Goal: Task Accomplishment & Management: Complete application form

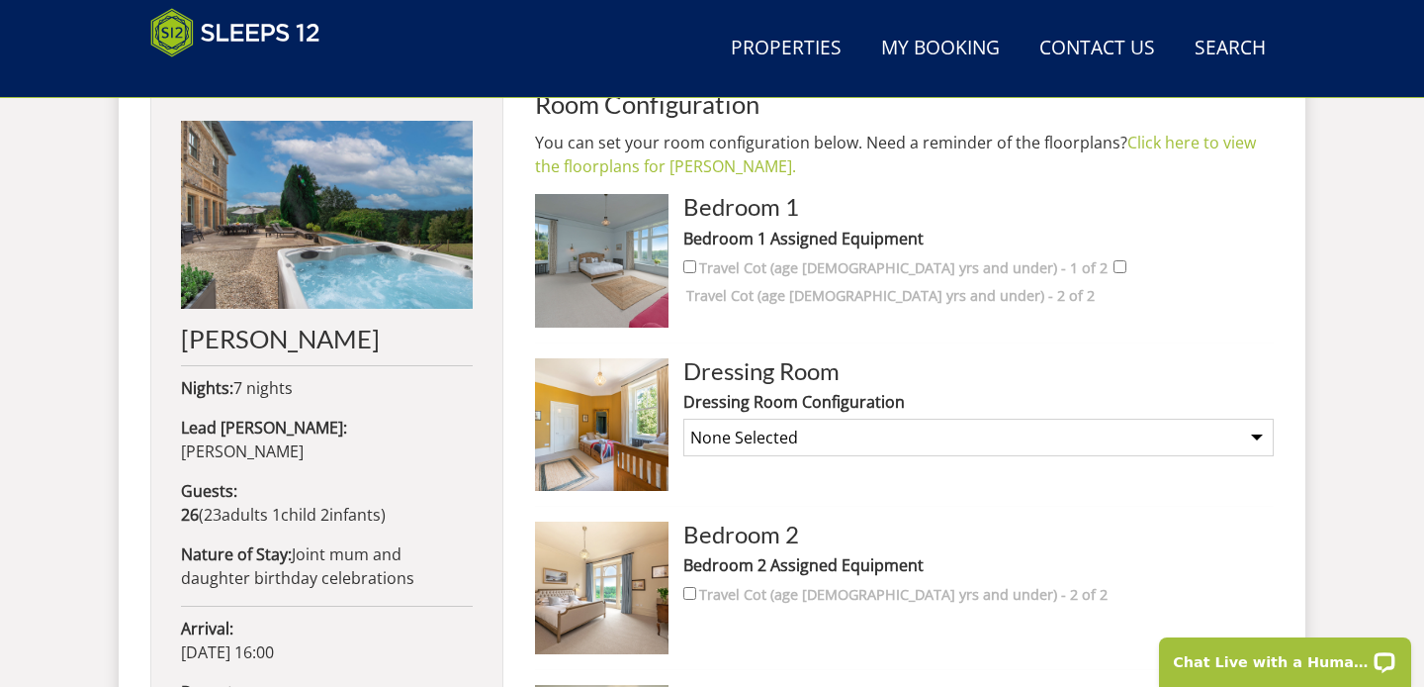
scroll to position [847, 0]
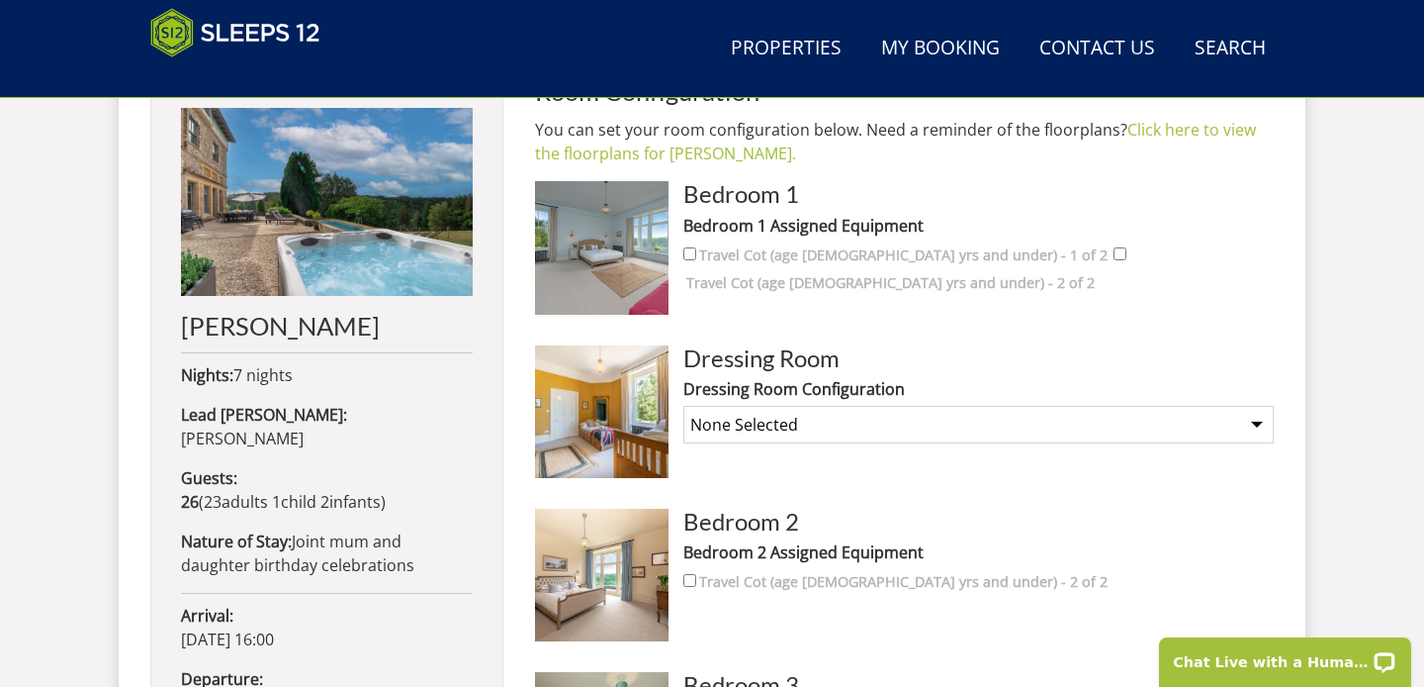
click at [931, 414] on select "None Selected Twin Room" at bounding box center [979, 425] width 591 height 38
select select "2422"
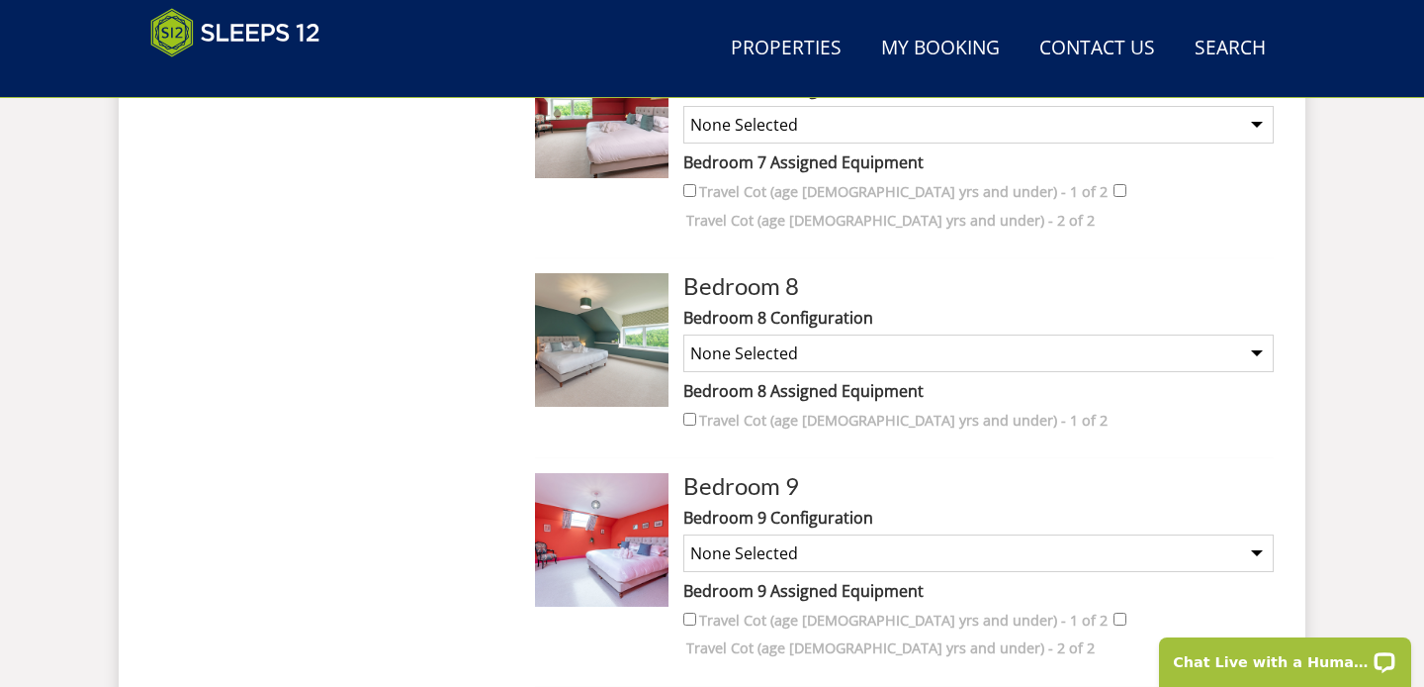
scroll to position [2231, 0]
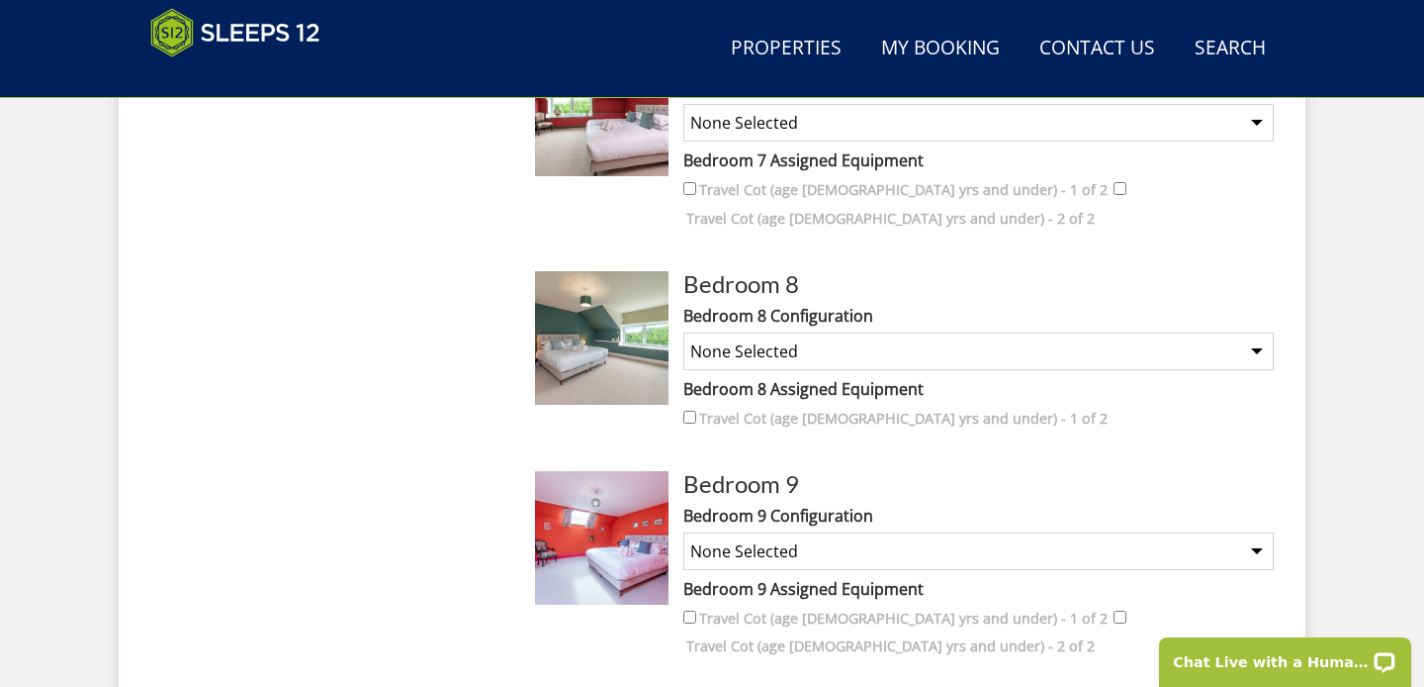
click at [689, 411] on input "Travel Cot (age 2 yrs and under) - 1 of 2" at bounding box center [690, 417] width 13 height 13
checkbox input "true"
click at [883, 332] on select "None Selected Super King Room Twin Room Super King and Extra Single (charges ma…" at bounding box center [979, 351] width 591 height 38
select select "2276"
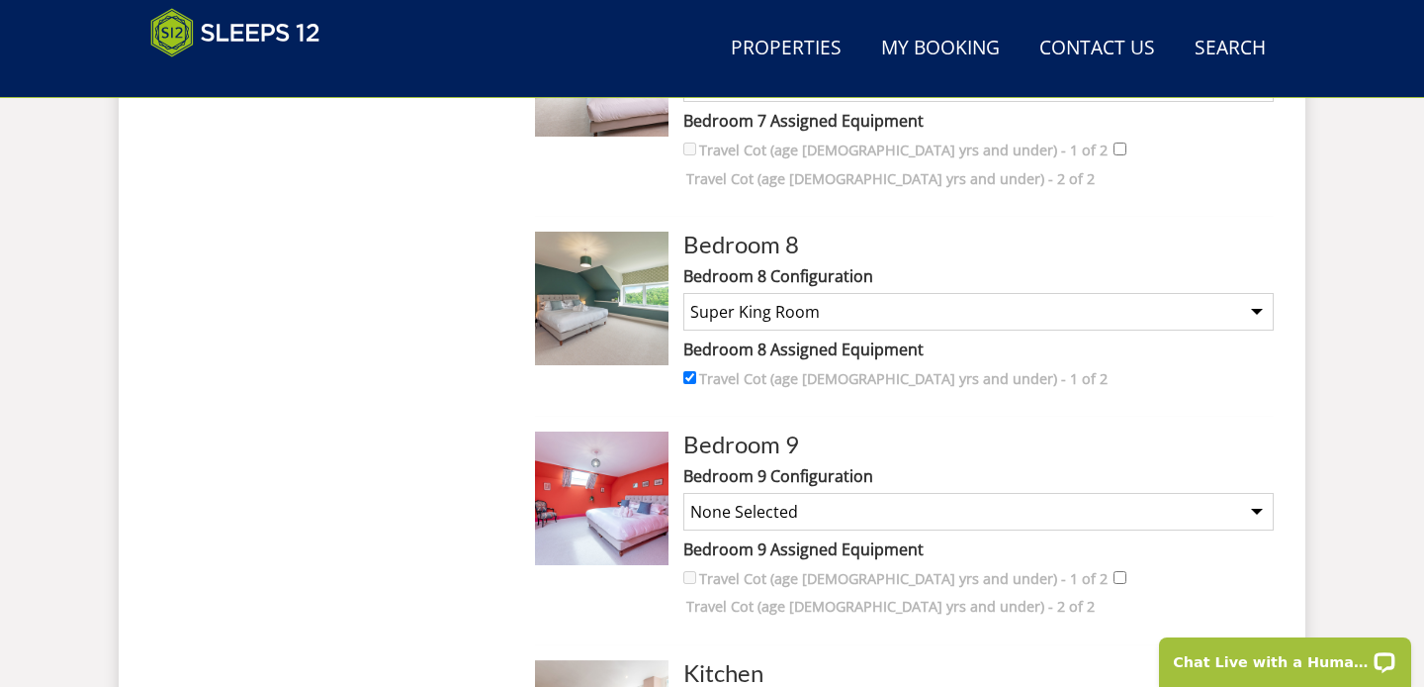
scroll to position [2286, 0]
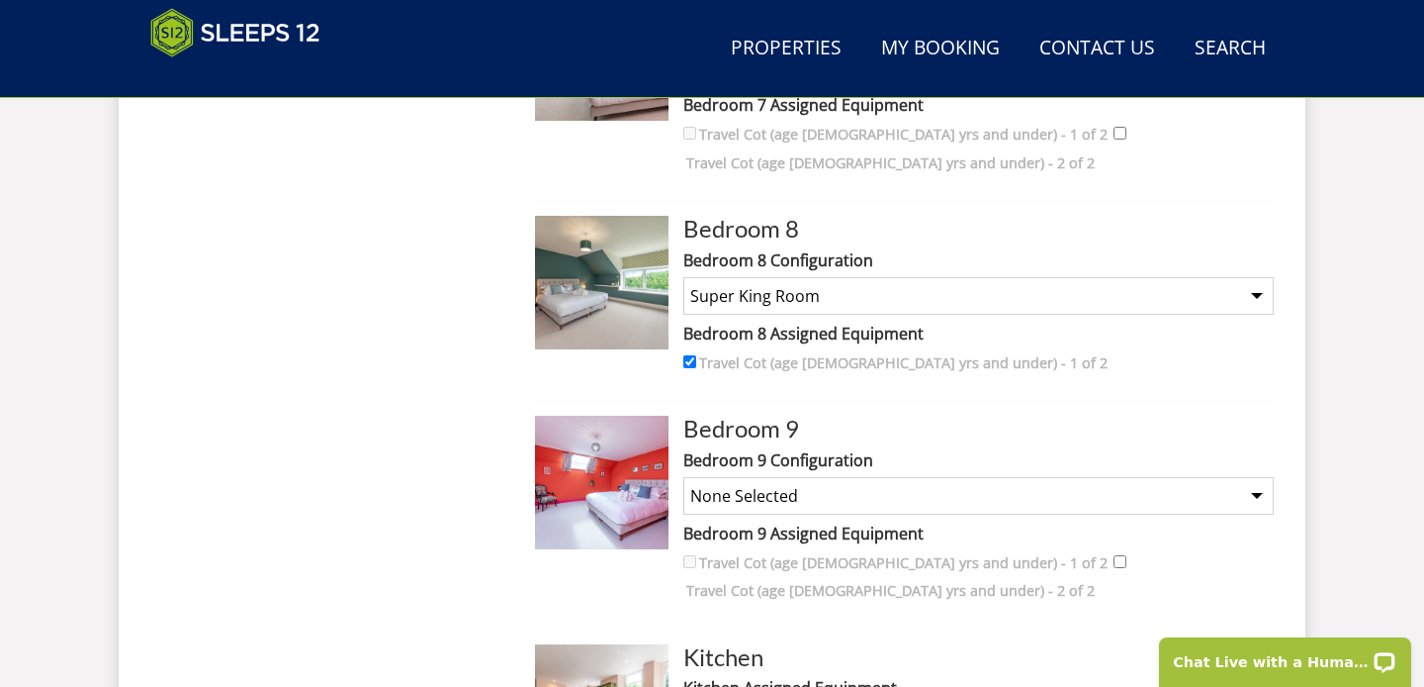
click at [888, 477] on select "None Selected Super king room Twin room Super King and Extra Single (charges ma…" at bounding box center [979, 496] width 591 height 38
click at [835, 477] on select "None Selected Super king room Twin room Super King and Extra Single (charges ma…" at bounding box center [979, 496] width 591 height 38
select select "2428"
drag, startPoint x: 612, startPoint y: 451, endPoint x: 1024, endPoint y: 0, distance: 610.6
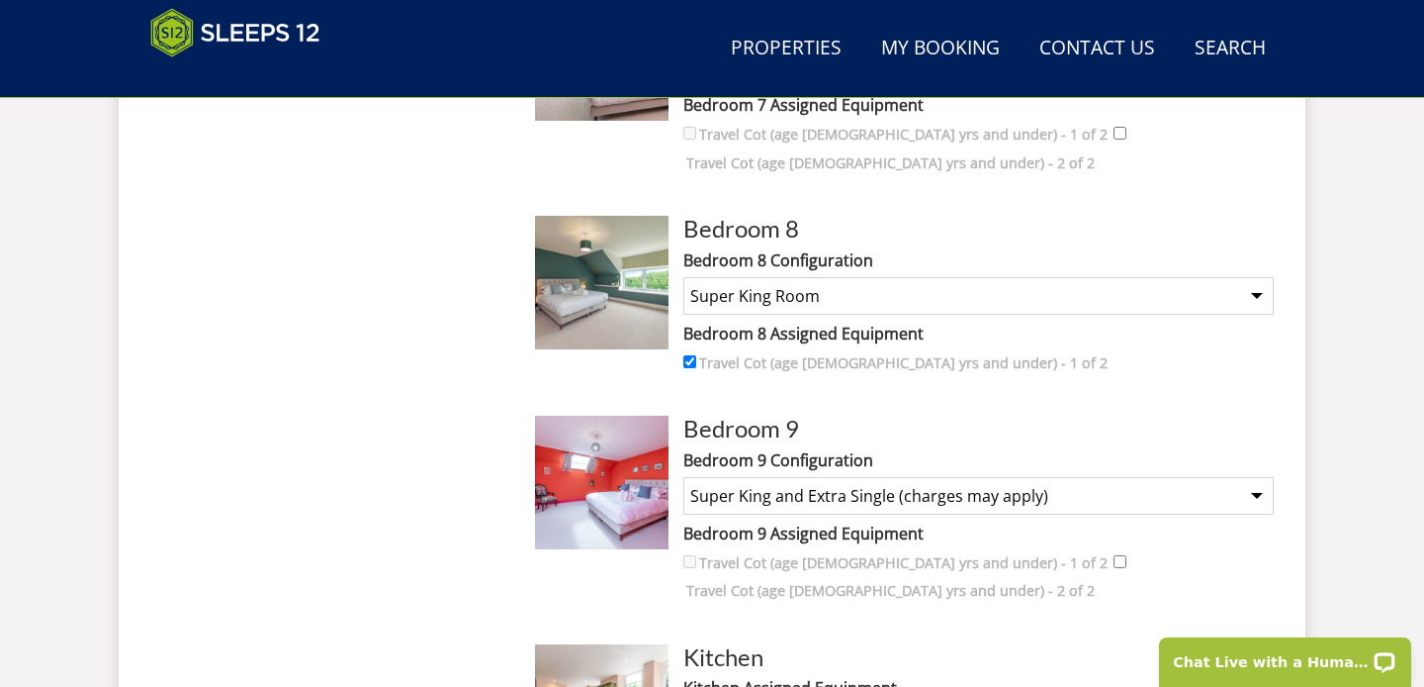
click at [1114, 555] on input "Travel Cot (age 2 yrs and under) - 2 of 2" at bounding box center [1120, 561] width 13 height 13
checkbox input "true"
click at [1070, 477] on select "None Selected Super king room Twin room Super King and Extra Single (charges ma…" at bounding box center [979, 496] width 591 height 38
select select "2278"
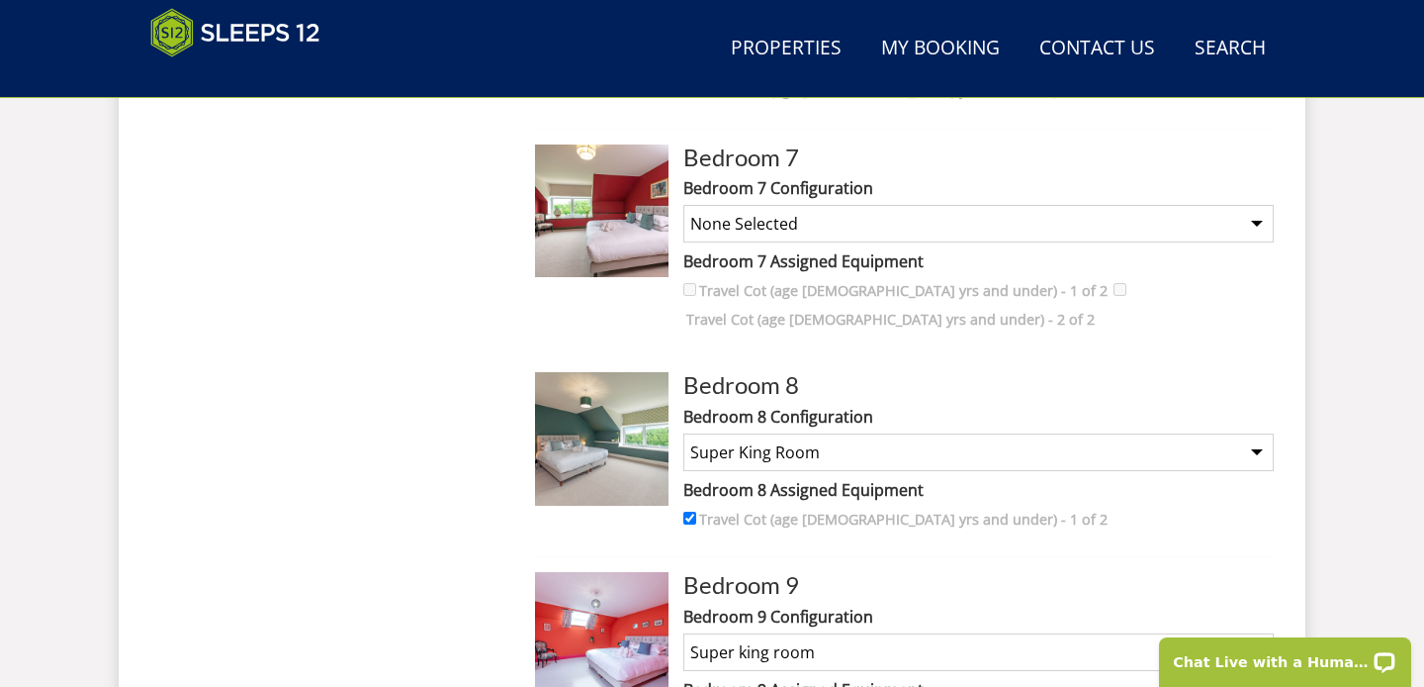
scroll to position [2139, 0]
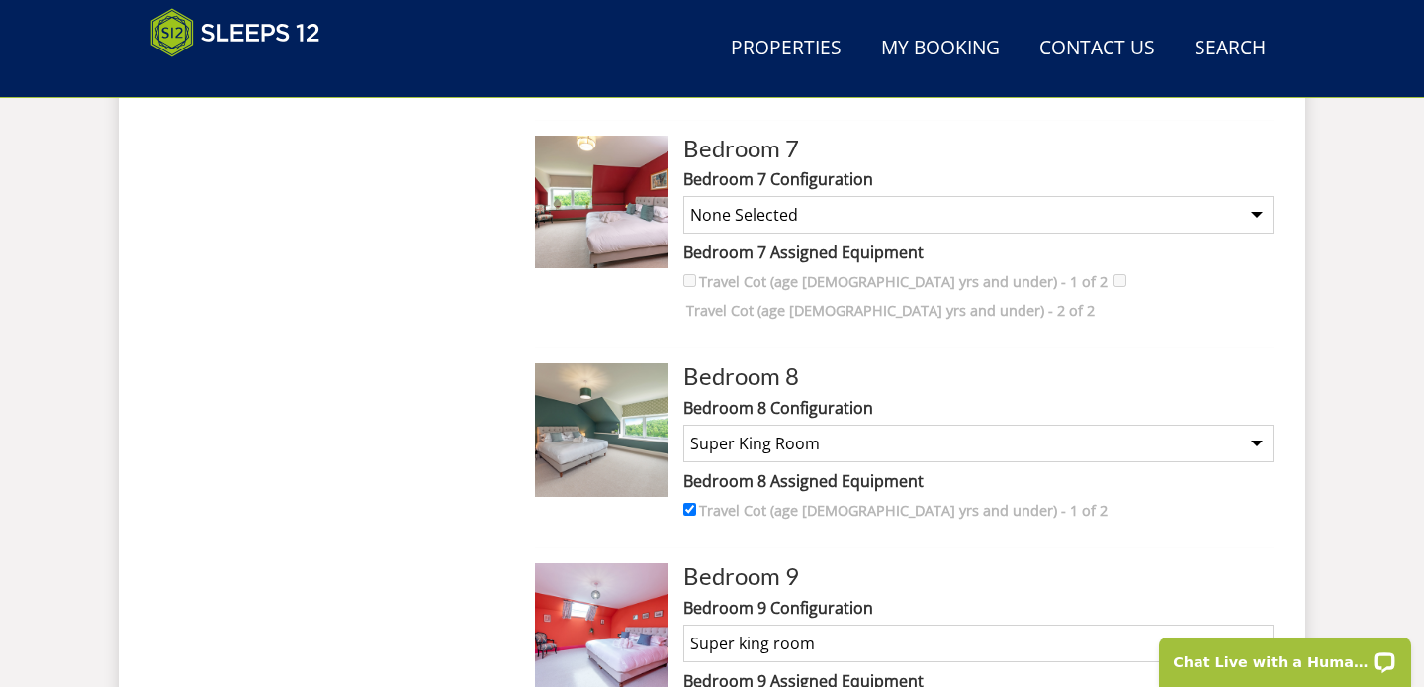
click at [964, 424] on select "None Selected Super King Room Twin Room Super King and Extra Single (charges ma…" at bounding box center [979, 443] width 591 height 38
select select "2426"
click at [689, 503] on input "Travel Cot (age 2 yrs and under) - 1 of 2" at bounding box center [690, 509] width 13 height 13
checkbox input "false"
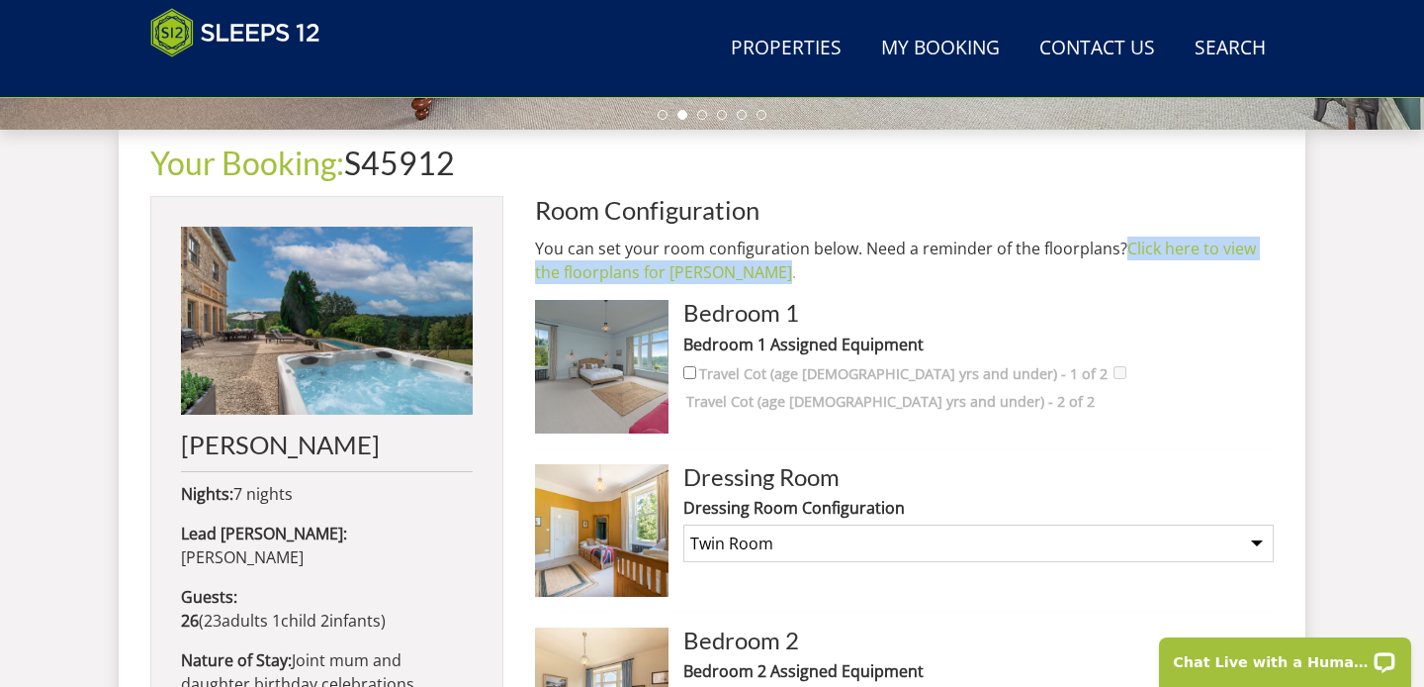
scroll to position [664, 0]
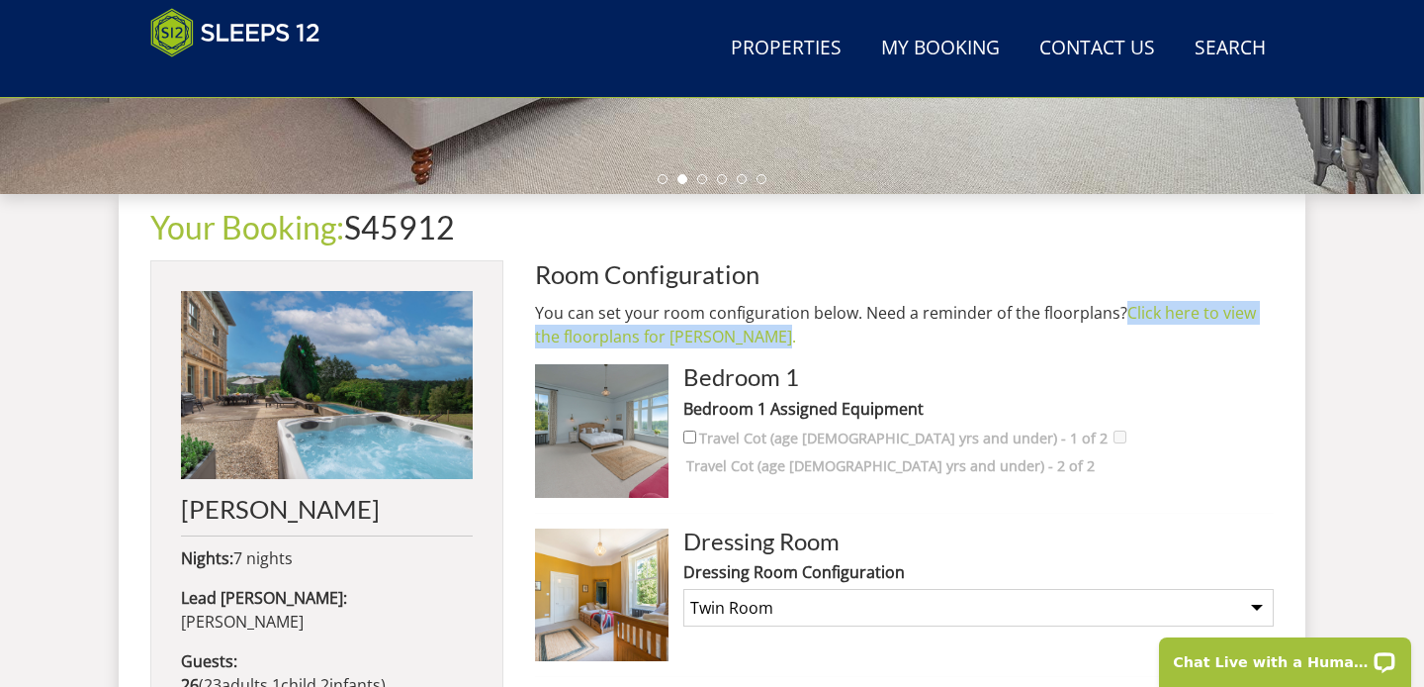
click at [687, 432] on input "Travel Cot (age 2 yrs and under) - 1 of 2" at bounding box center [690, 436] width 13 height 13
checkbox input "true"
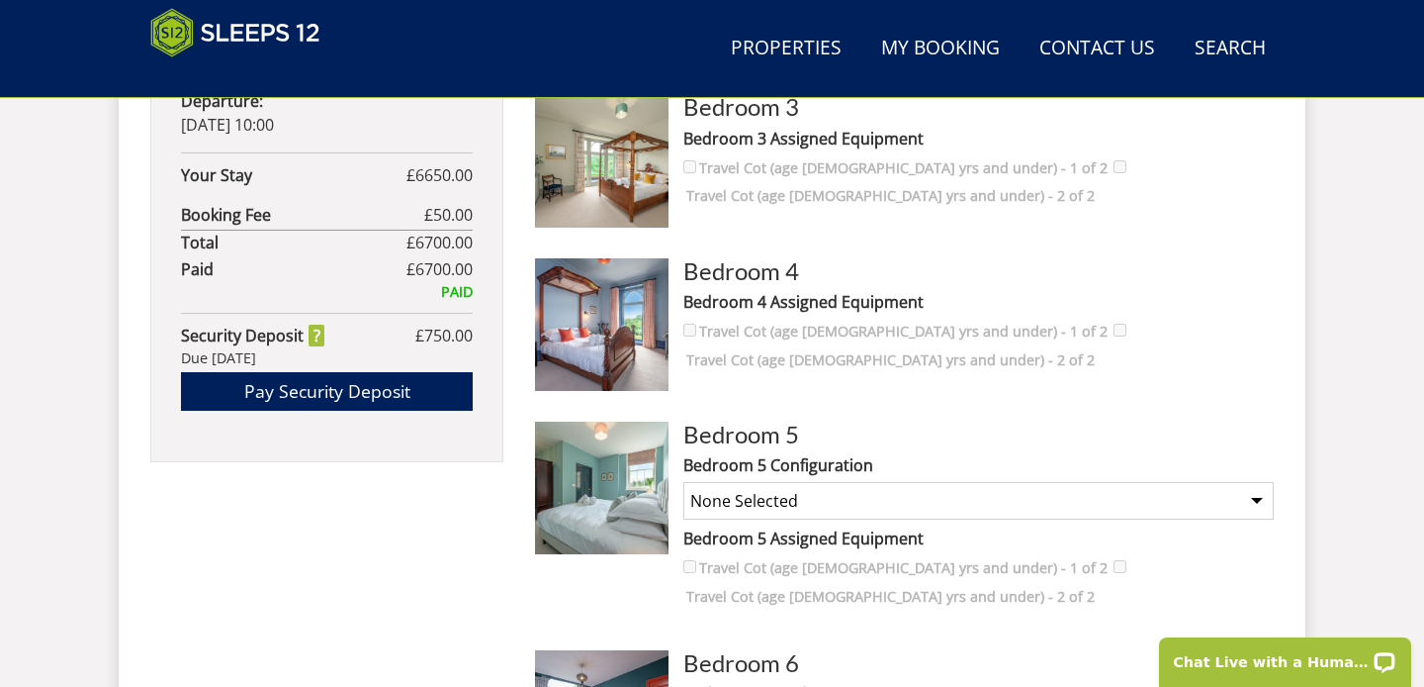
scroll to position [1445, 0]
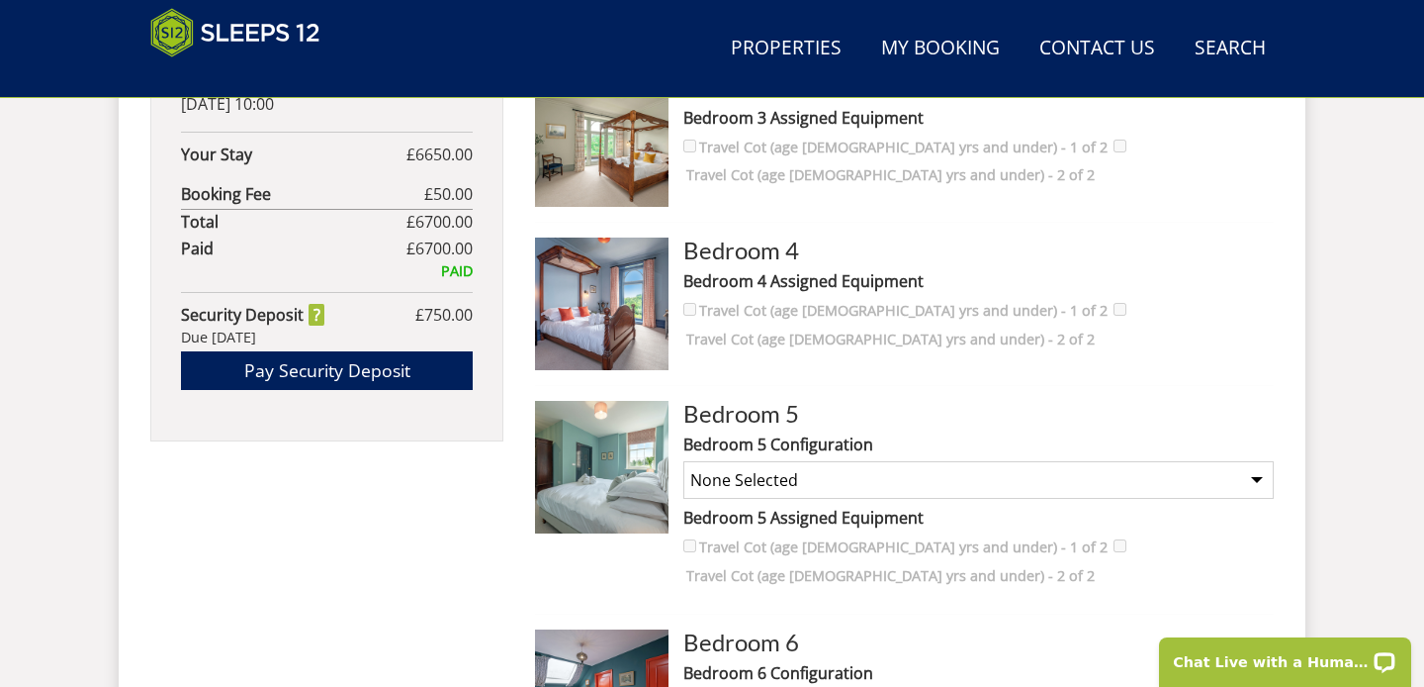
click at [1037, 488] on select "None Selected Super king room Twin room" at bounding box center [979, 480] width 591 height 38
select select "2270"
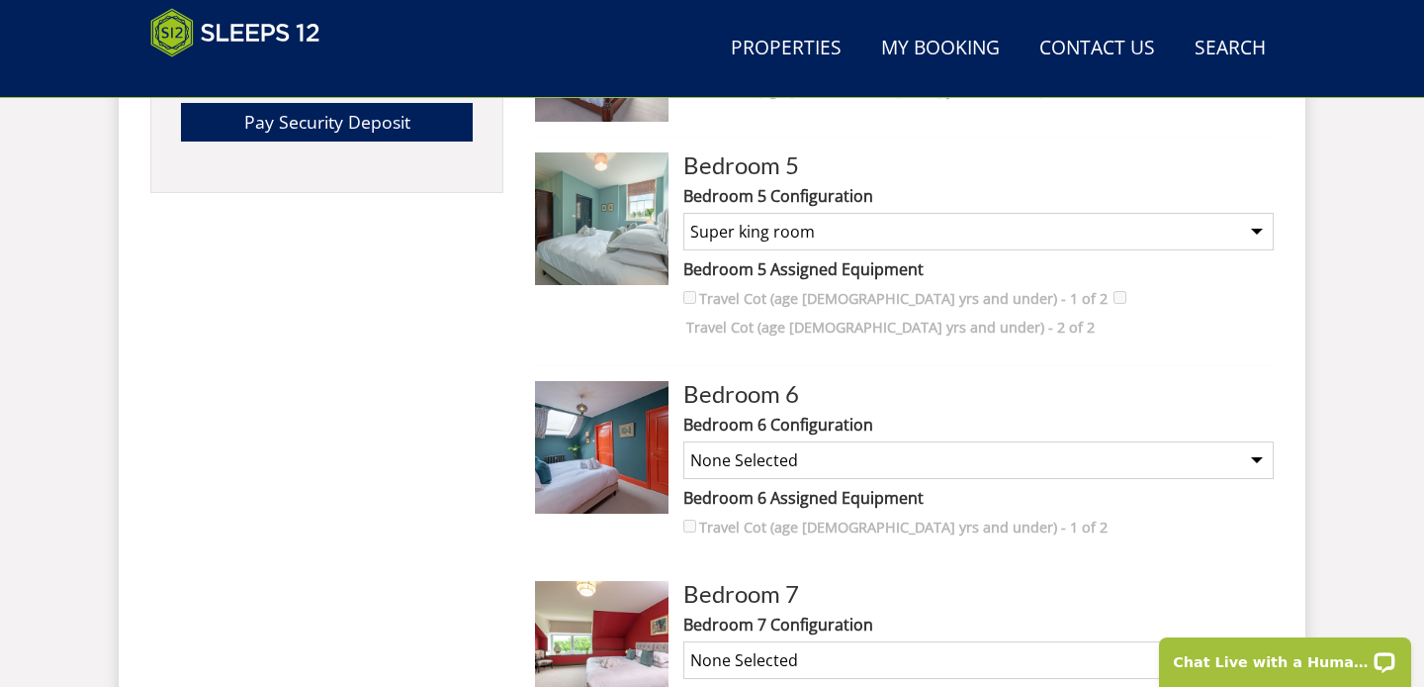
scroll to position [1696, 0]
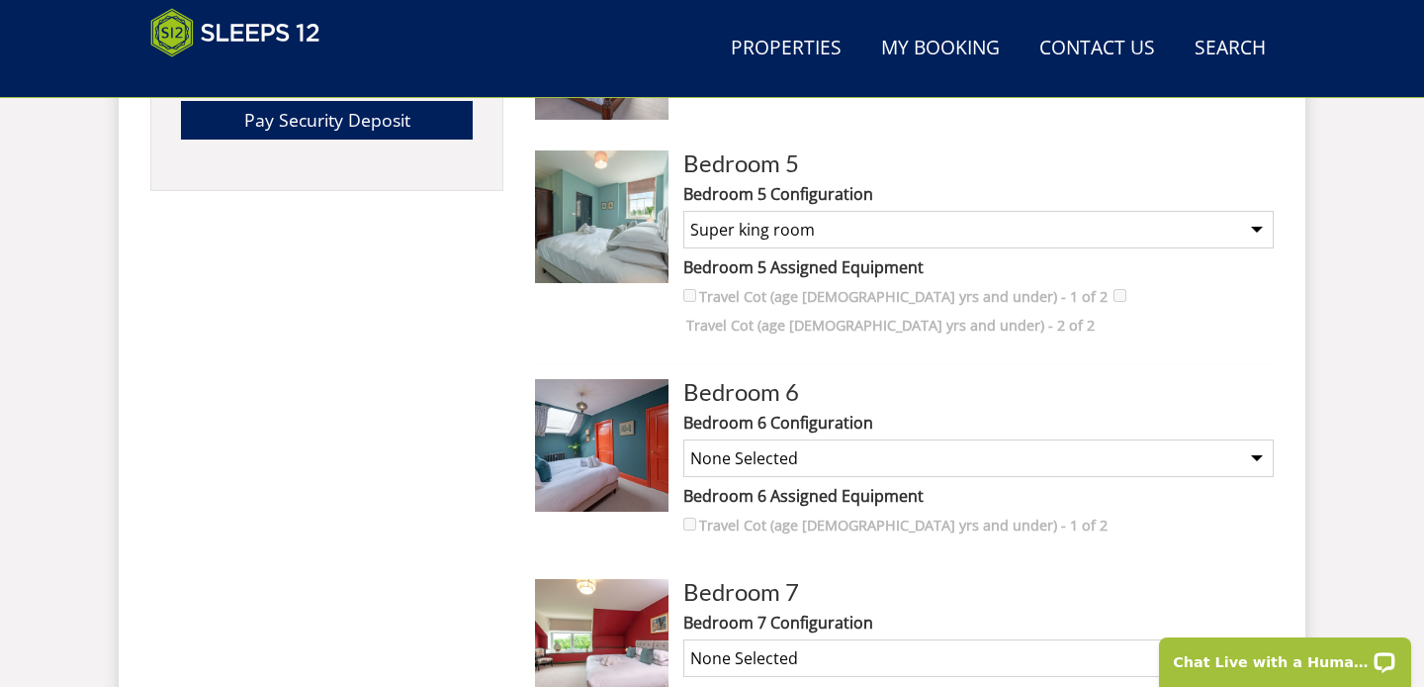
click at [1216, 439] on select "None Selected Super king room Twin room" at bounding box center [979, 458] width 591 height 38
select select "2272"
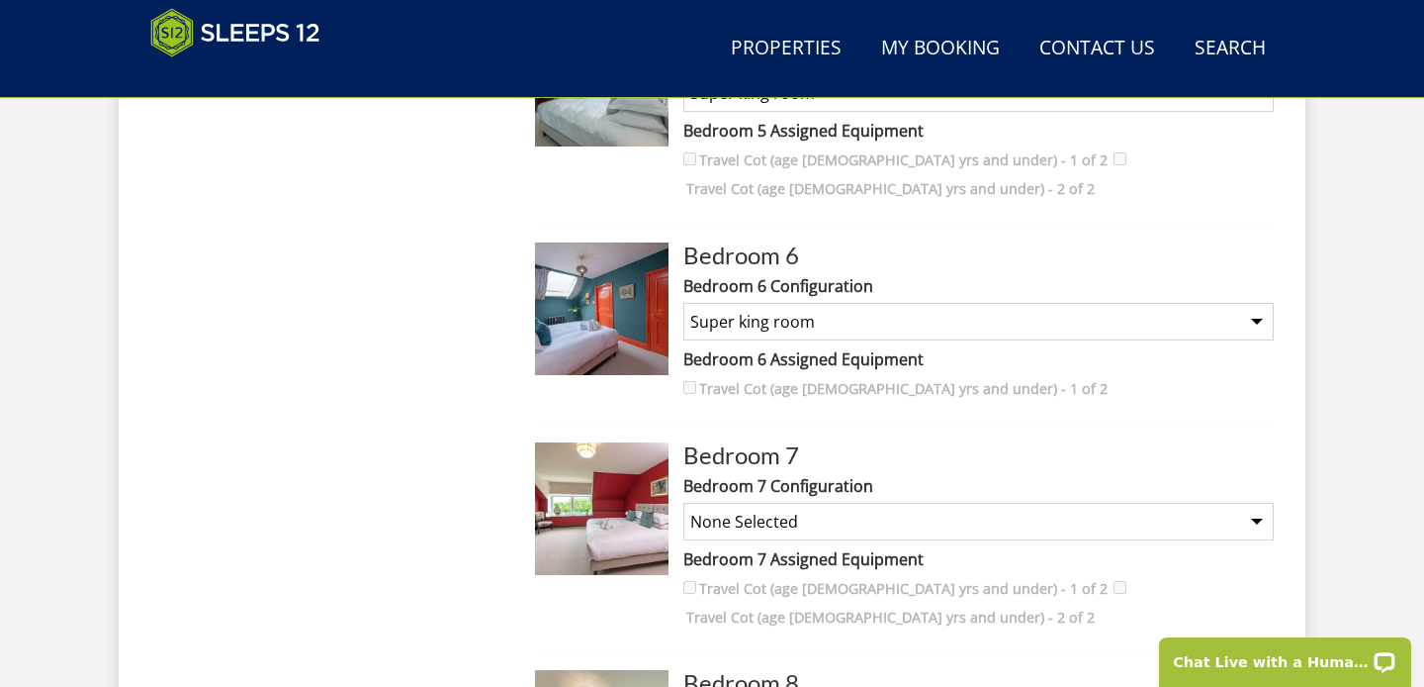
scroll to position [1924, 0]
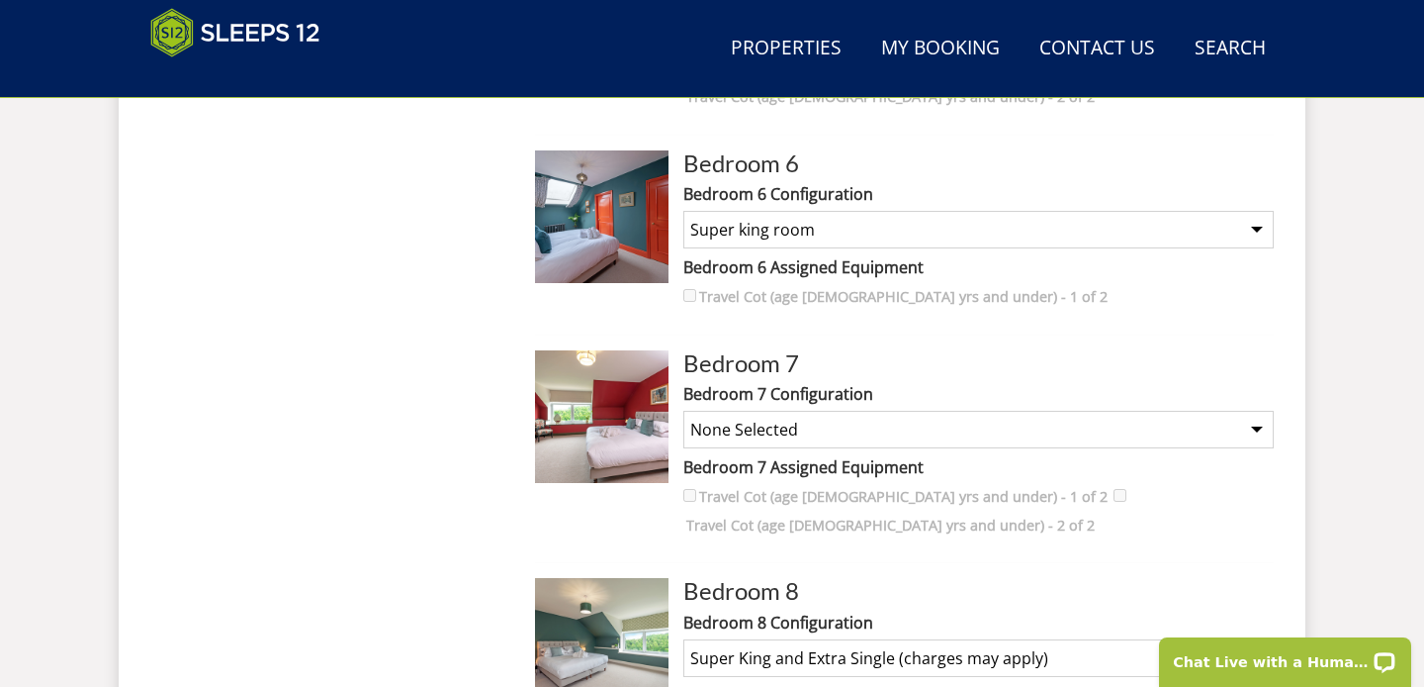
click at [1170, 411] on select "None Selected Super king room Twin room Super King and Extra Single (charges ma…" at bounding box center [979, 430] width 591 height 38
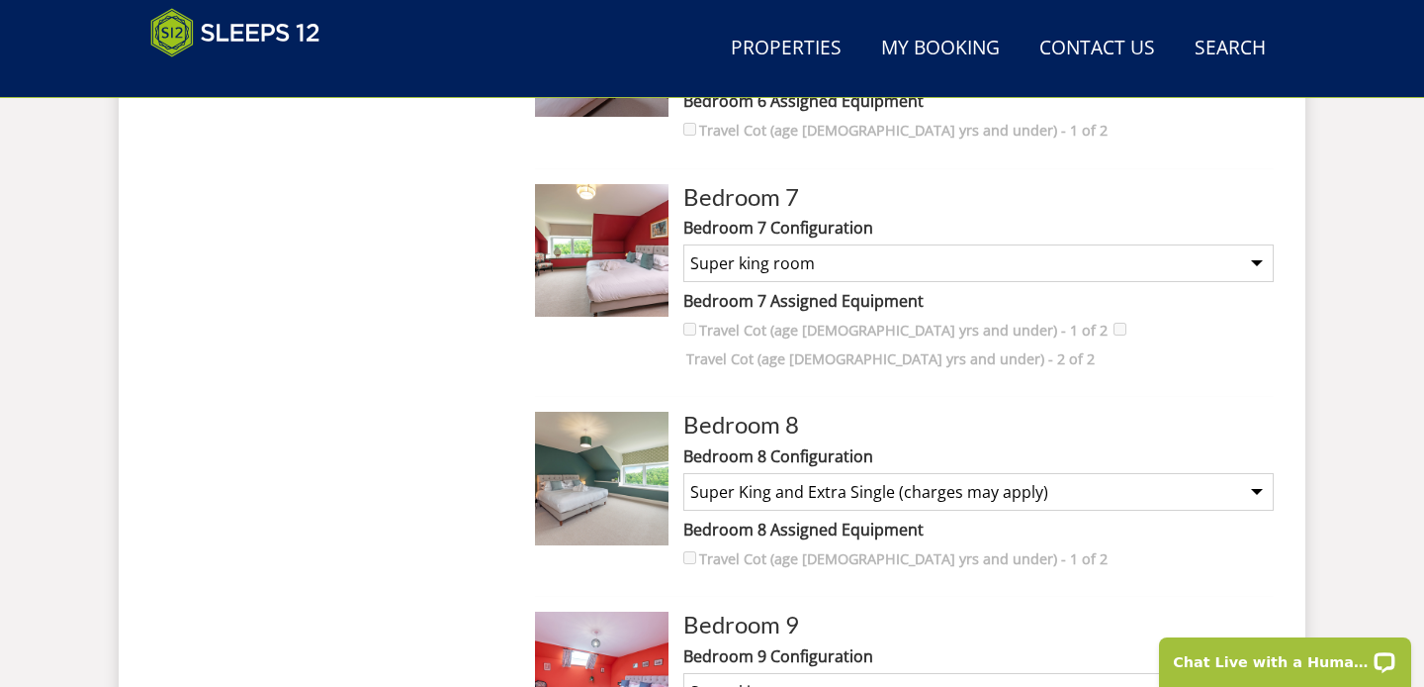
scroll to position [2084, 0]
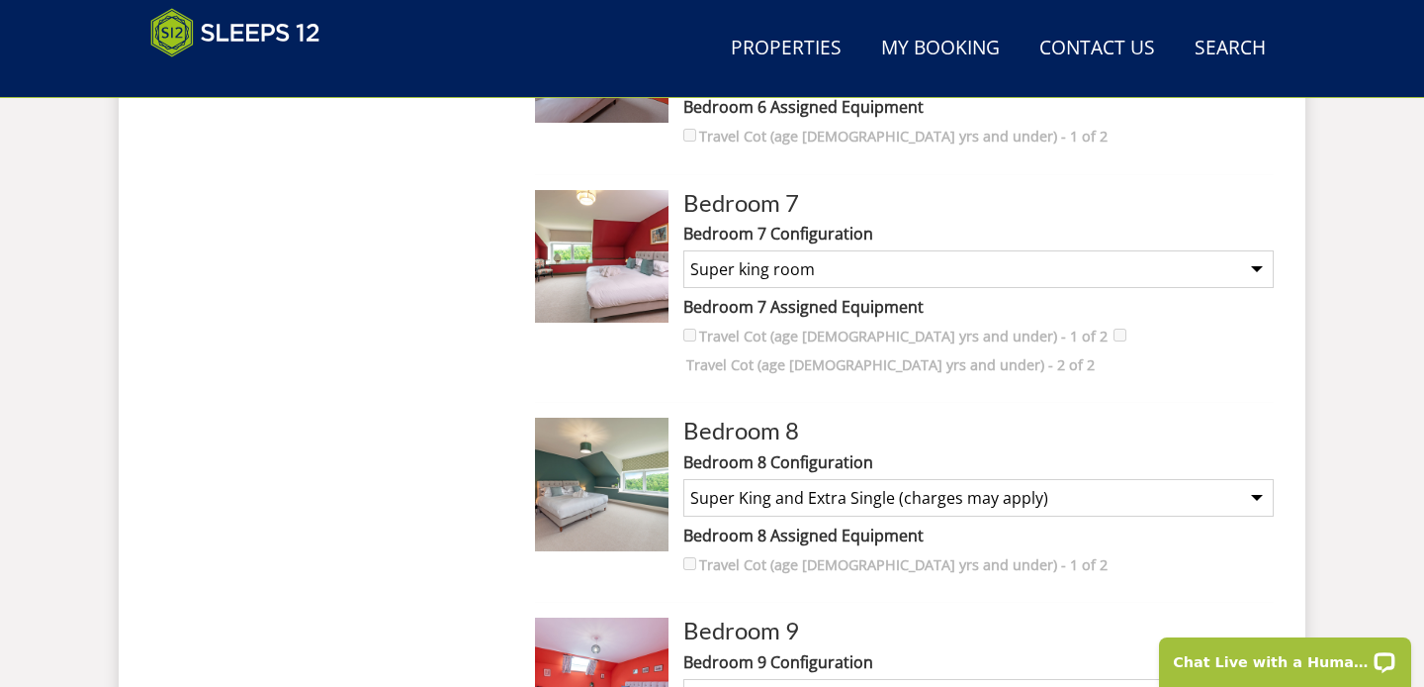
click at [986, 250] on select "None Selected Super king room Twin room Super King and Extra Single (charges ma…" at bounding box center [979, 269] width 591 height 38
select select "2424"
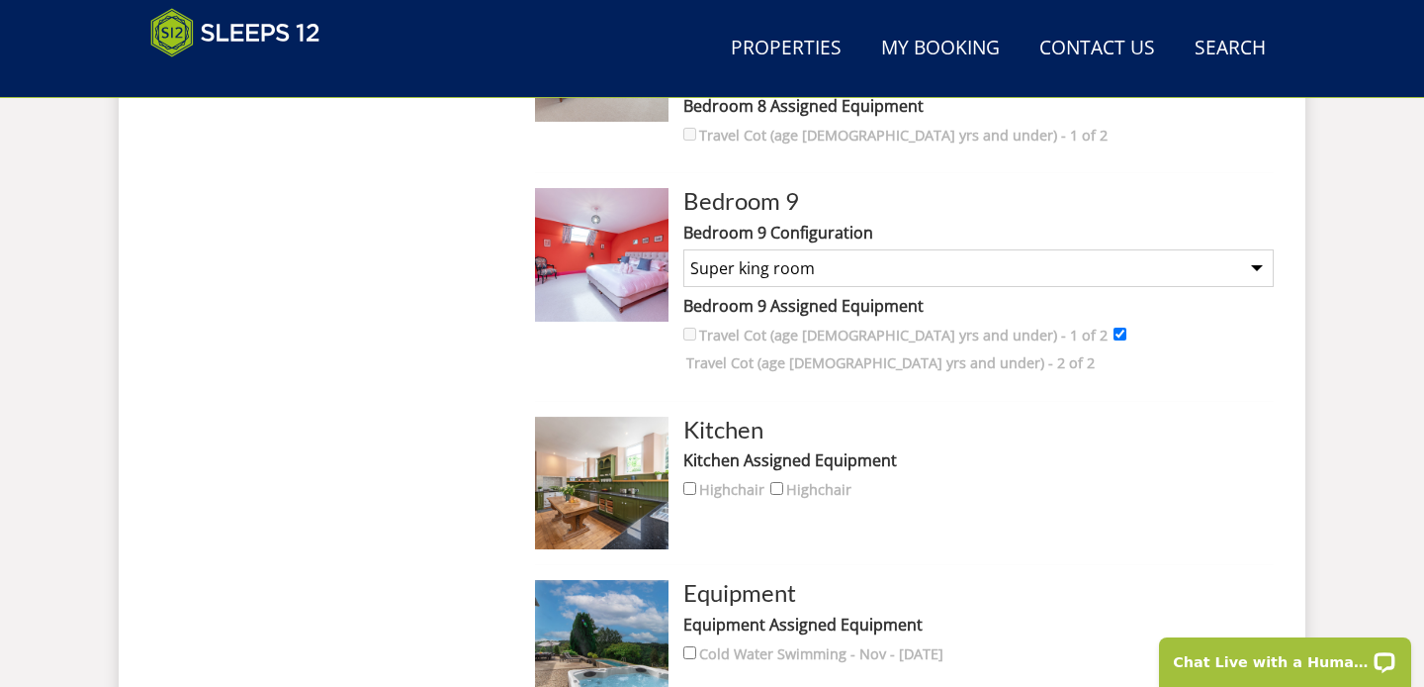
scroll to position [2525, 0]
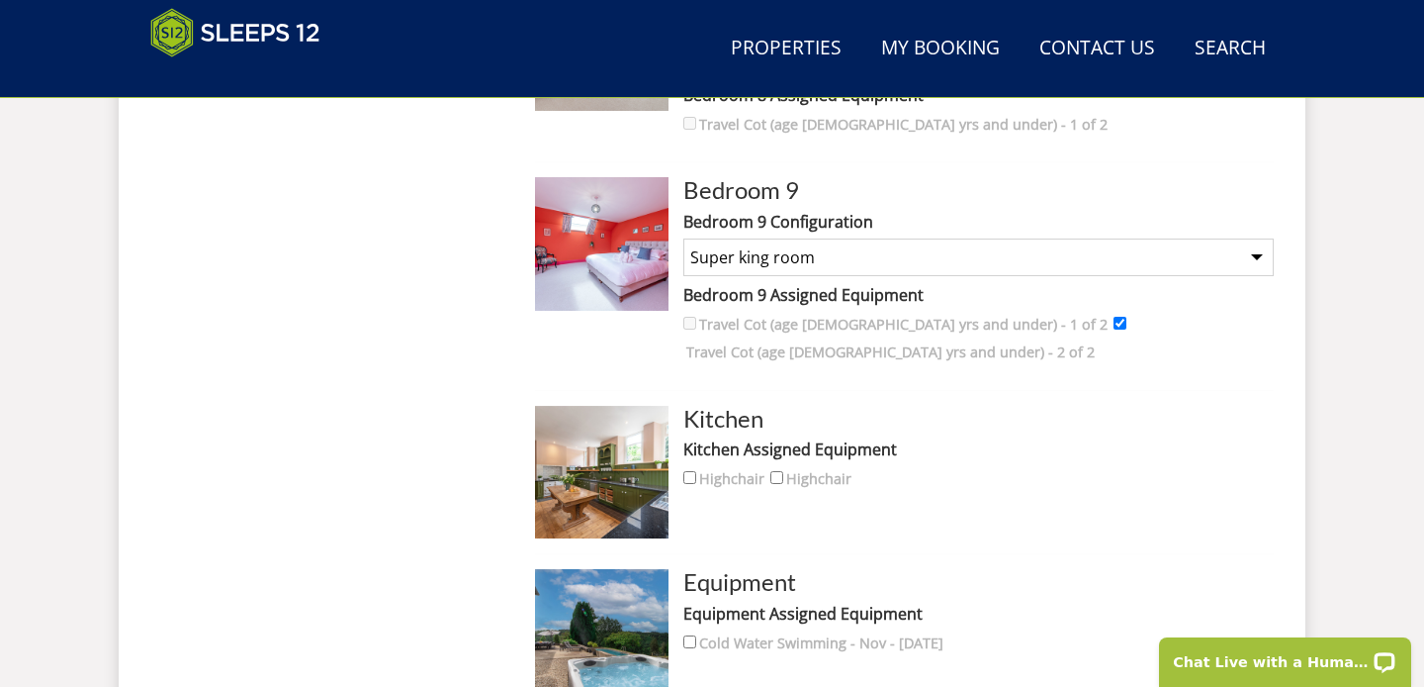
click at [689, 471] on input "Highchair" at bounding box center [690, 477] width 13 height 13
checkbox input "true"
click at [777, 471] on input "Highchair" at bounding box center [777, 477] width 13 height 13
checkbox input "true"
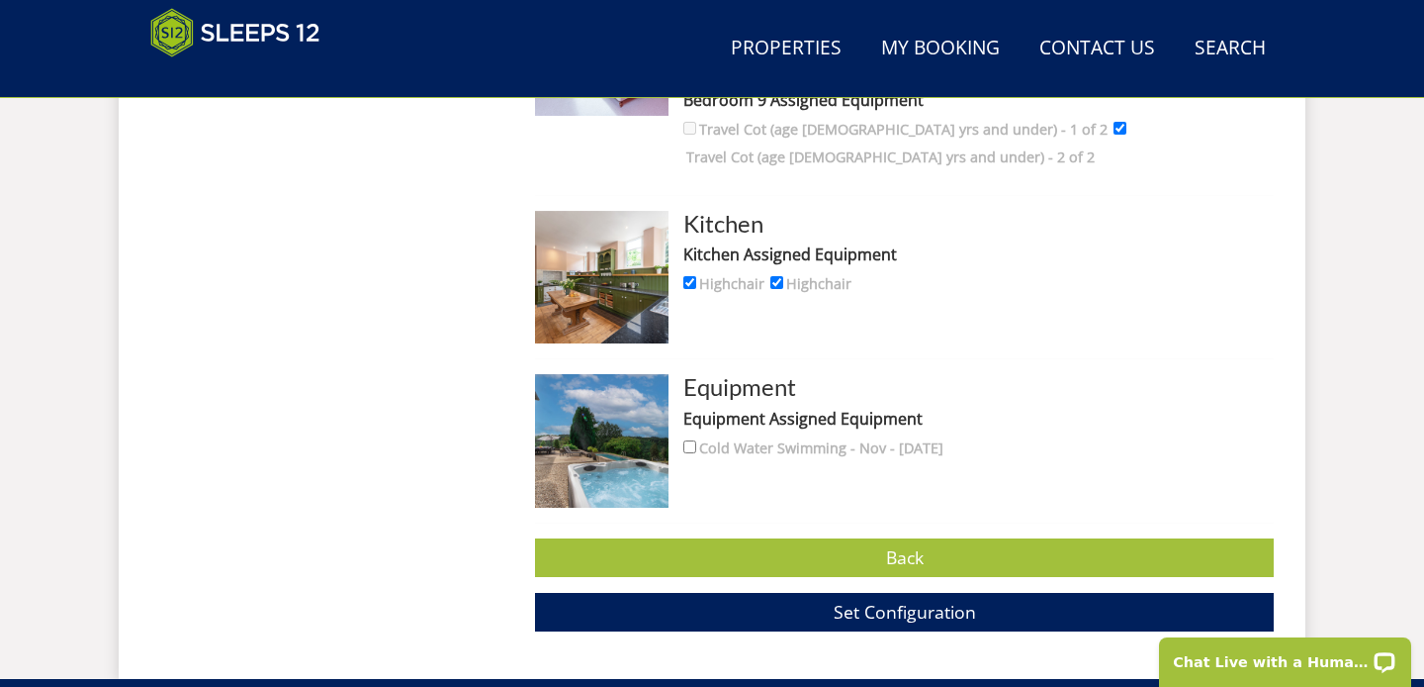
scroll to position [2721, 0]
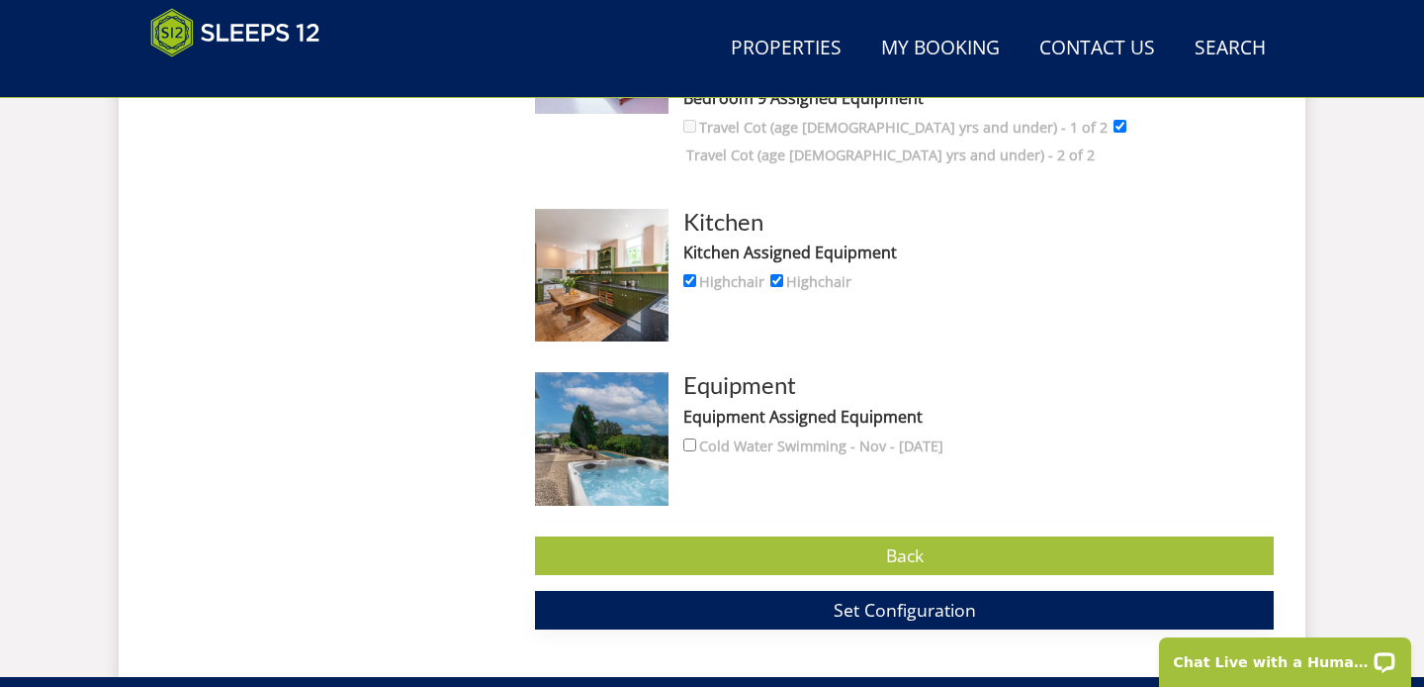
click at [870, 597] on span "Set Configuration" at bounding box center [905, 609] width 142 height 24
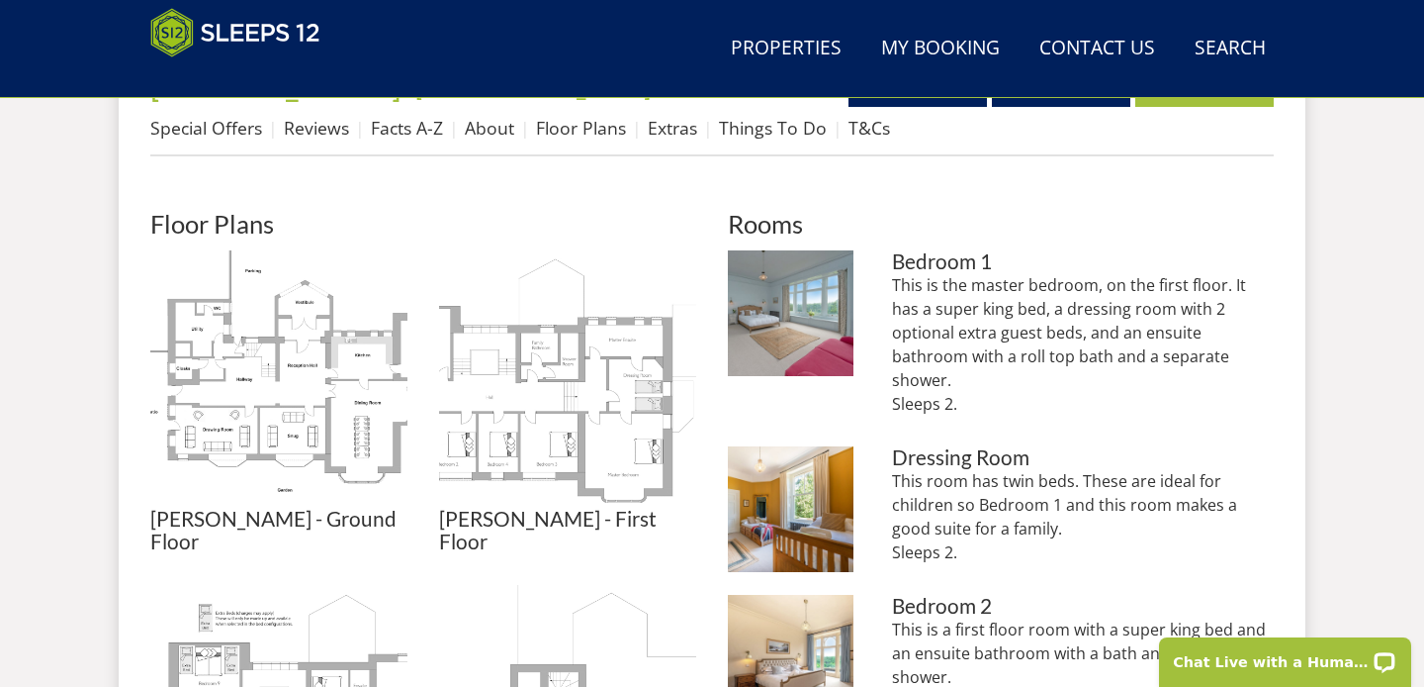
scroll to position [822, 0]
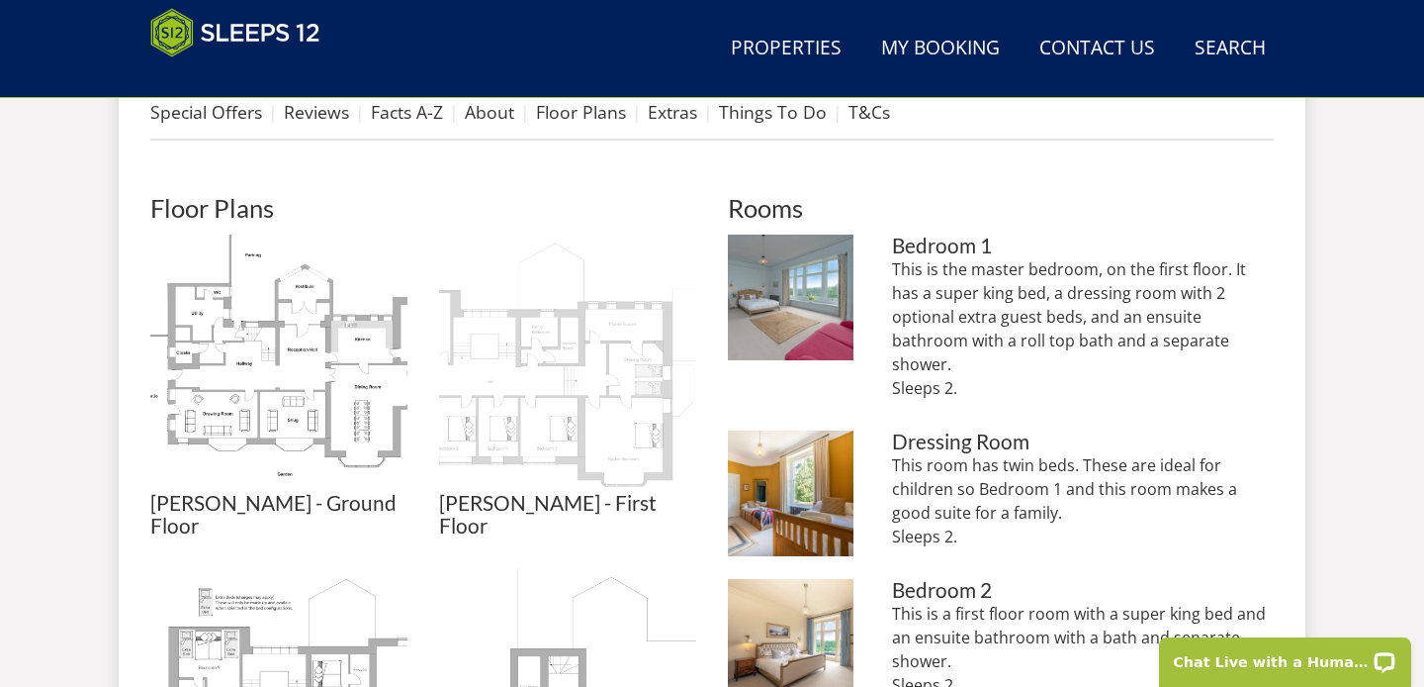
click at [563, 431] on img at bounding box center [567, 362] width 257 height 257
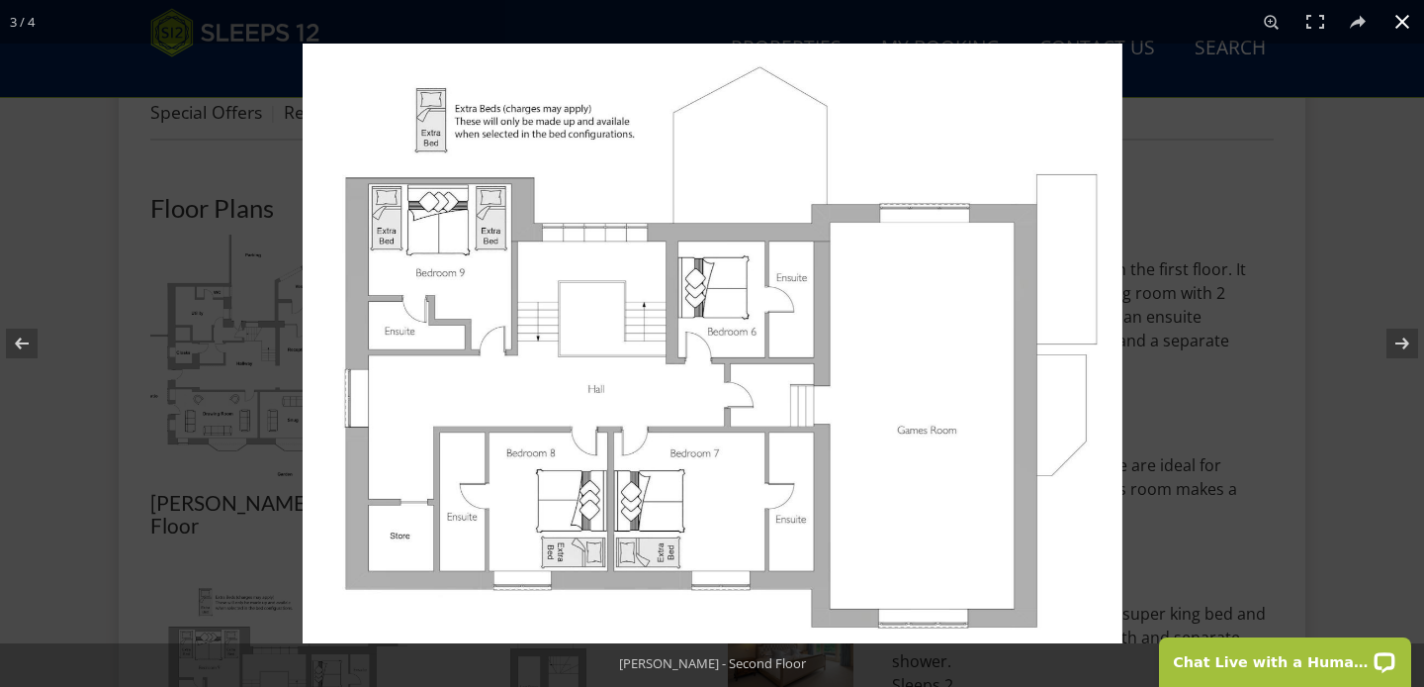
click at [1202, 441] on div at bounding box center [1015, 387] width 1424 height 687
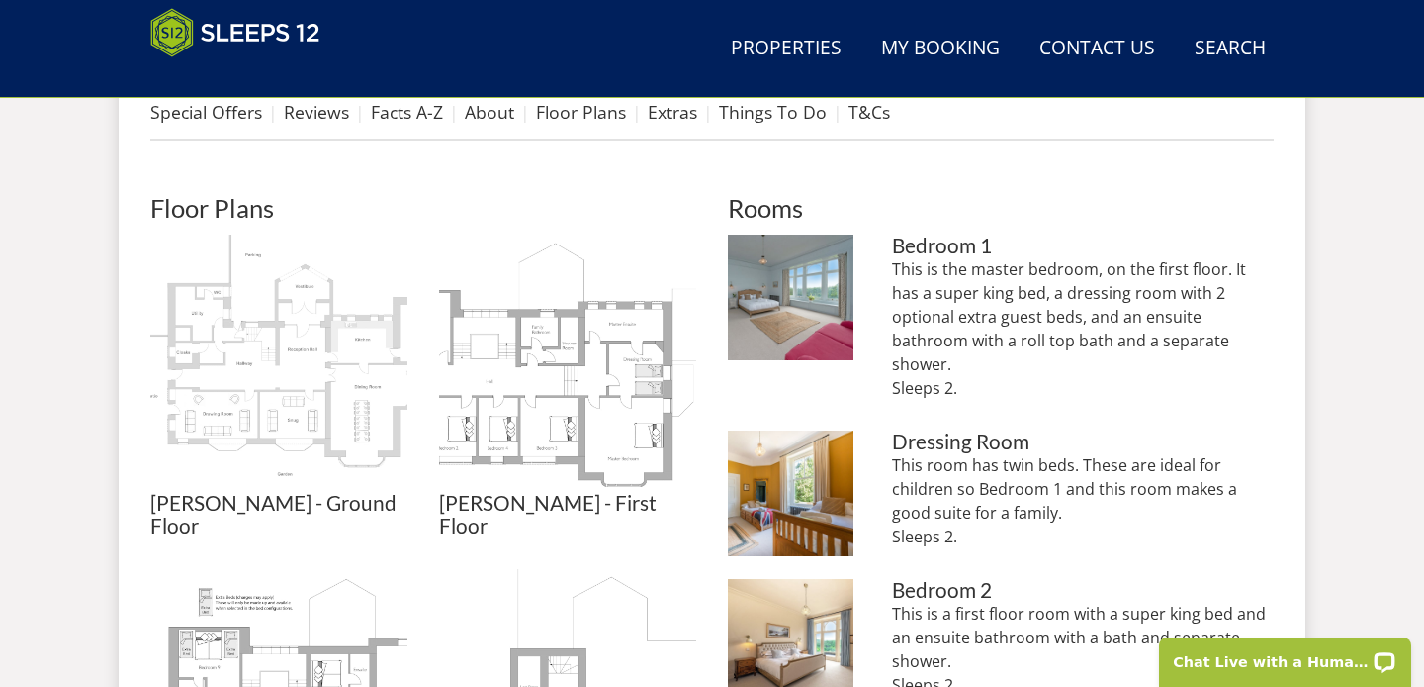
click at [291, 361] on img at bounding box center [278, 362] width 257 height 257
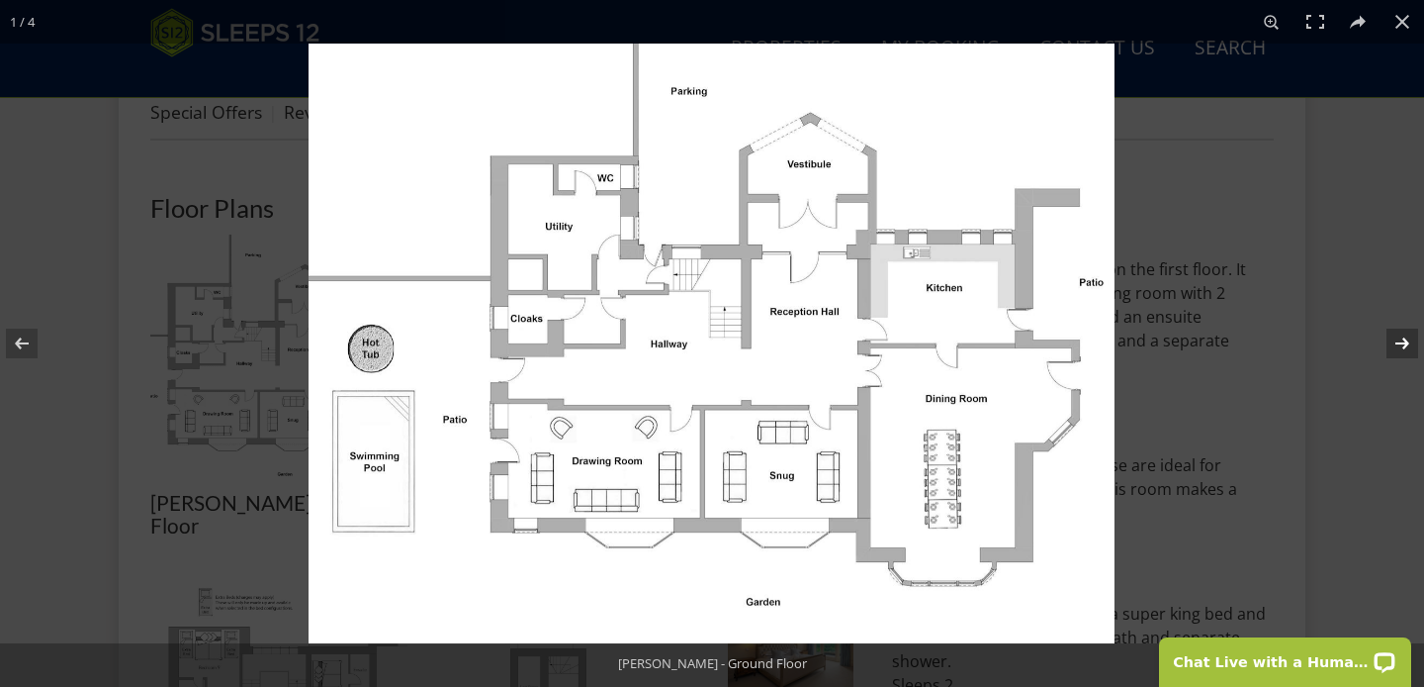
click at [1400, 344] on button at bounding box center [1389, 343] width 69 height 99
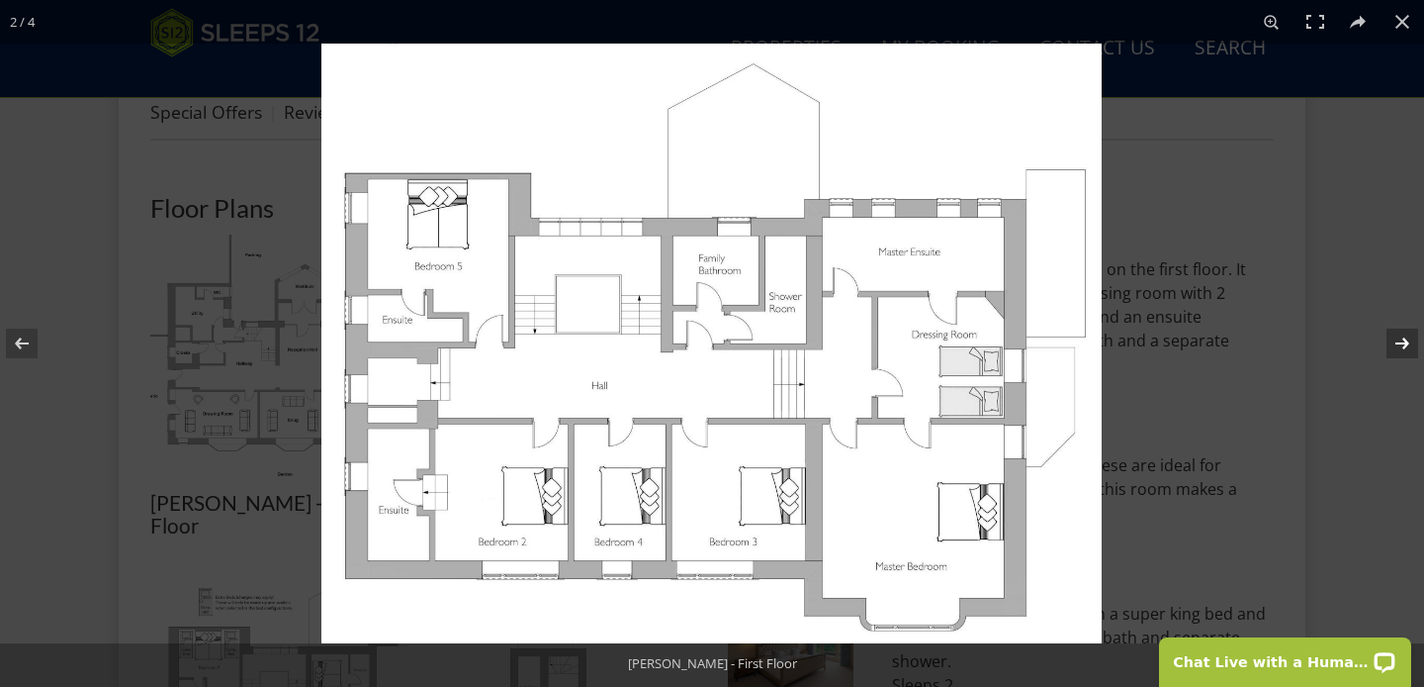
click at [1408, 339] on button at bounding box center [1389, 343] width 69 height 99
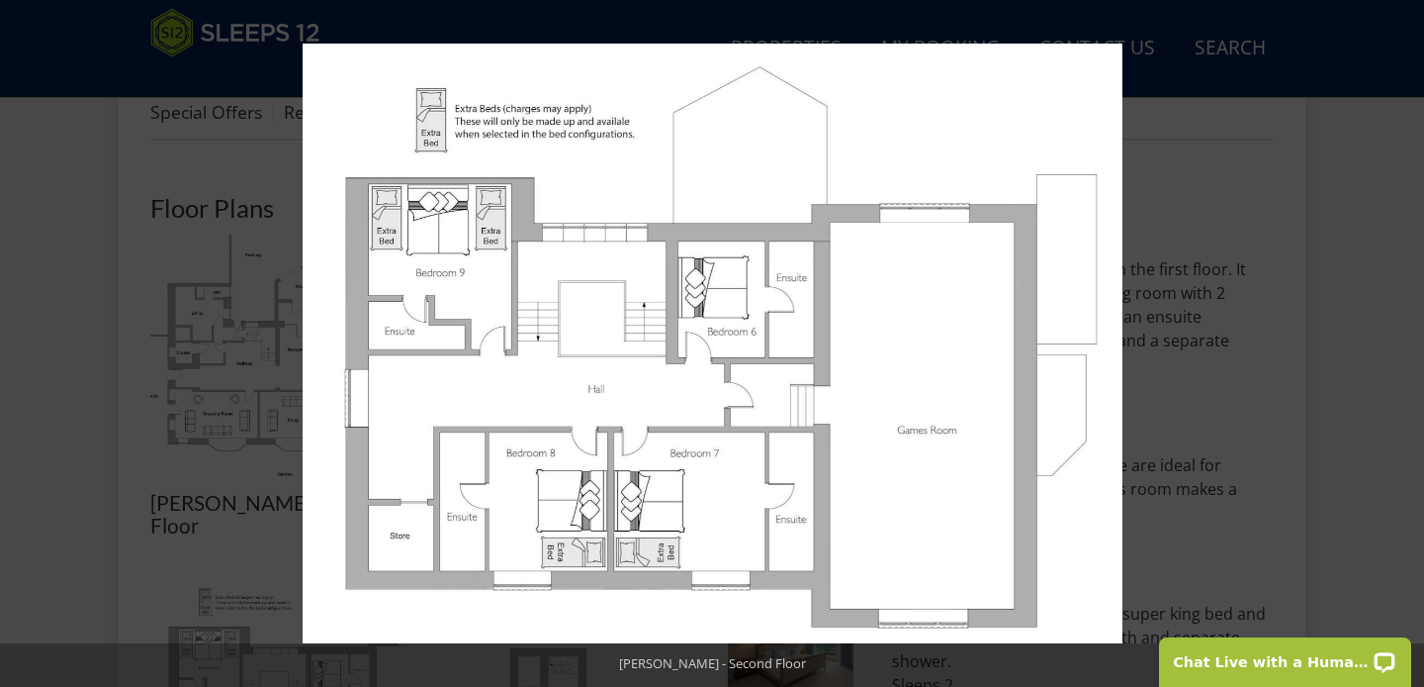
click at [705, 508] on img at bounding box center [713, 343] width 820 height 599
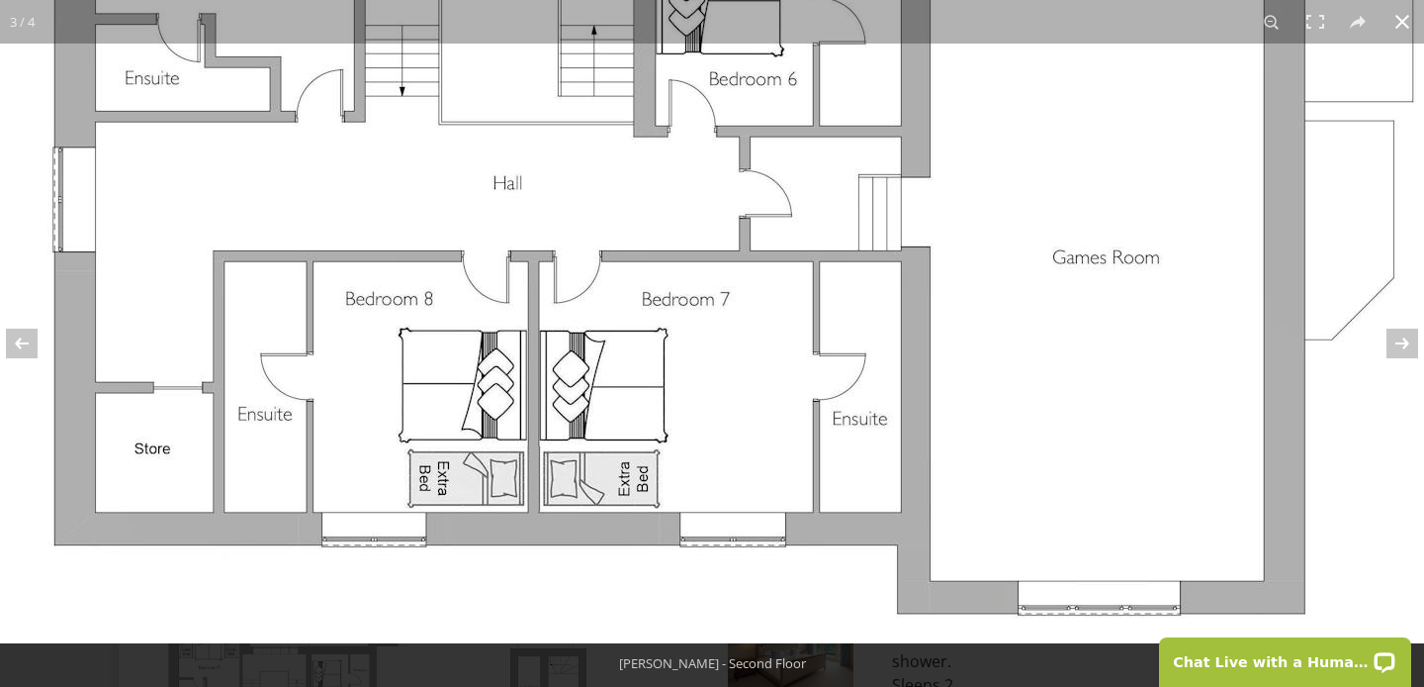
click at [1401, 26] on button at bounding box center [1403, 22] width 44 height 44
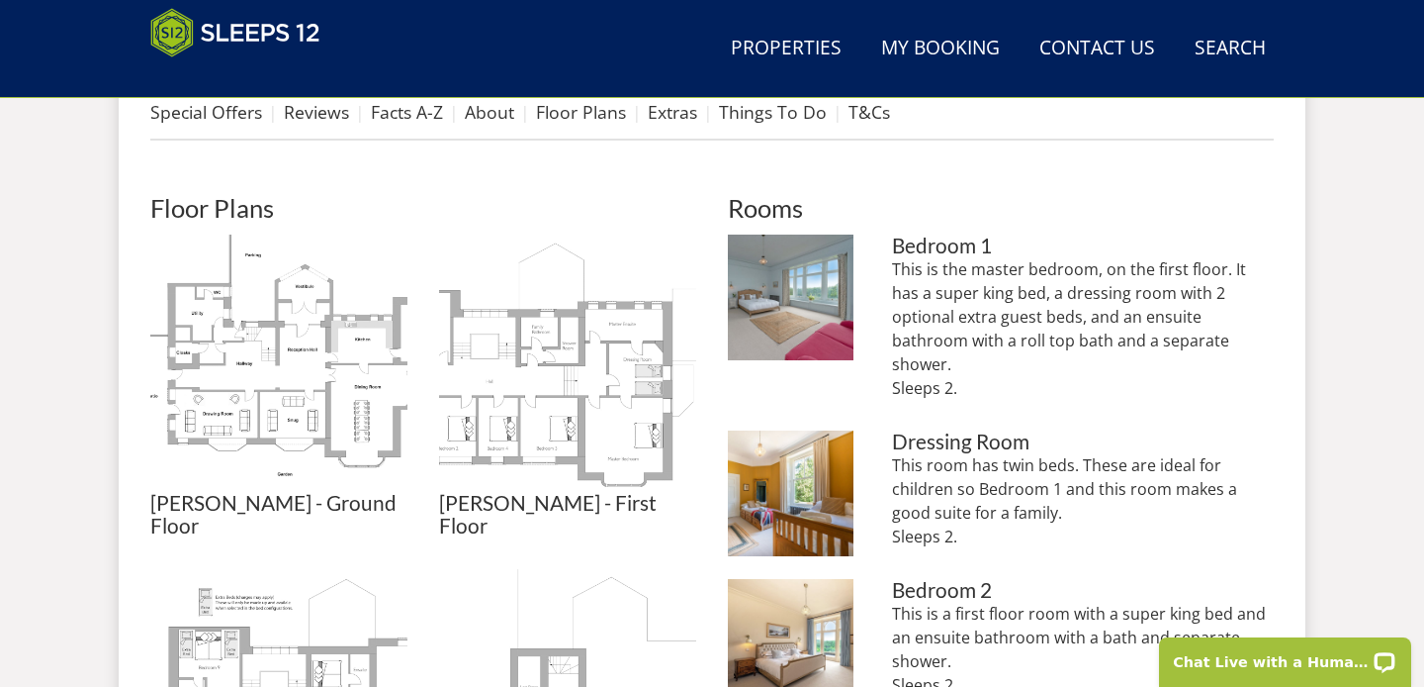
scroll to position [933, 0]
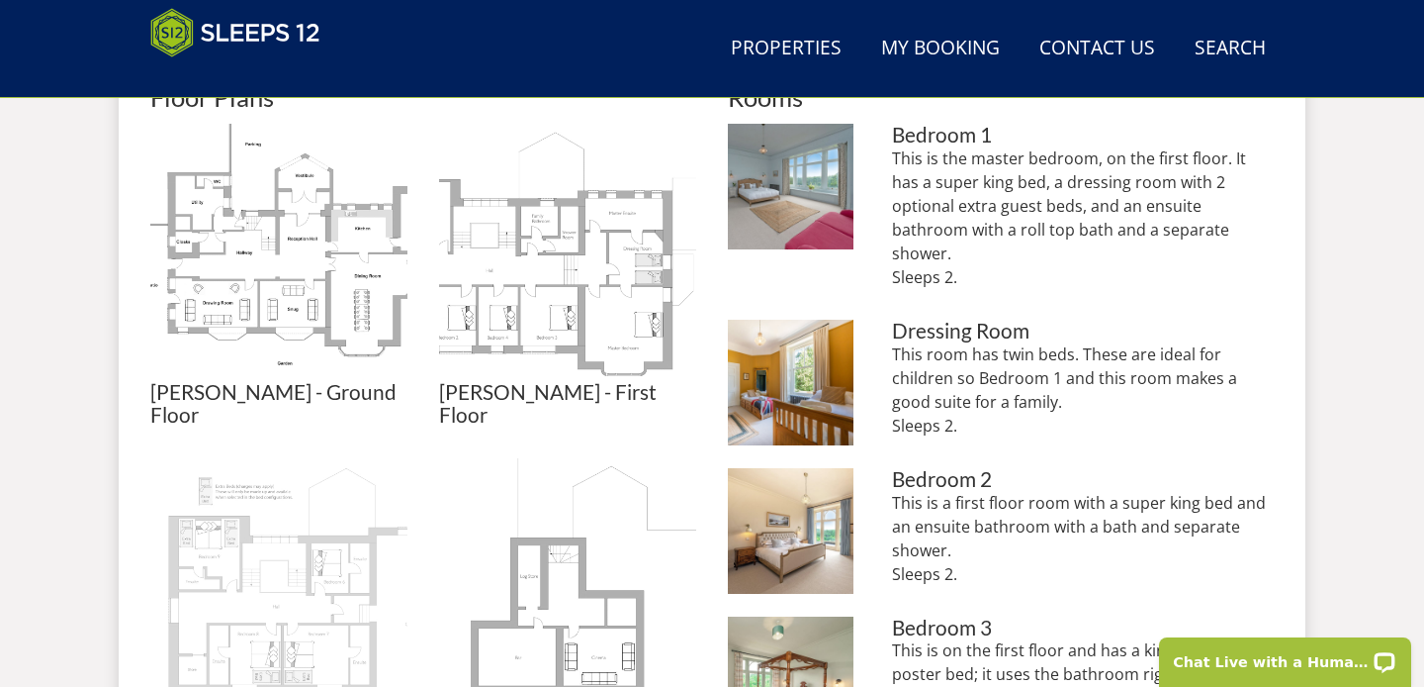
click at [254, 570] on img at bounding box center [278, 586] width 257 height 257
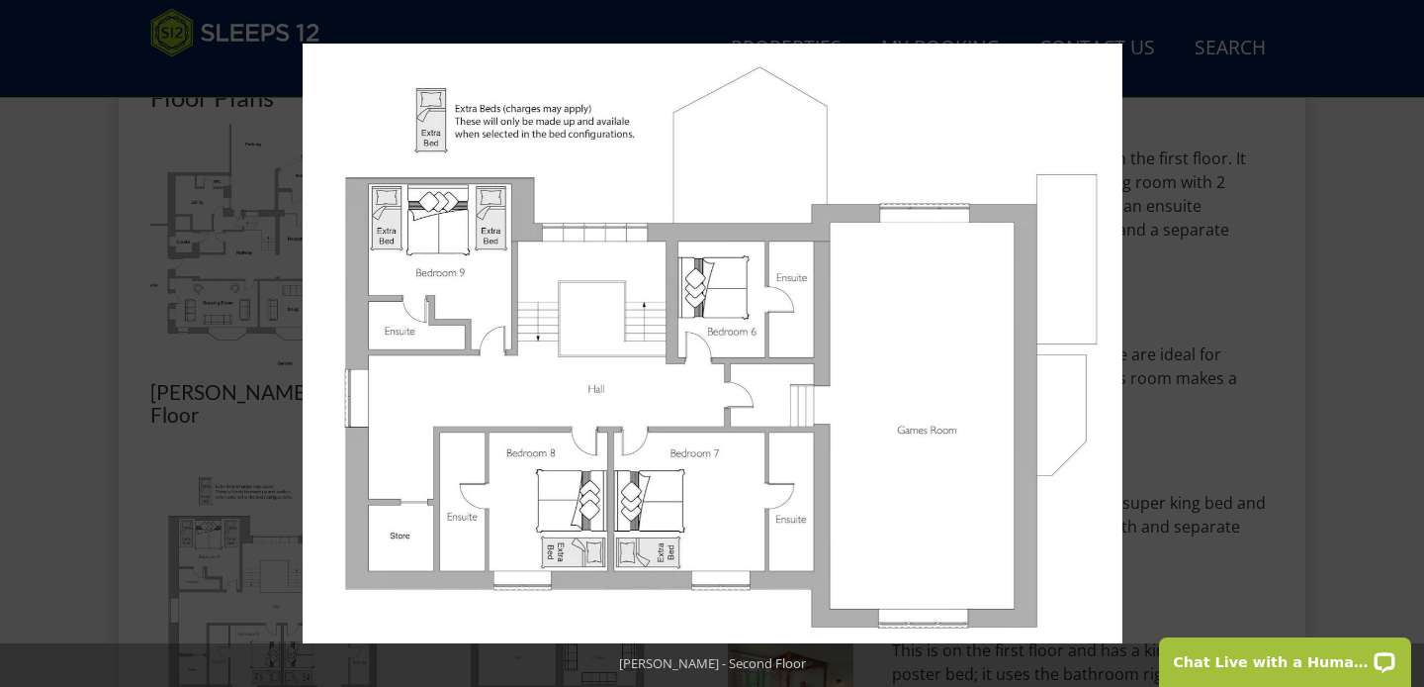
click at [1260, 487] on div at bounding box center [1015, 387] width 1424 height 687
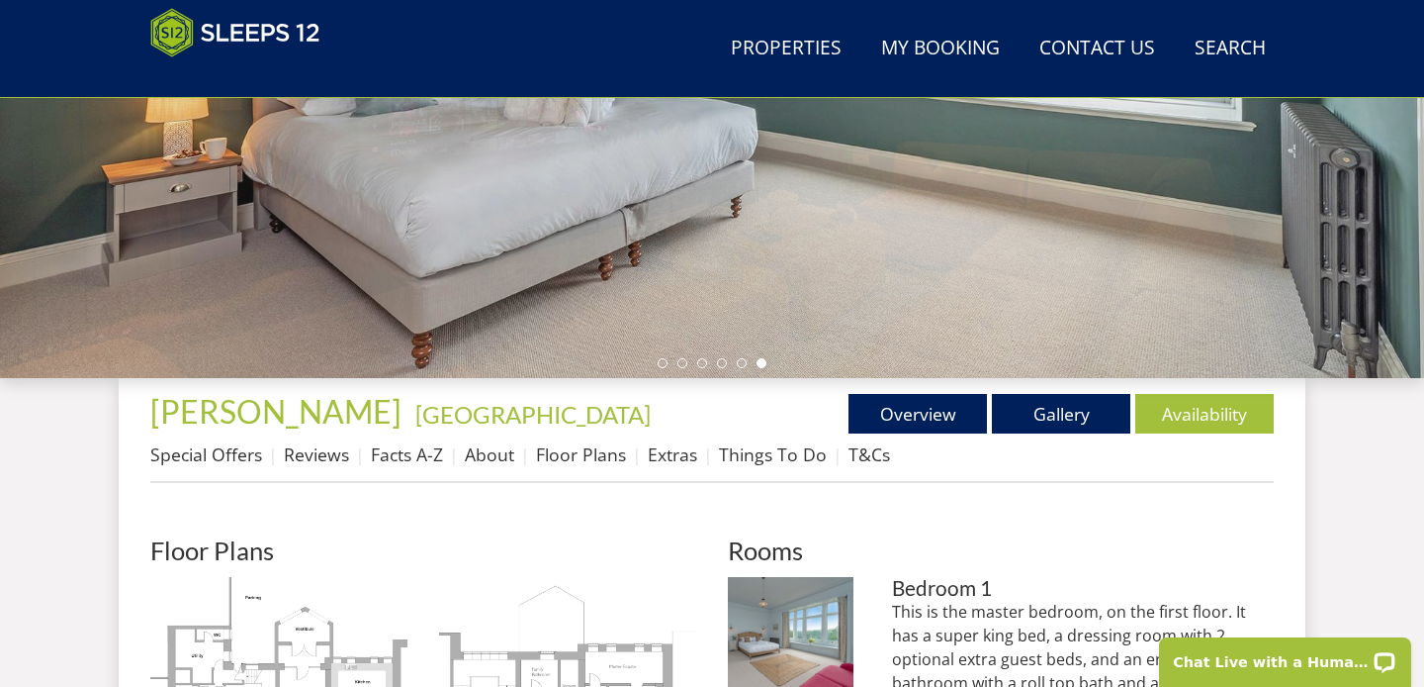
scroll to position [459, 0]
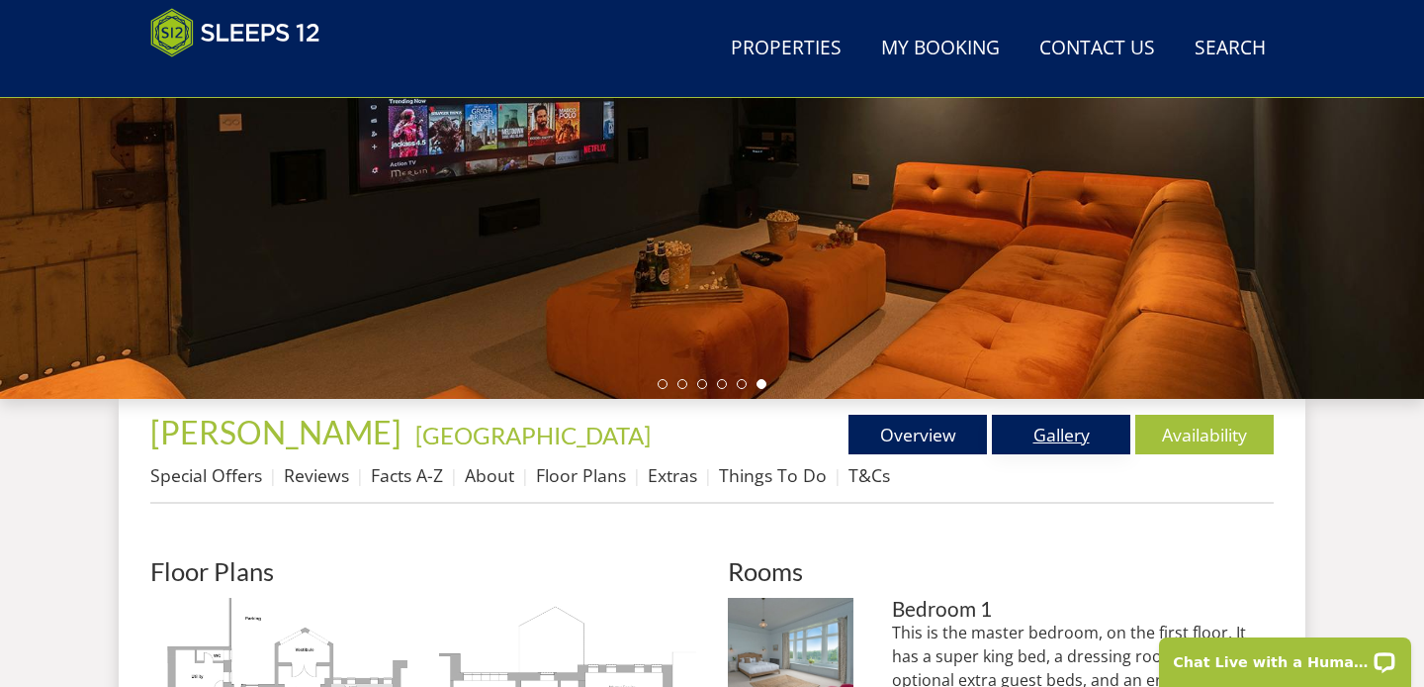
click at [1067, 446] on link "Gallery" at bounding box center [1061, 434] width 138 height 40
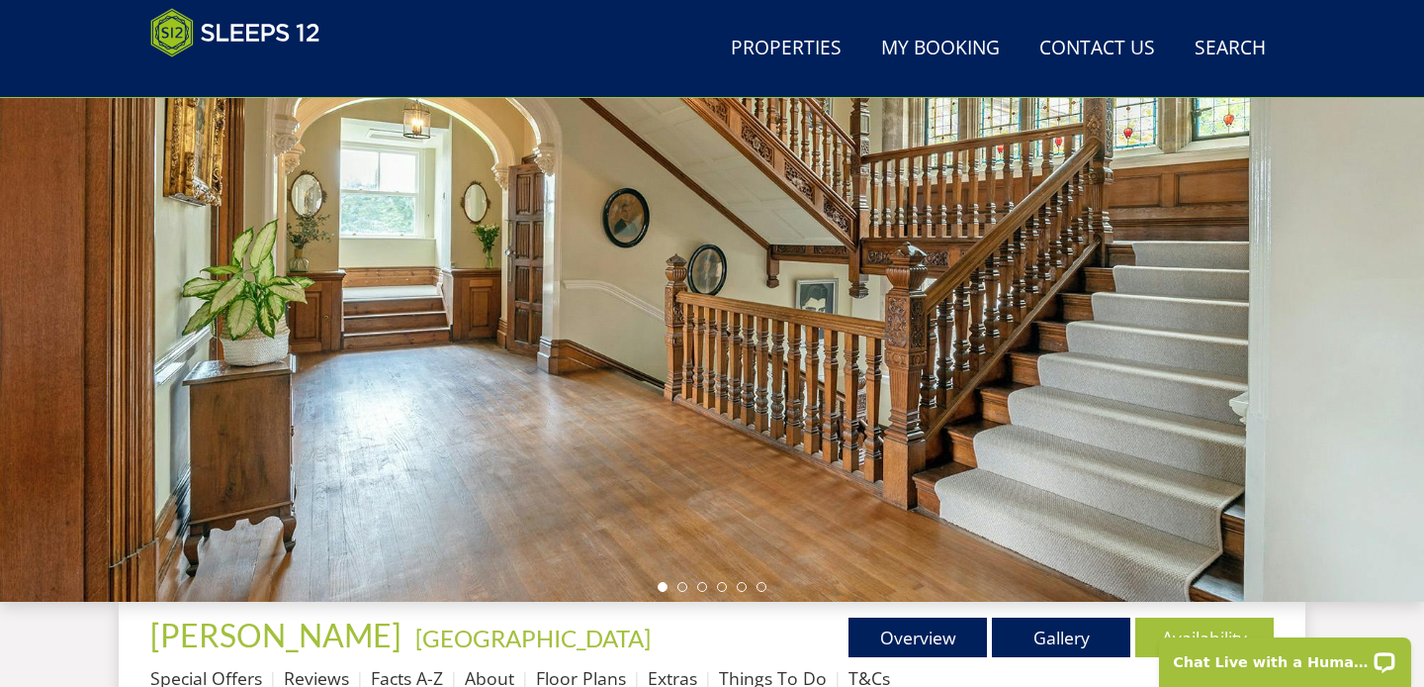
scroll to position [249, 0]
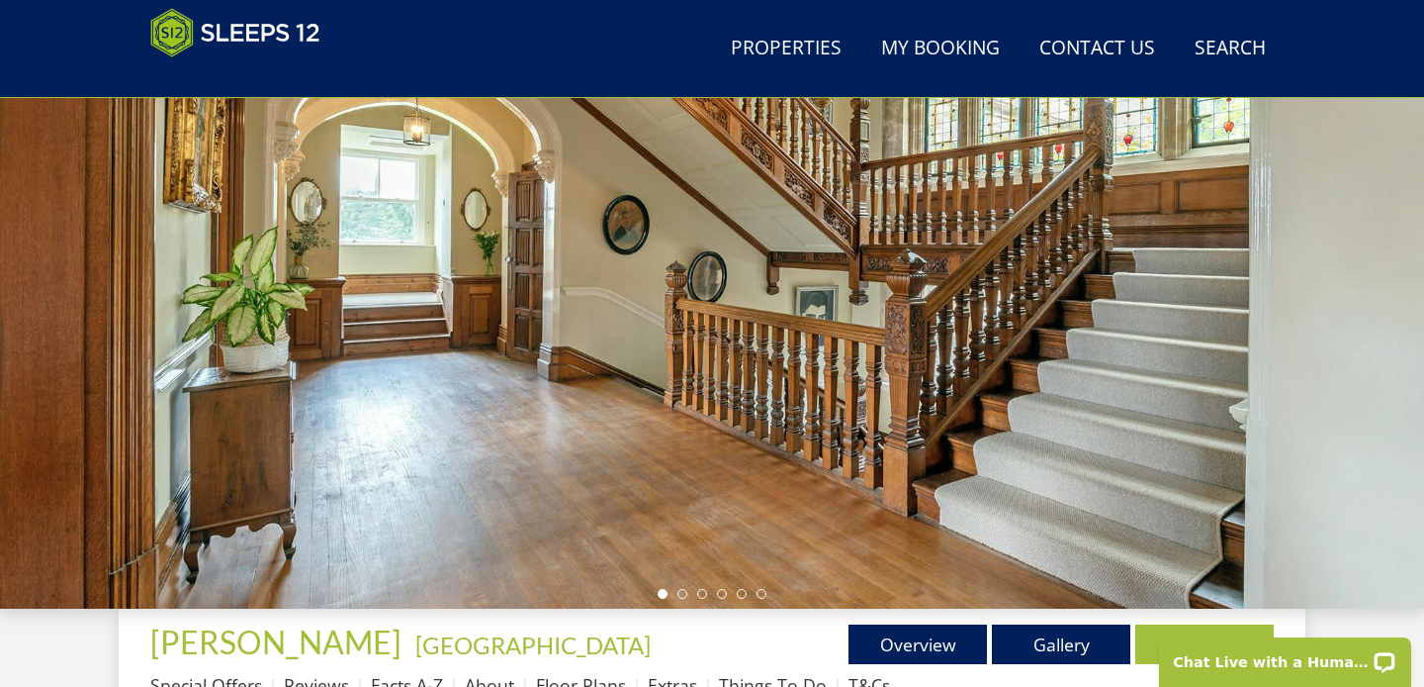
click at [1046, 640] on link "Gallery" at bounding box center [1061, 644] width 138 height 40
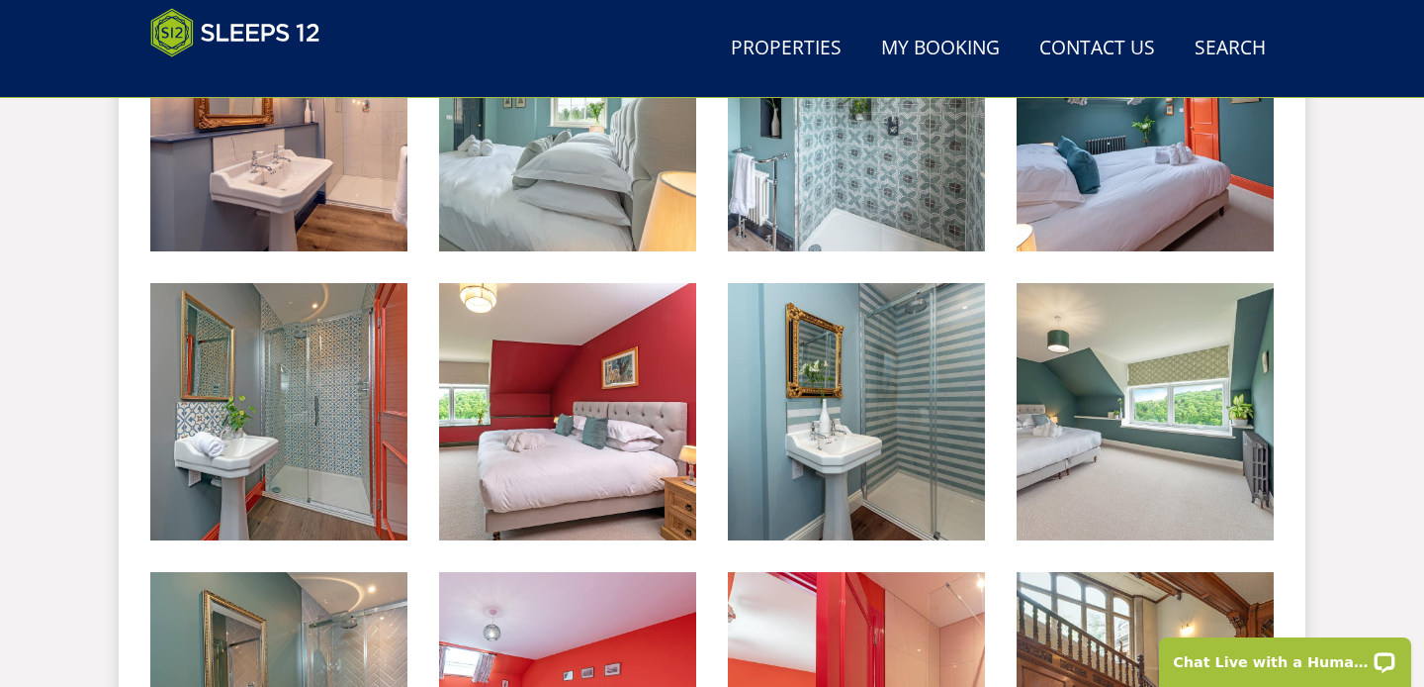
scroll to position [2432, 0]
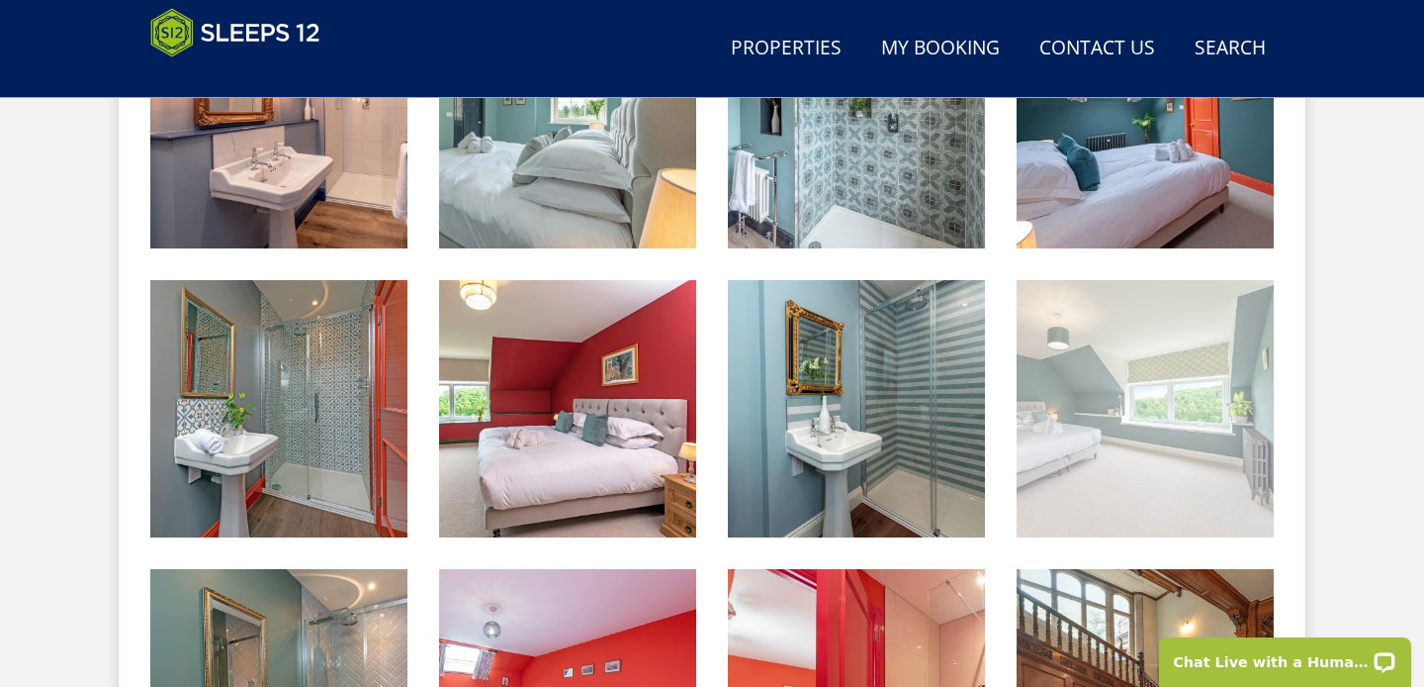
click at [1144, 444] on img at bounding box center [1145, 408] width 257 height 257
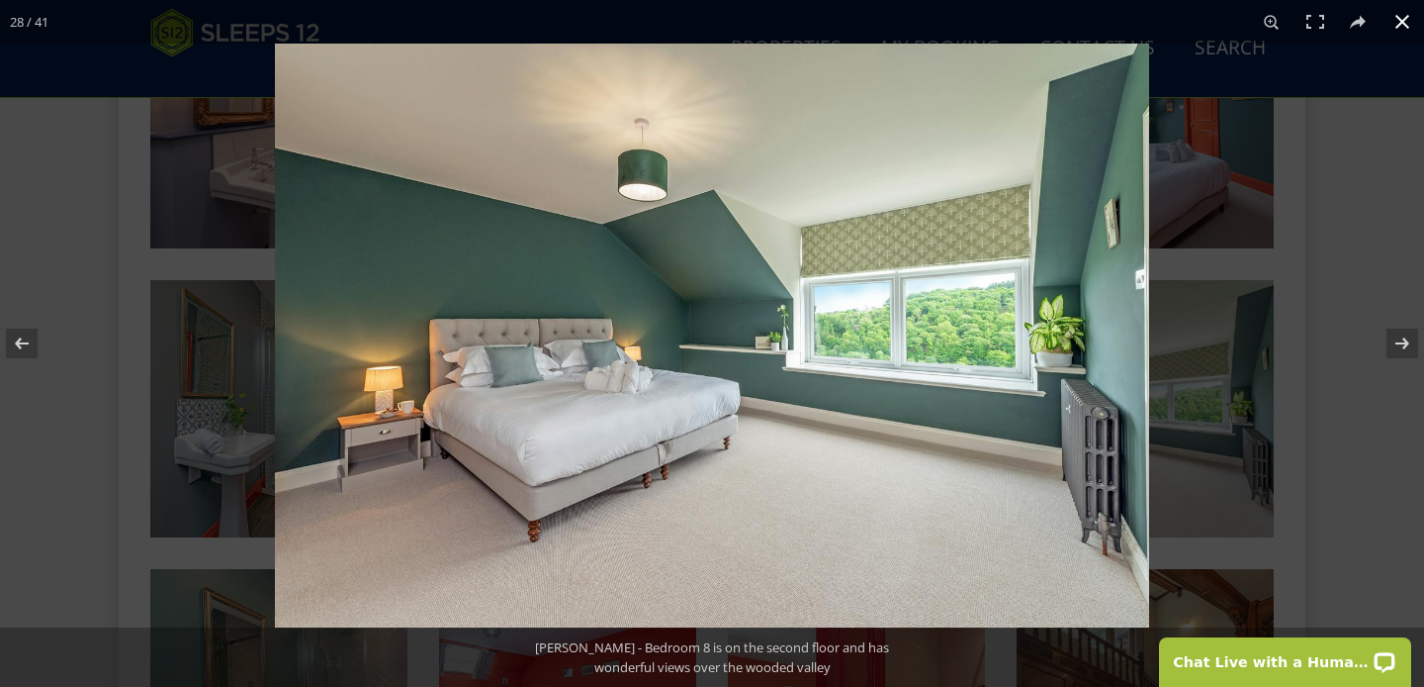
click at [1355, 467] on div at bounding box center [987, 387] width 1424 height 687
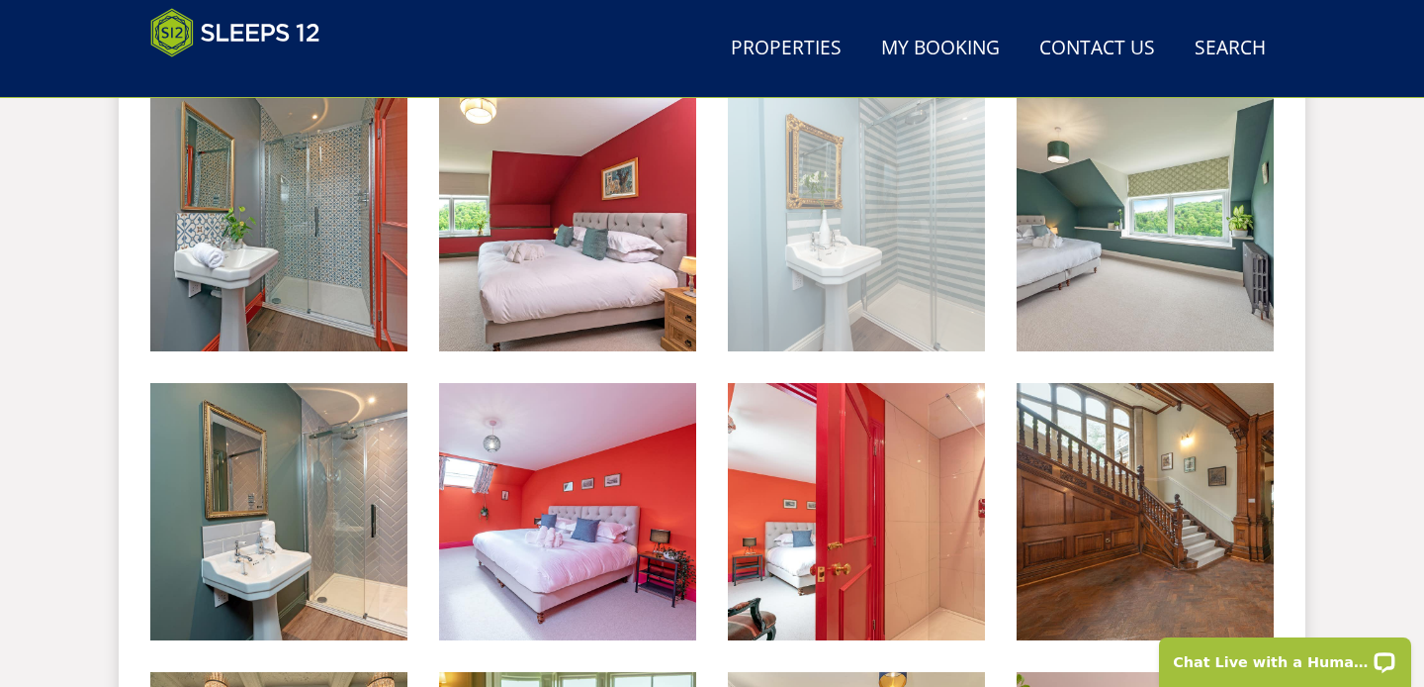
scroll to position [2640, 0]
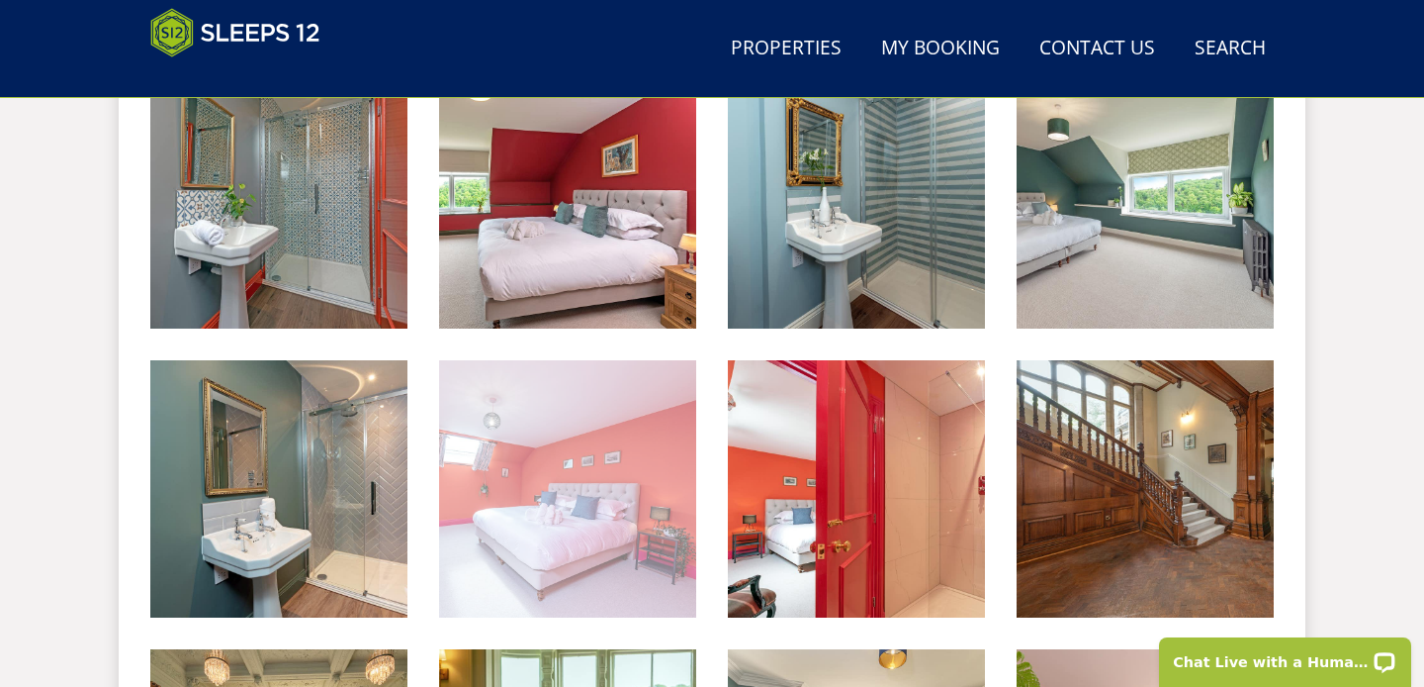
click at [622, 484] on img at bounding box center [567, 488] width 257 height 257
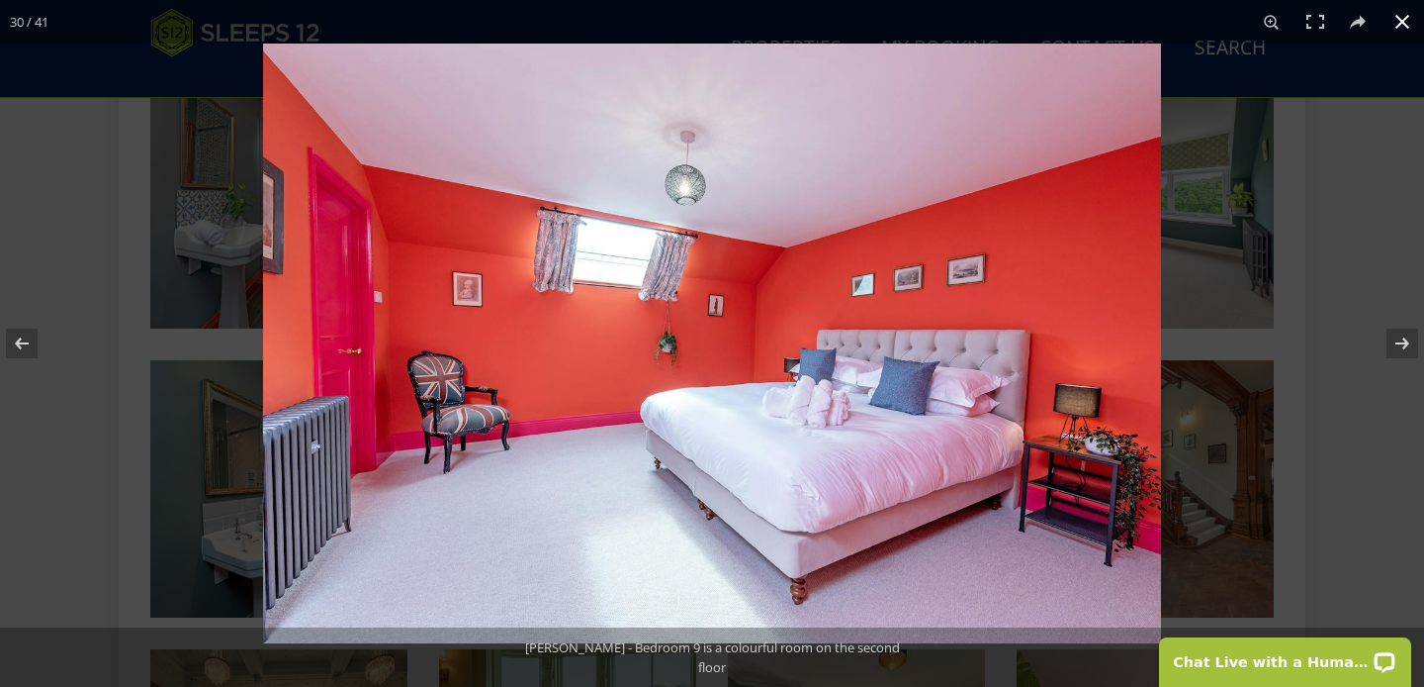
click at [1338, 562] on div at bounding box center [975, 387] width 1424 height 687
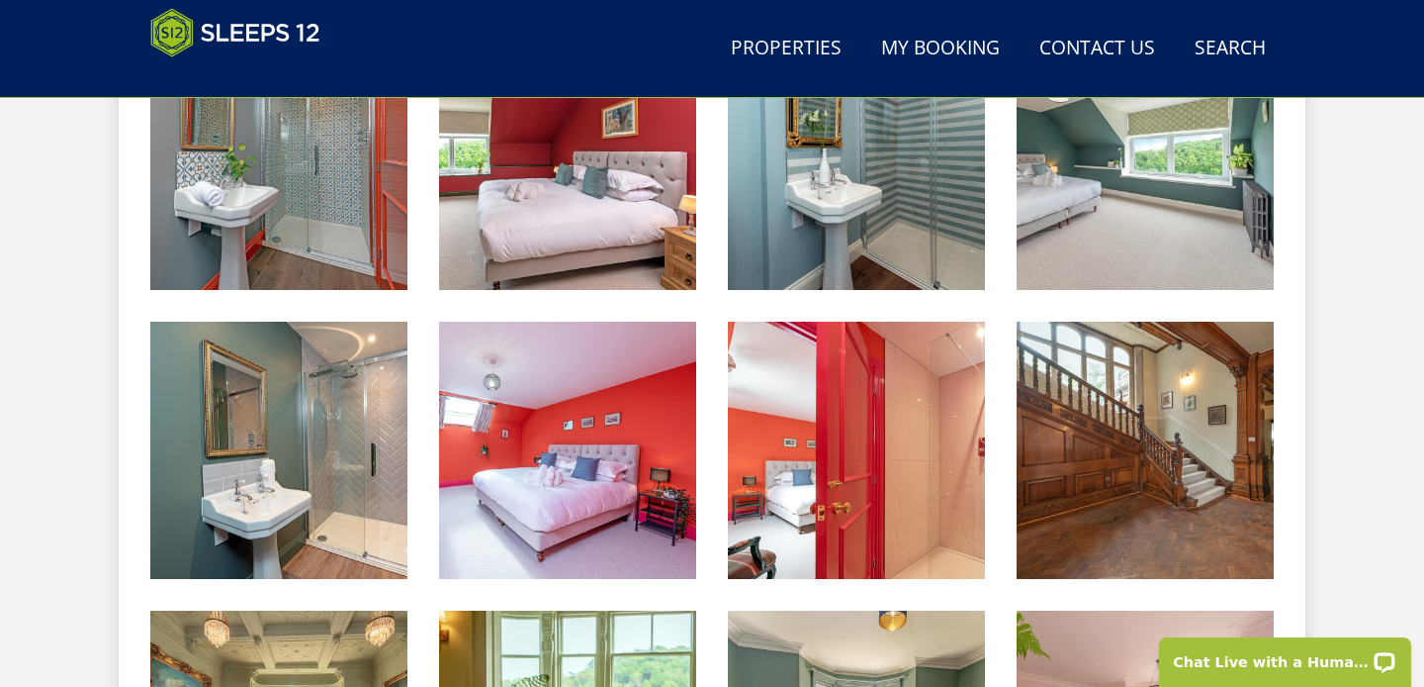
scroll to position [2681, 0]
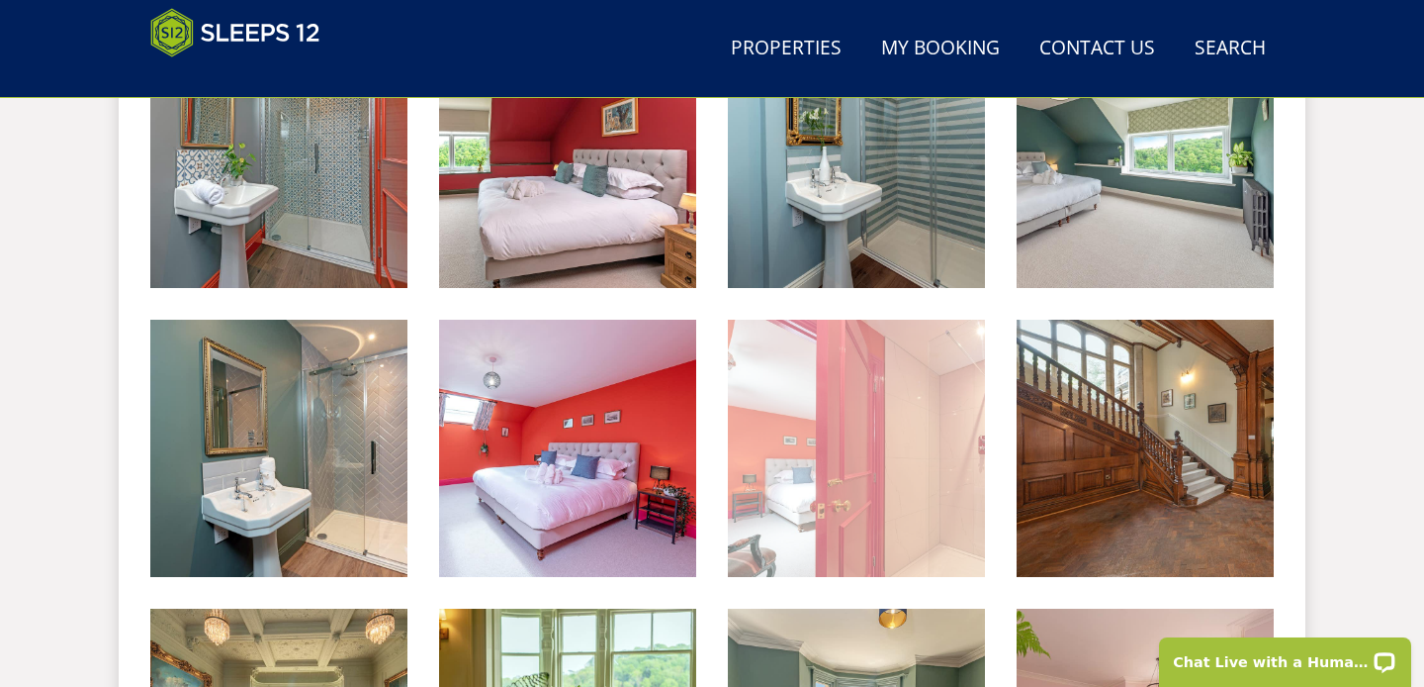
click at [906, 447] on img at bounding box center [856, 448] width 257 height 257
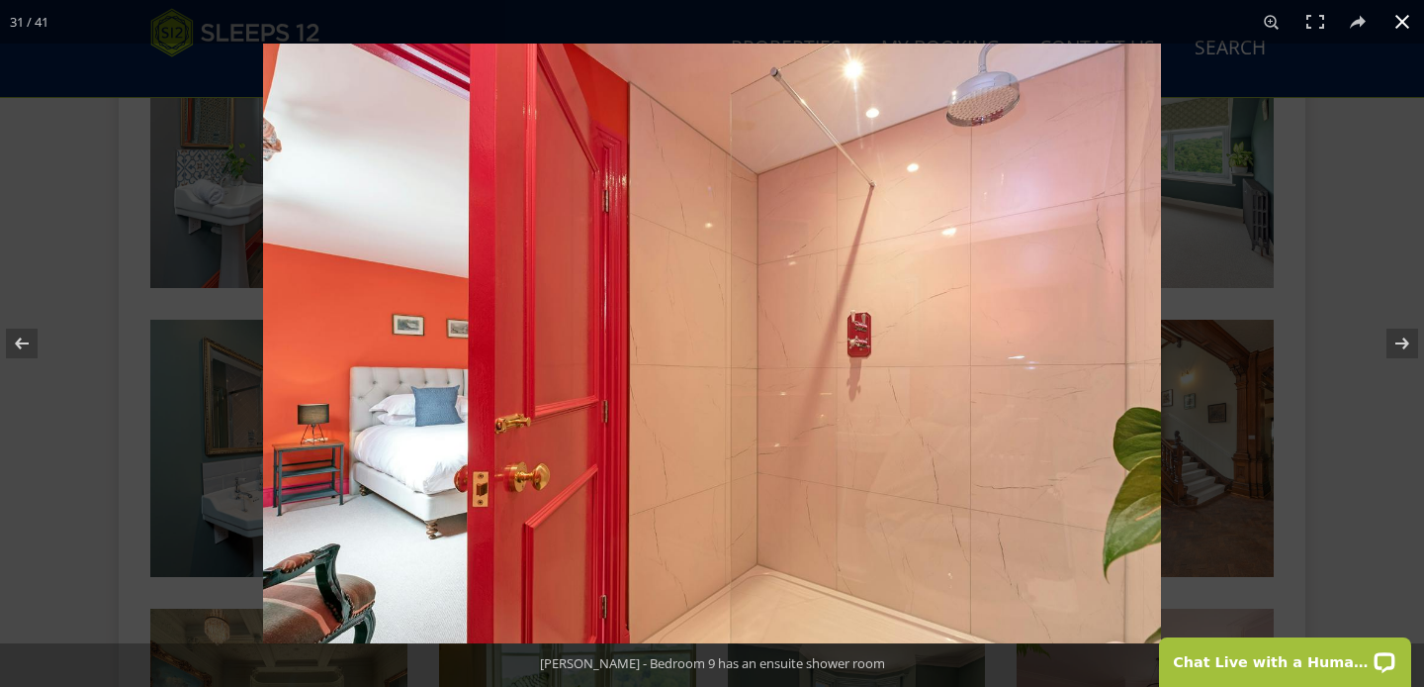
click at [1303, 430] on div at bounding box center [975, 387] width 1424 height 687
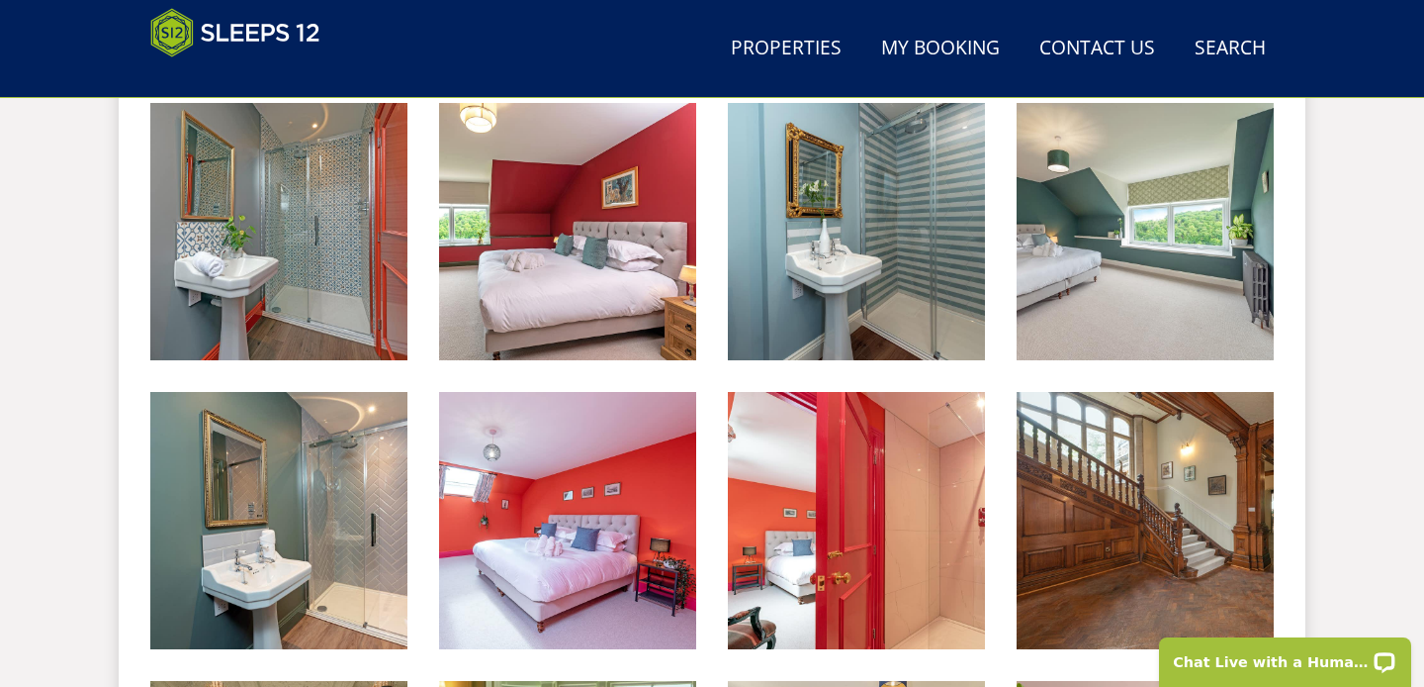
scroll to position [2608, 0]
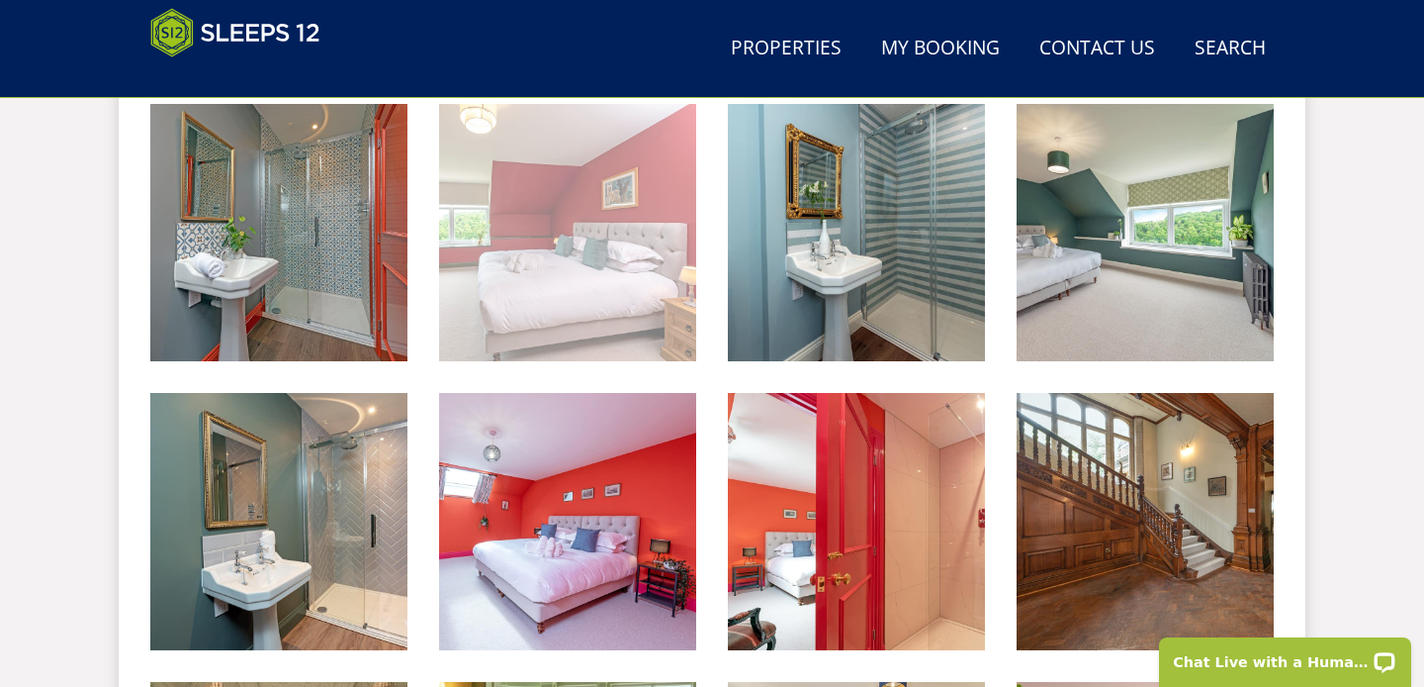
click at [606, 271] on img at bounding box center [567, 232] width 257 height 257
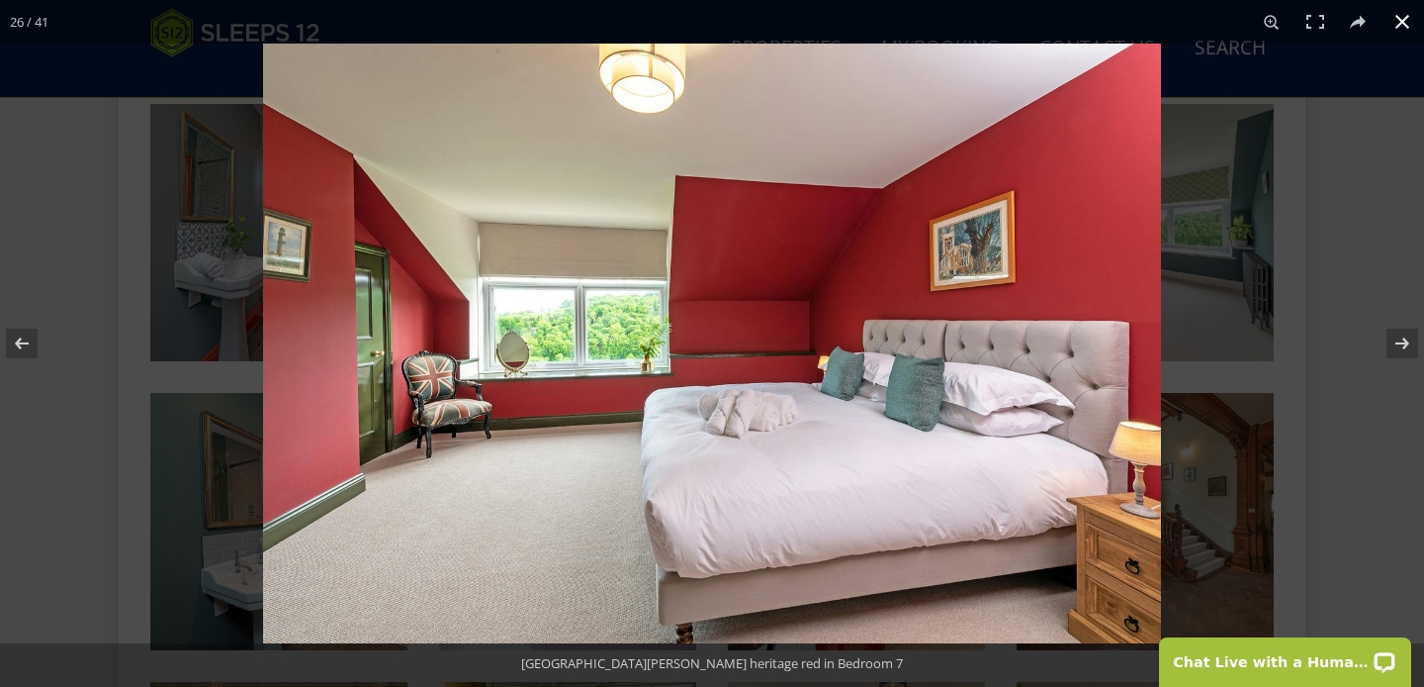
click at [1363, 497] on div at bounding box center [975, 387] width 1424 height 687
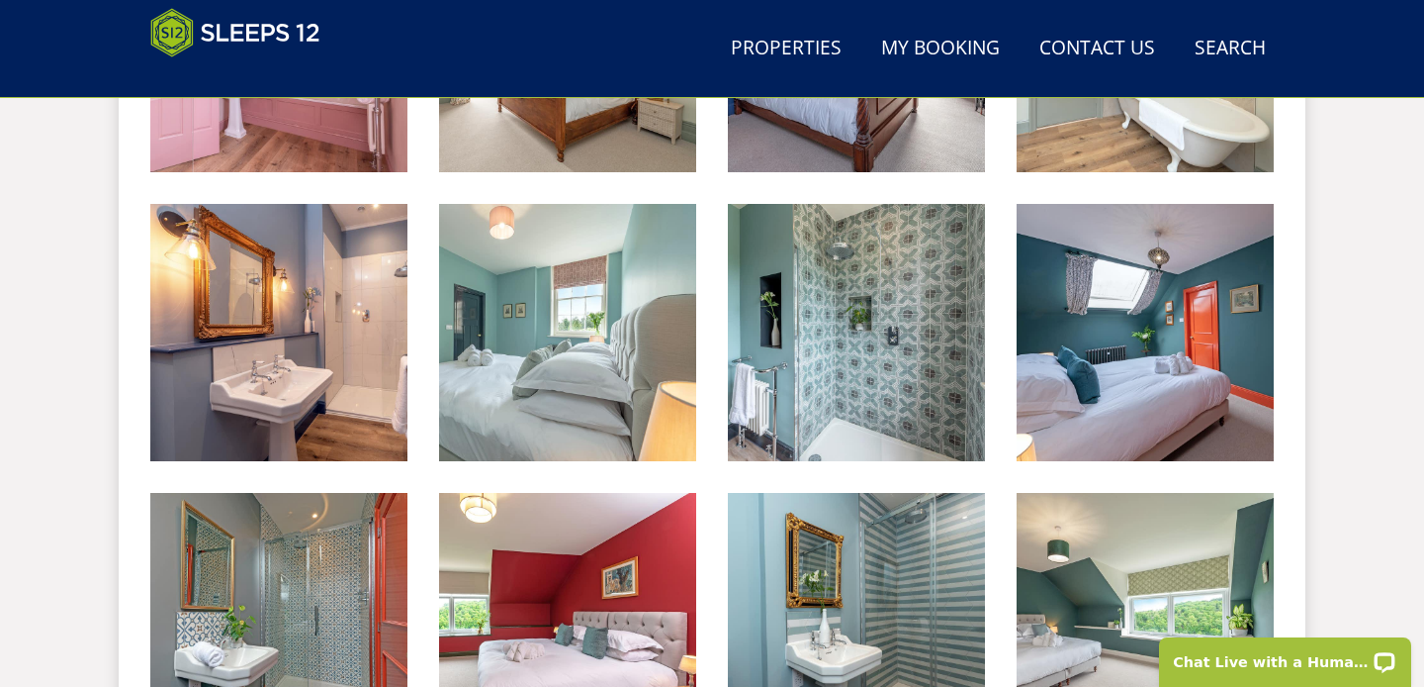
scroll to position [2194, 0]
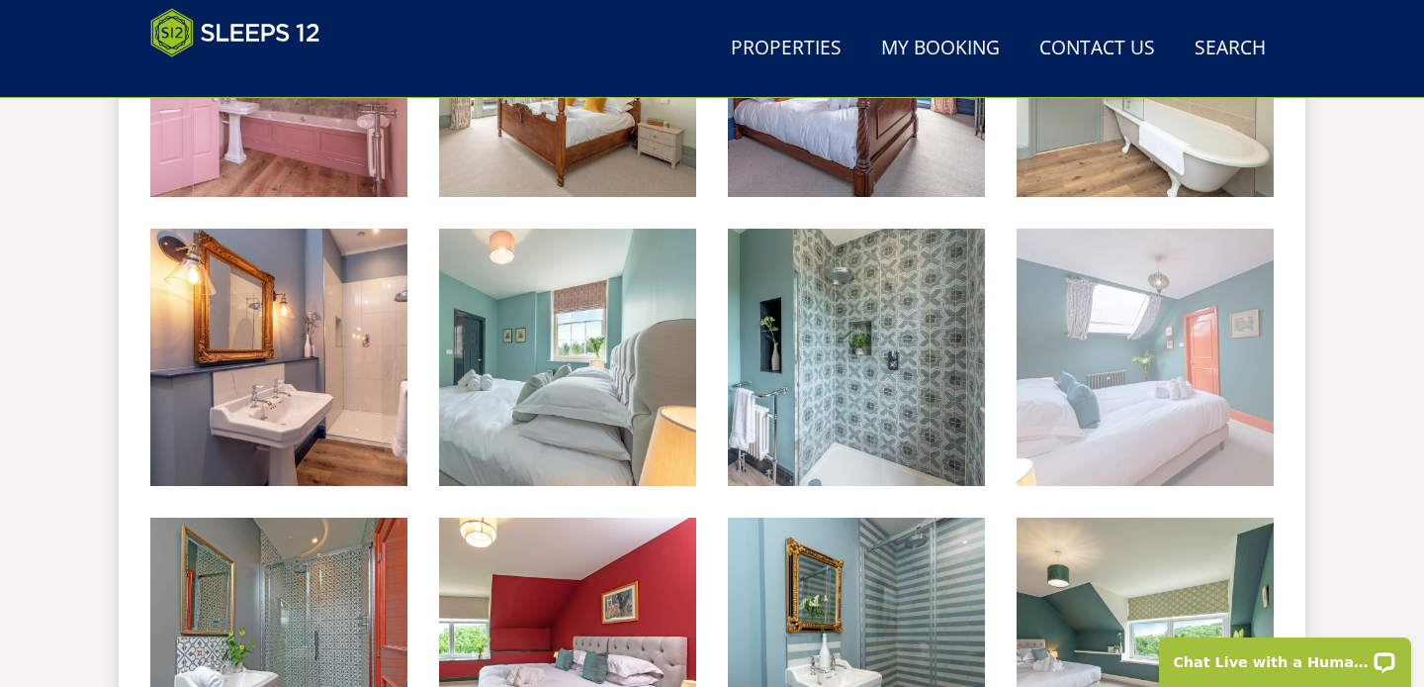
click at [1123, 400] on img at bounding box center [1145, 357] width 257 height 257
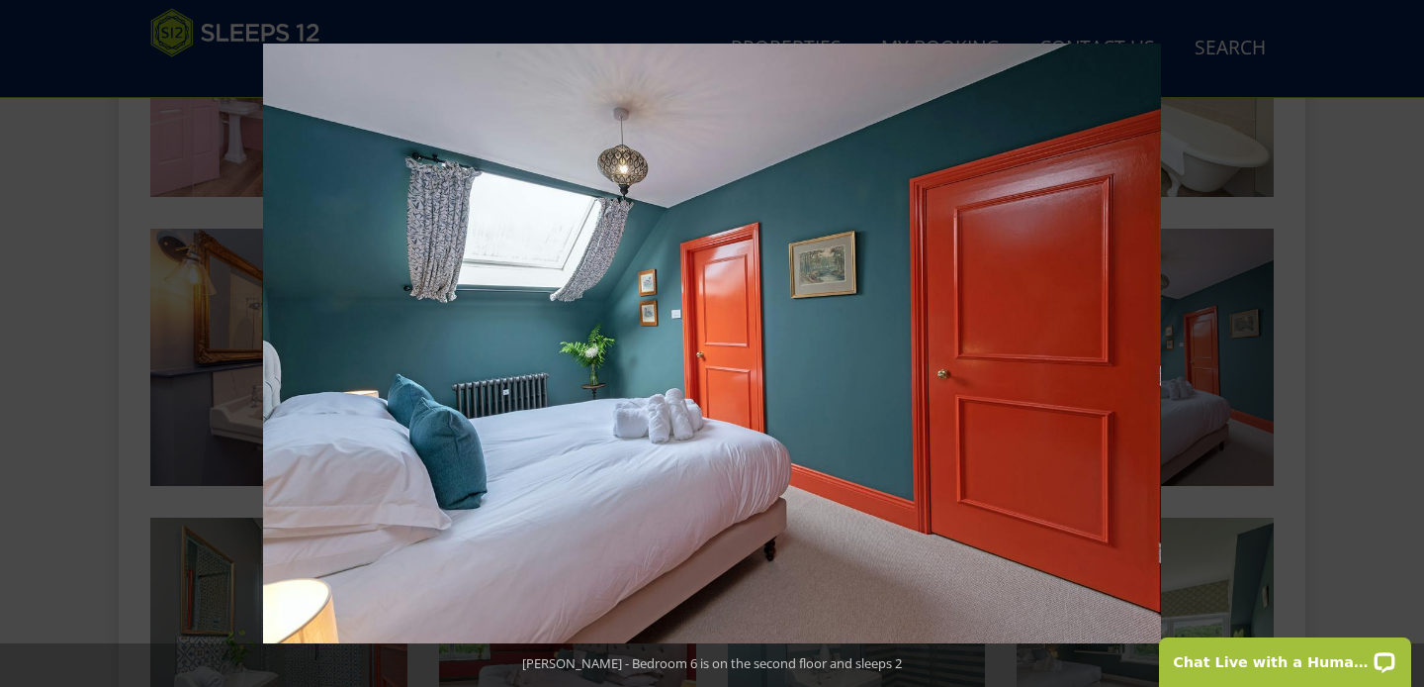
click at [1332, 492] on div at bounding box center [975, 387] width 1424 height 687
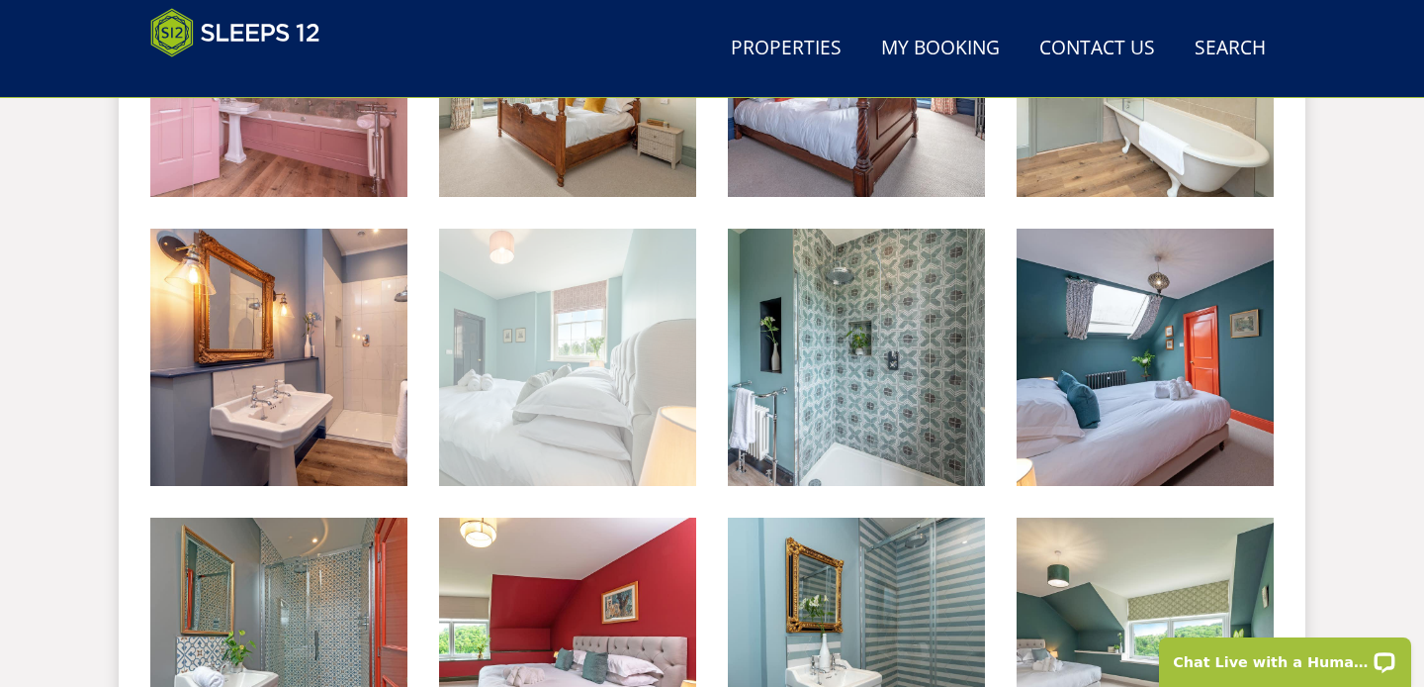
click at [634, 344] on img at bounding box center [567, 357] width 257 height 257
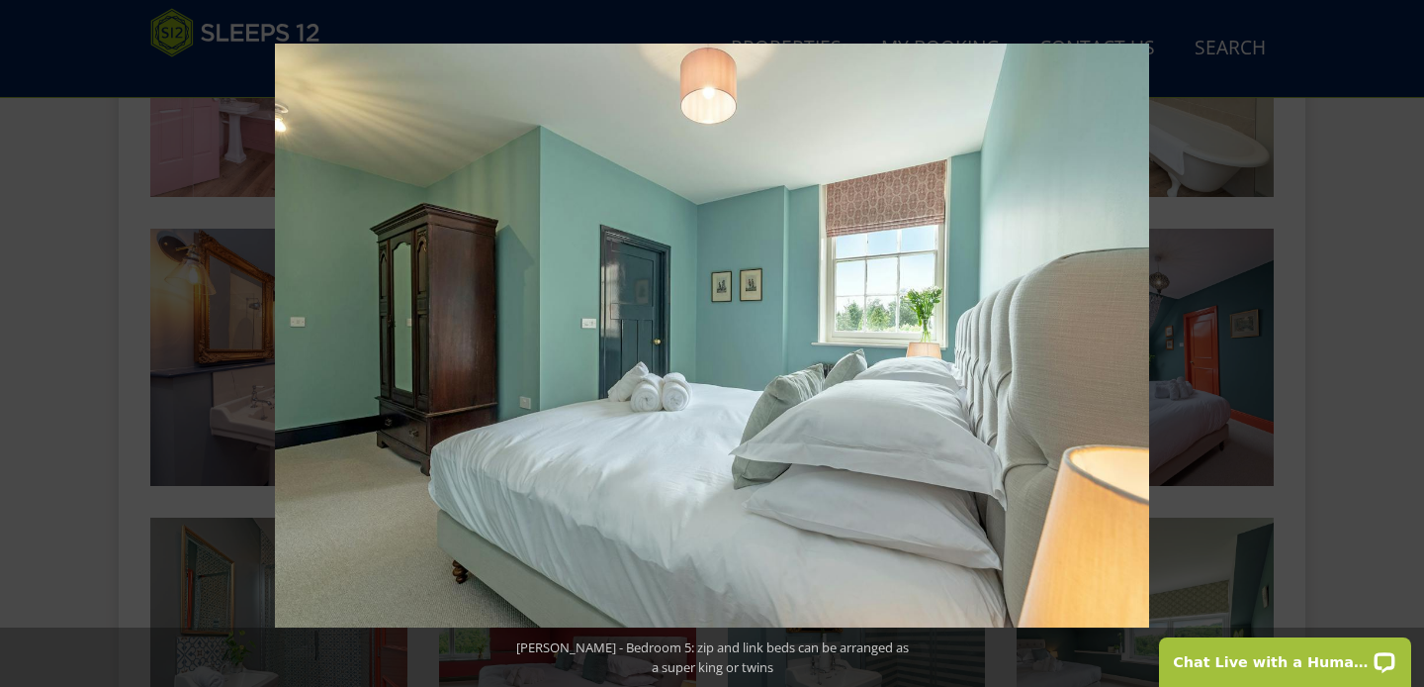
click at [1358, 518] on div at bounding box center [987, 387] width 1424 height 687
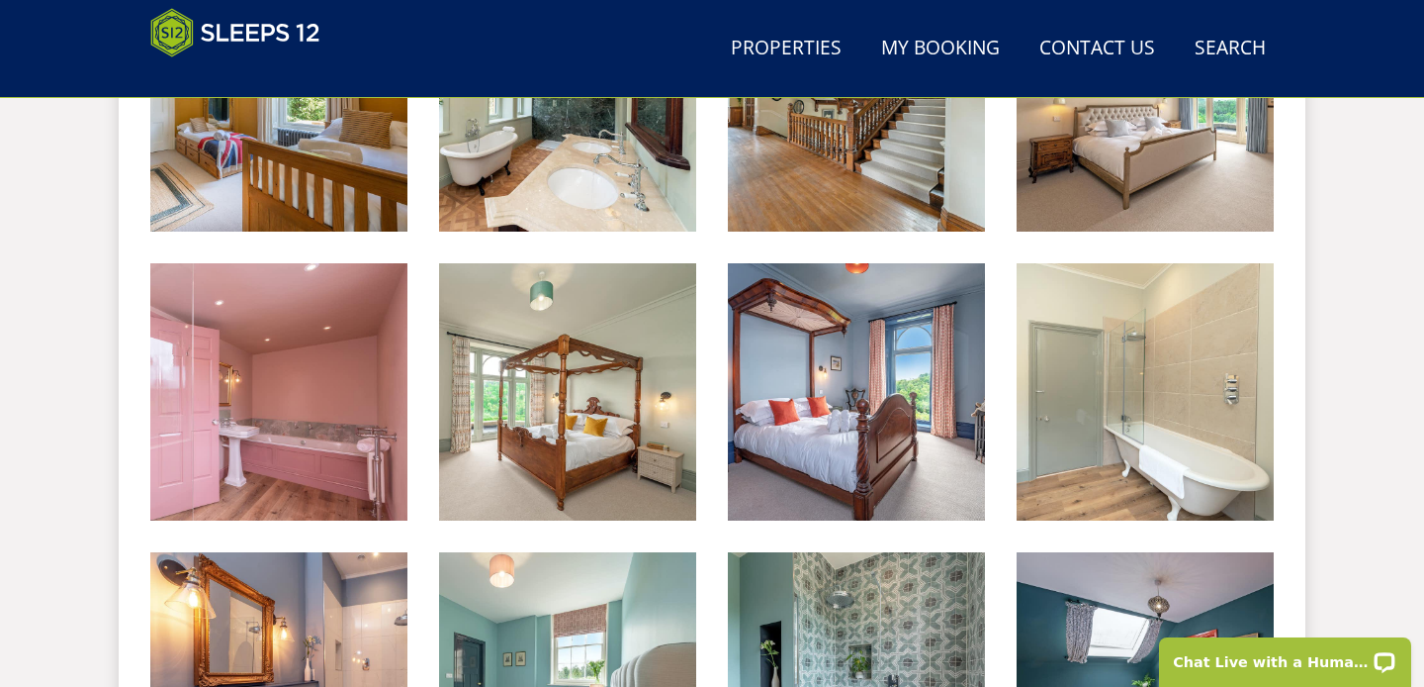
scroll to position [1868, 0]
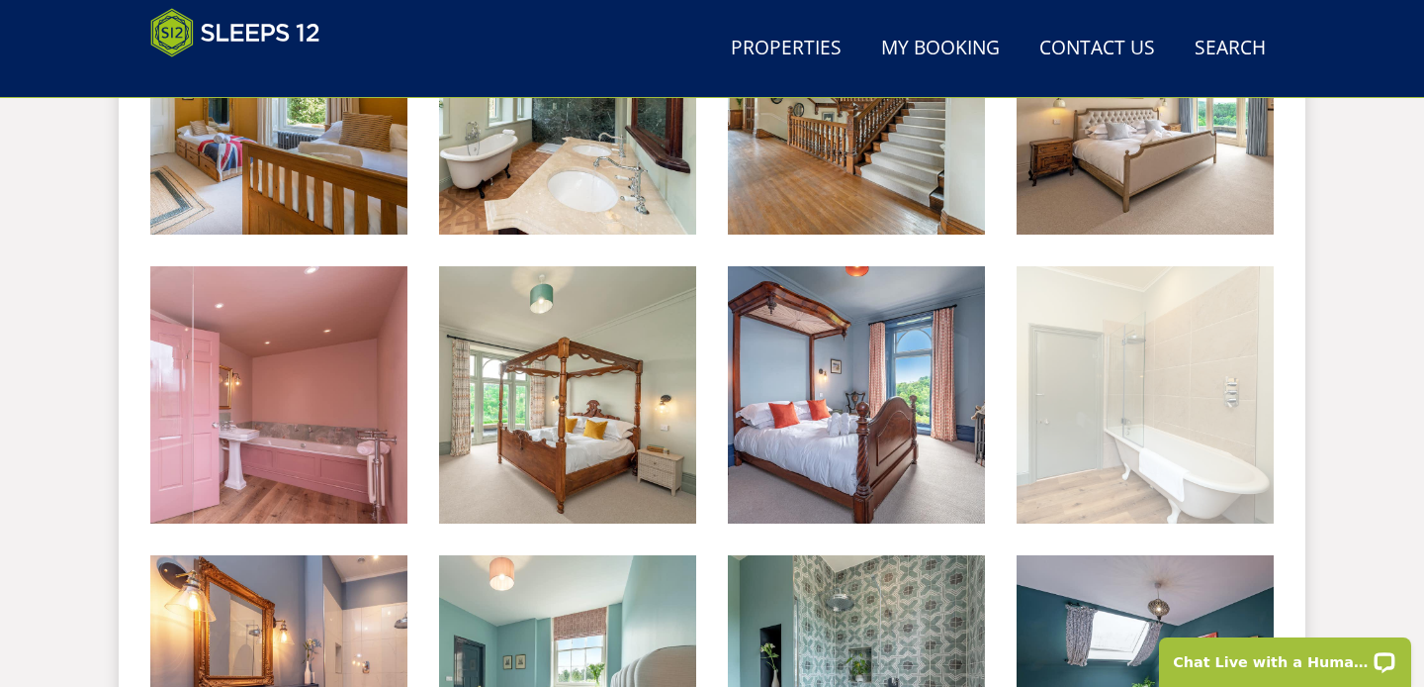
click at [1161, 464] on img at bounding box center [1145, 394] width 257 height 257
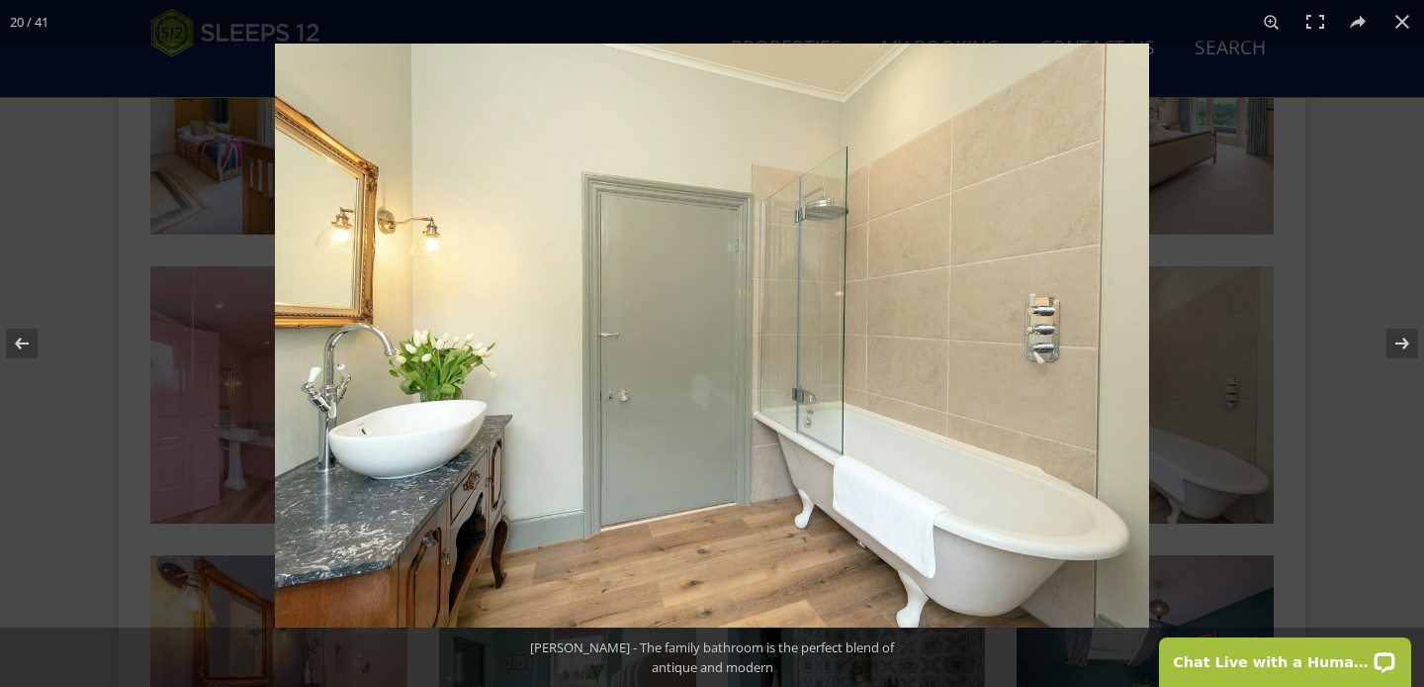
click at [1307, 464] on div at bounding box center [987, 387] width 1424 height 687
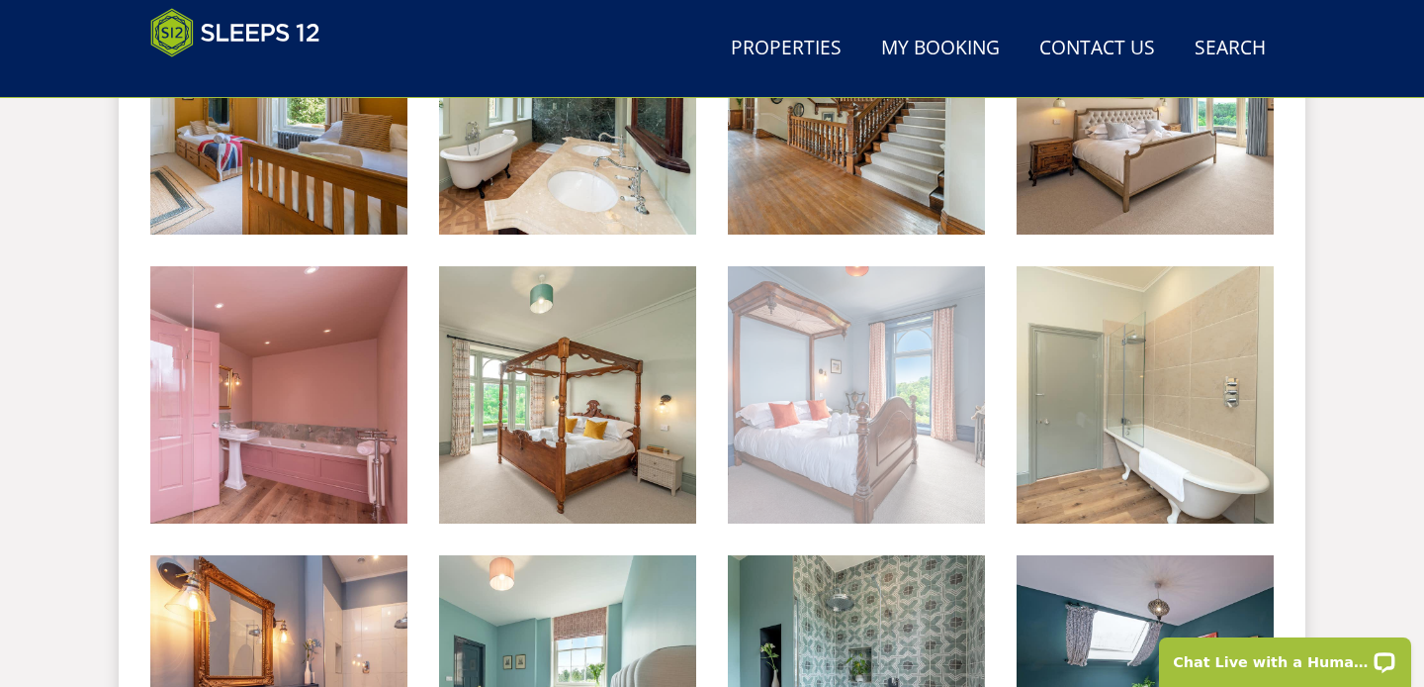
click at [749, 409] on img at bounding box center [856, 394] width 257 height 257
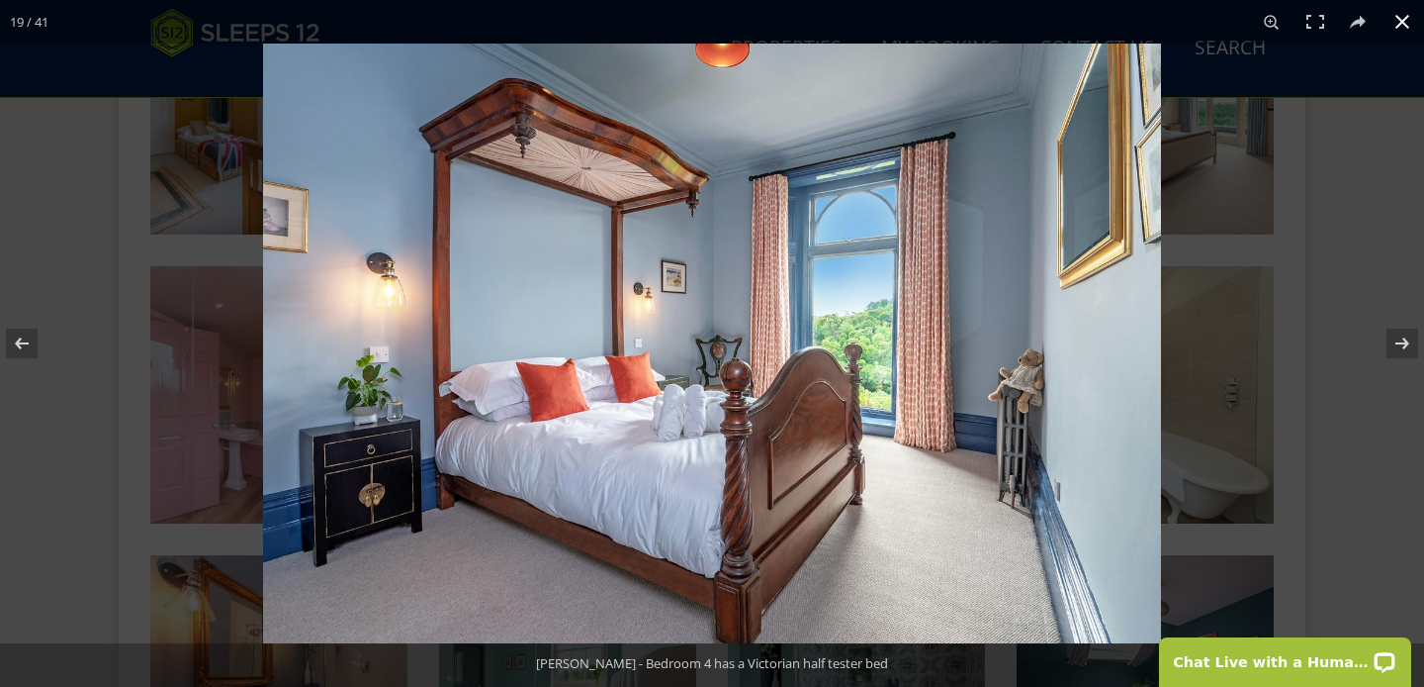
click at [1288, 449] on div at bounding box center [975, 387] width 1424 height 687
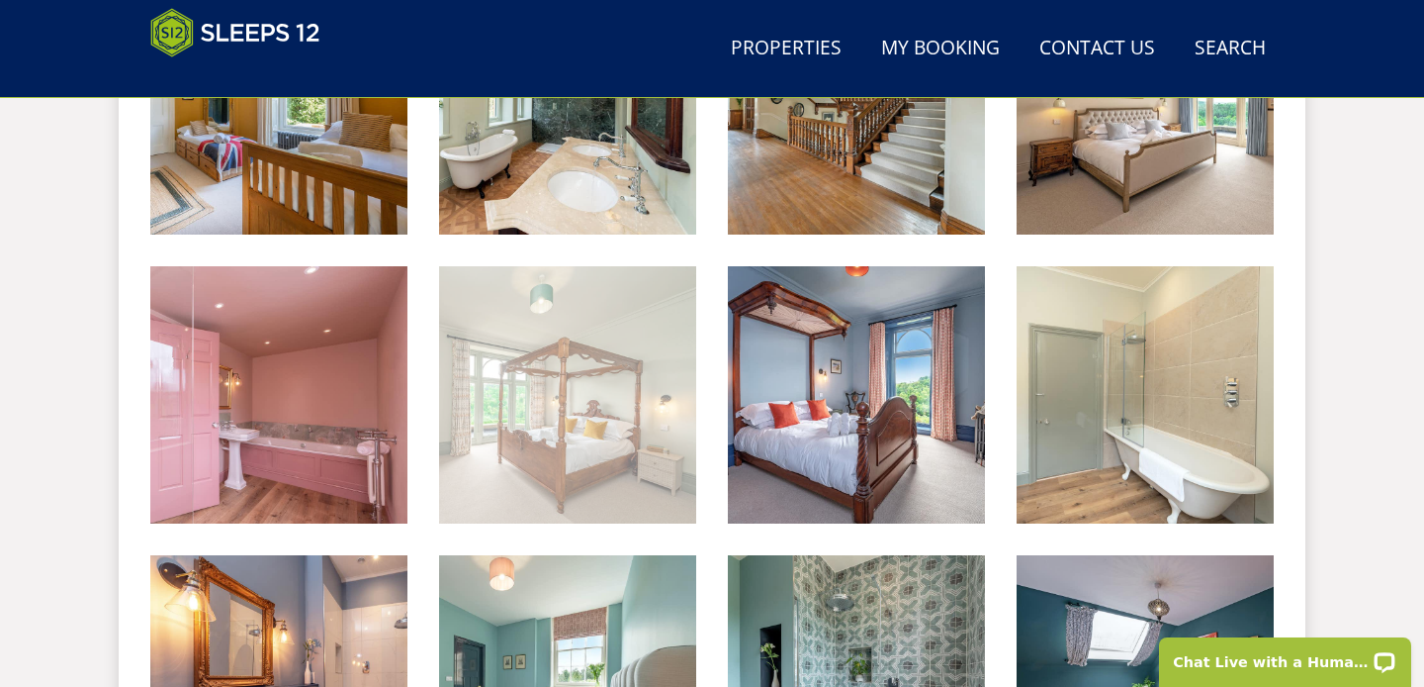
click at [491, 322] on img at bounding box center [567, 394] width 257 height 257
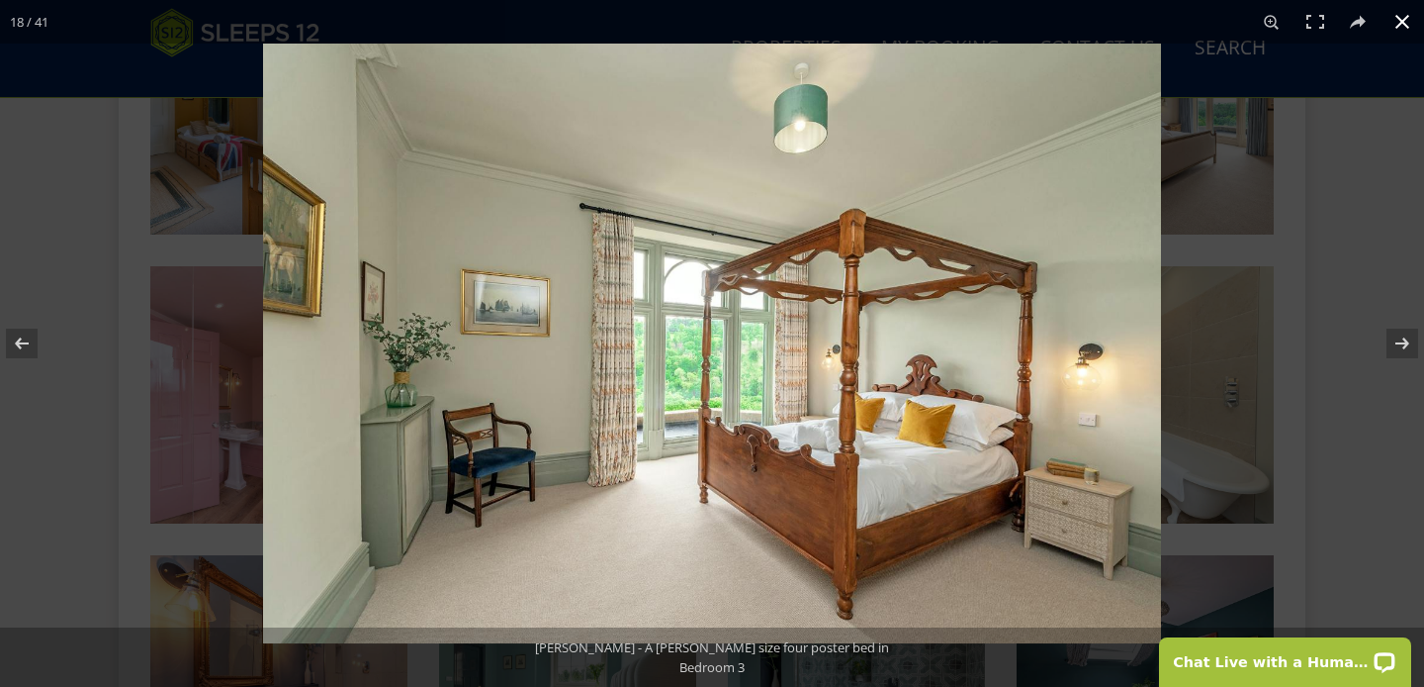
click at [1265, 483] on div at bounding box center [975, 387] width 1424 height 687
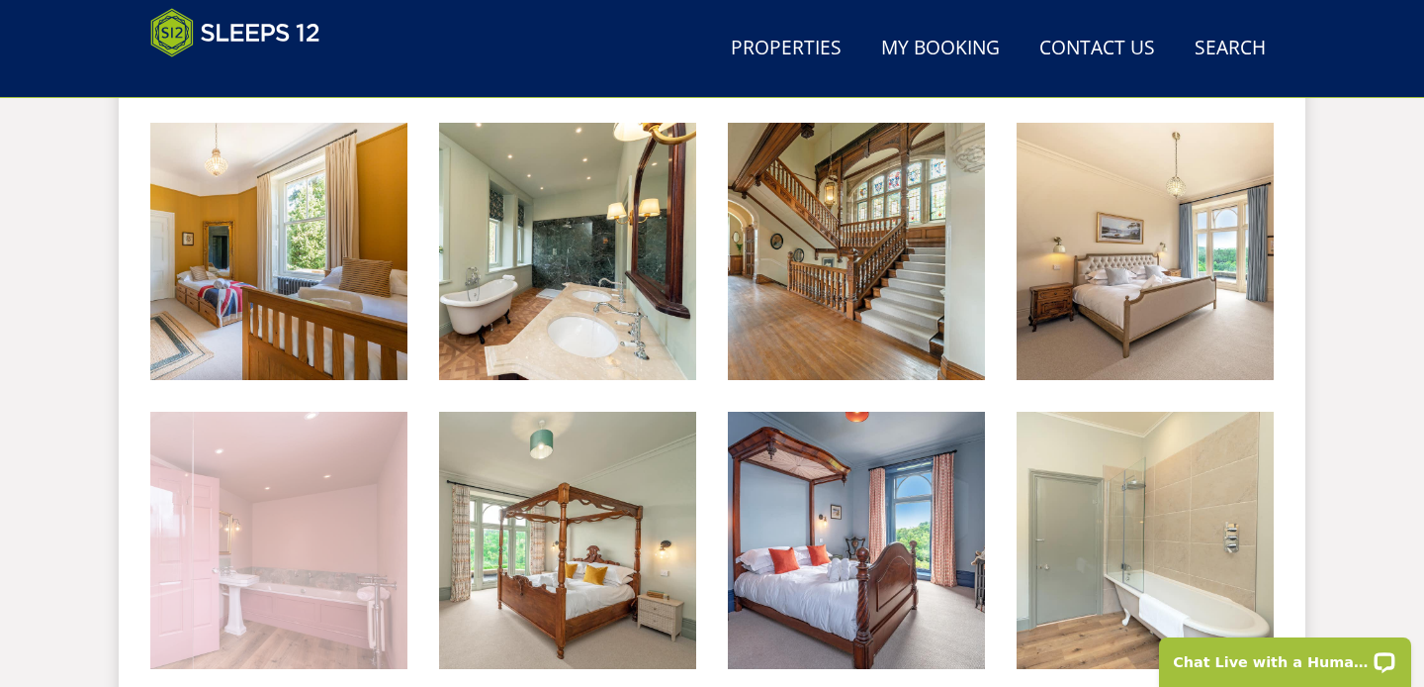
scroll to position [1719, 0]
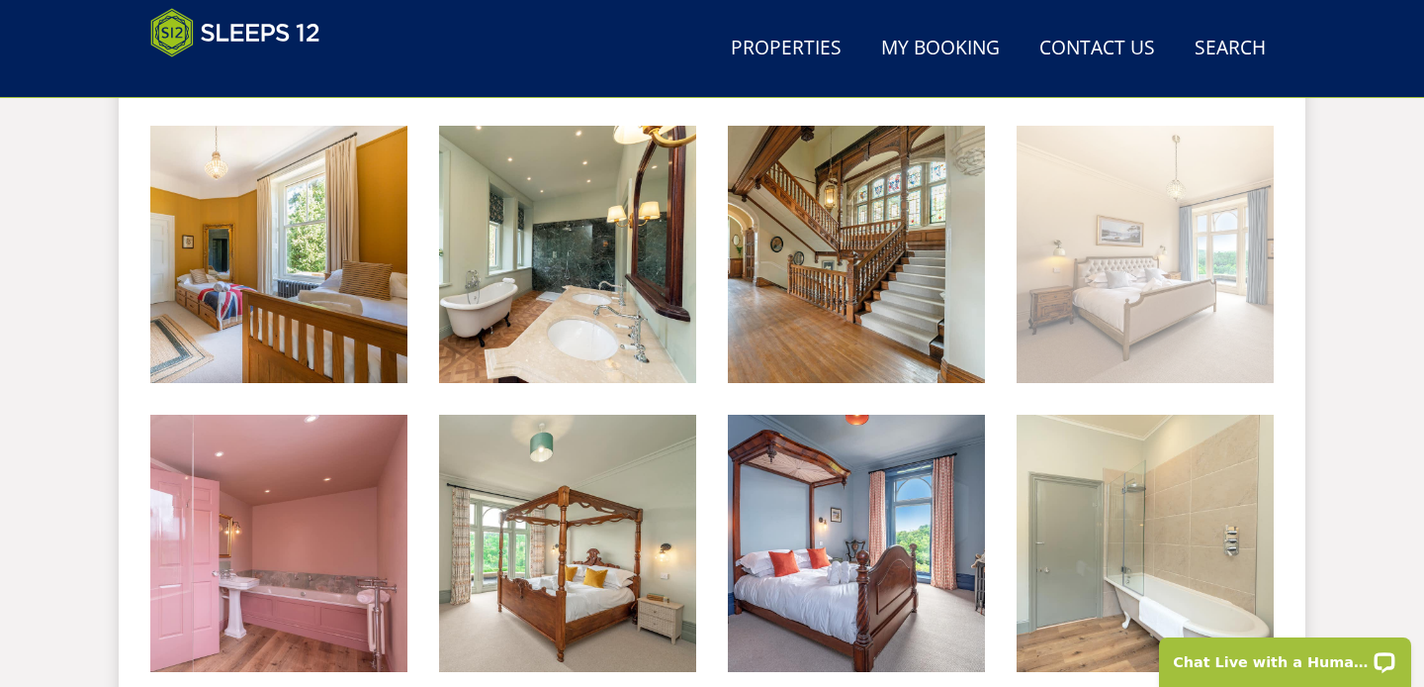
click at [1033, 321] on img at bounding box center [1145, 254] width 257 height 257
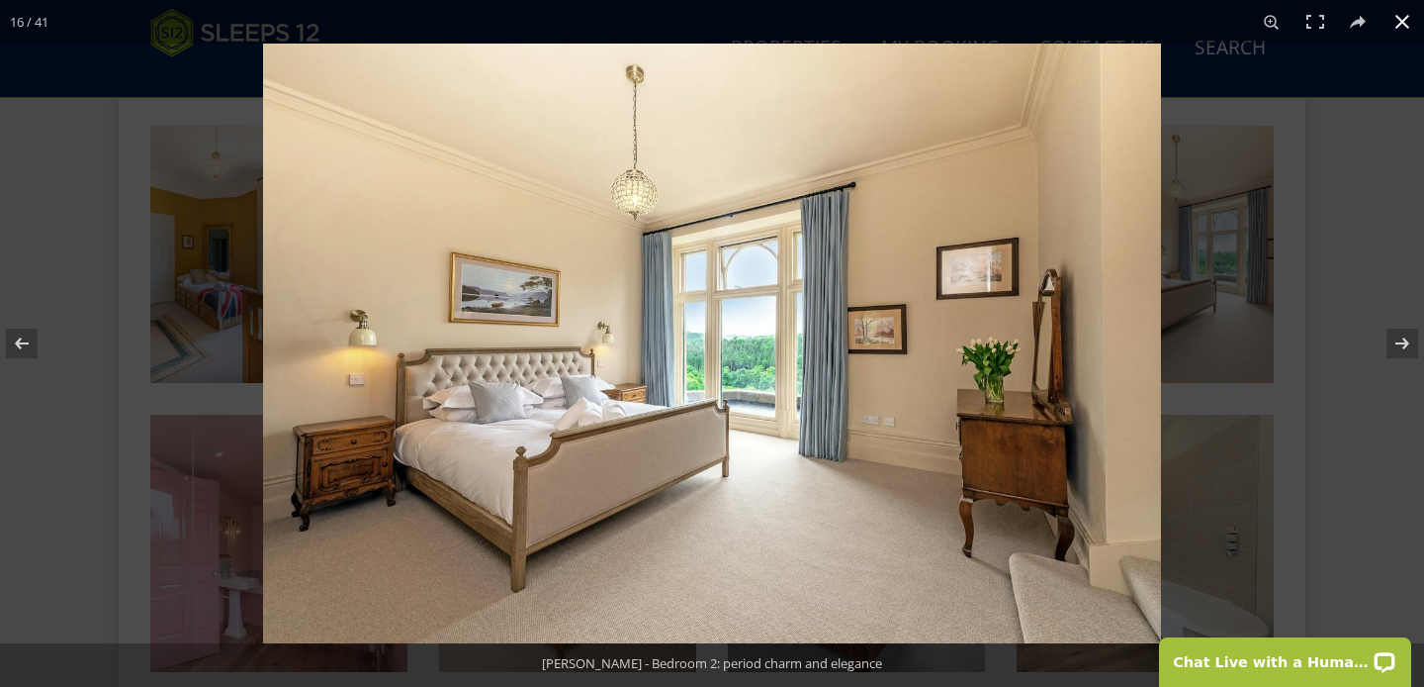
click at [1343, 458] on div at bounding box center [975, 387] width 1424 height 687
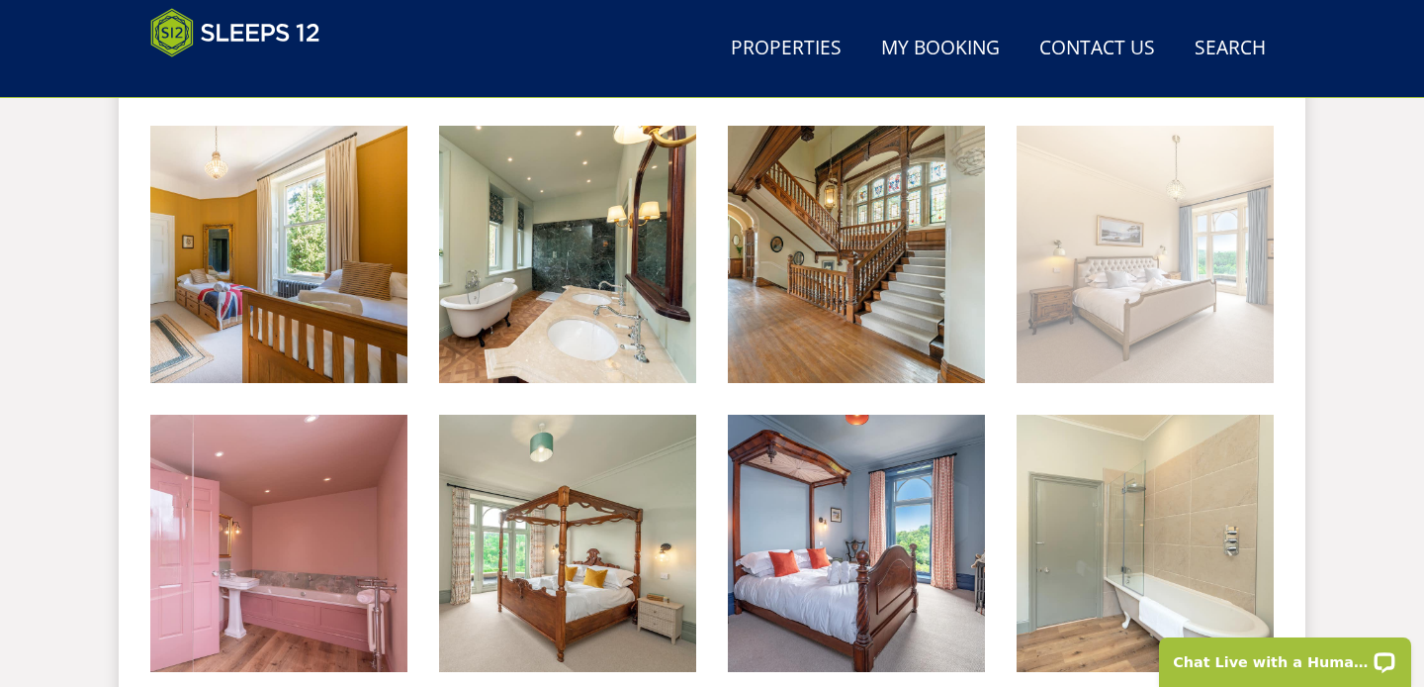
click at [1167, 228] on img at bounding box center [1145, 254] width 257 height 257
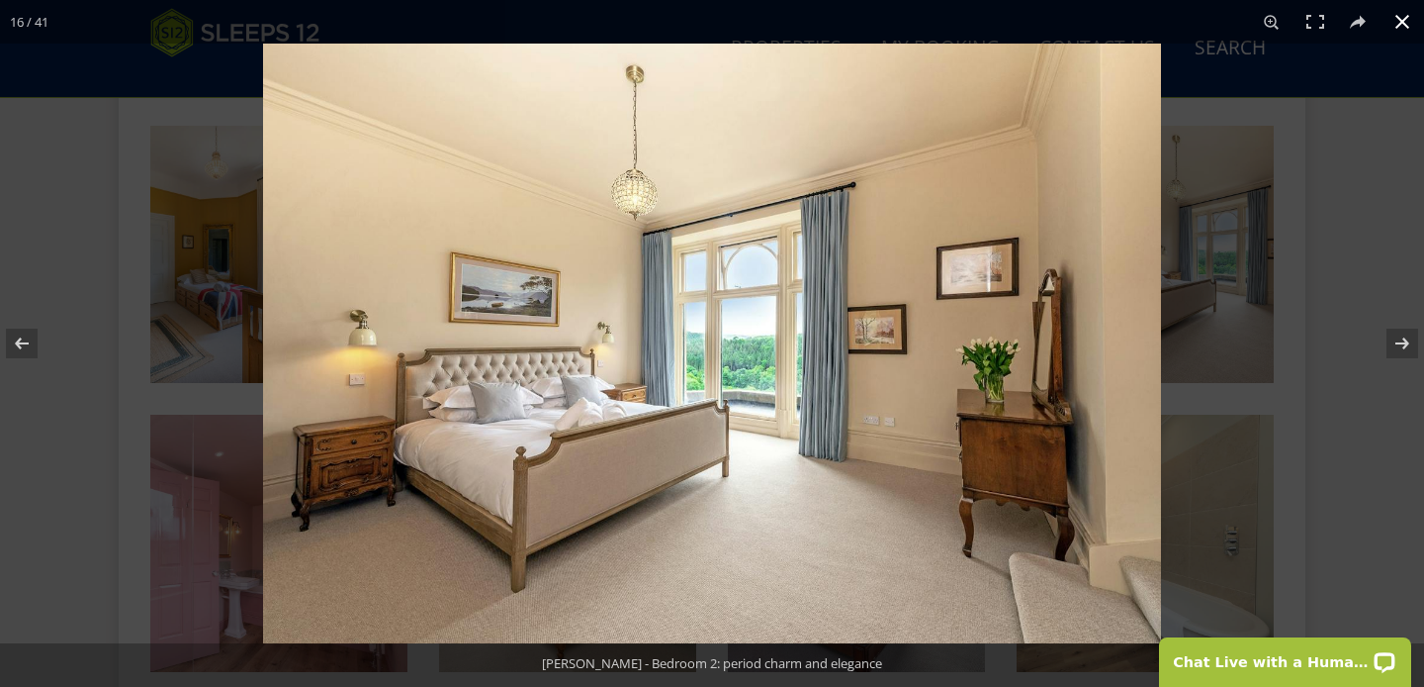
click at [1295, 344] on div at bounding box center [975, 387] width 1424 height 687
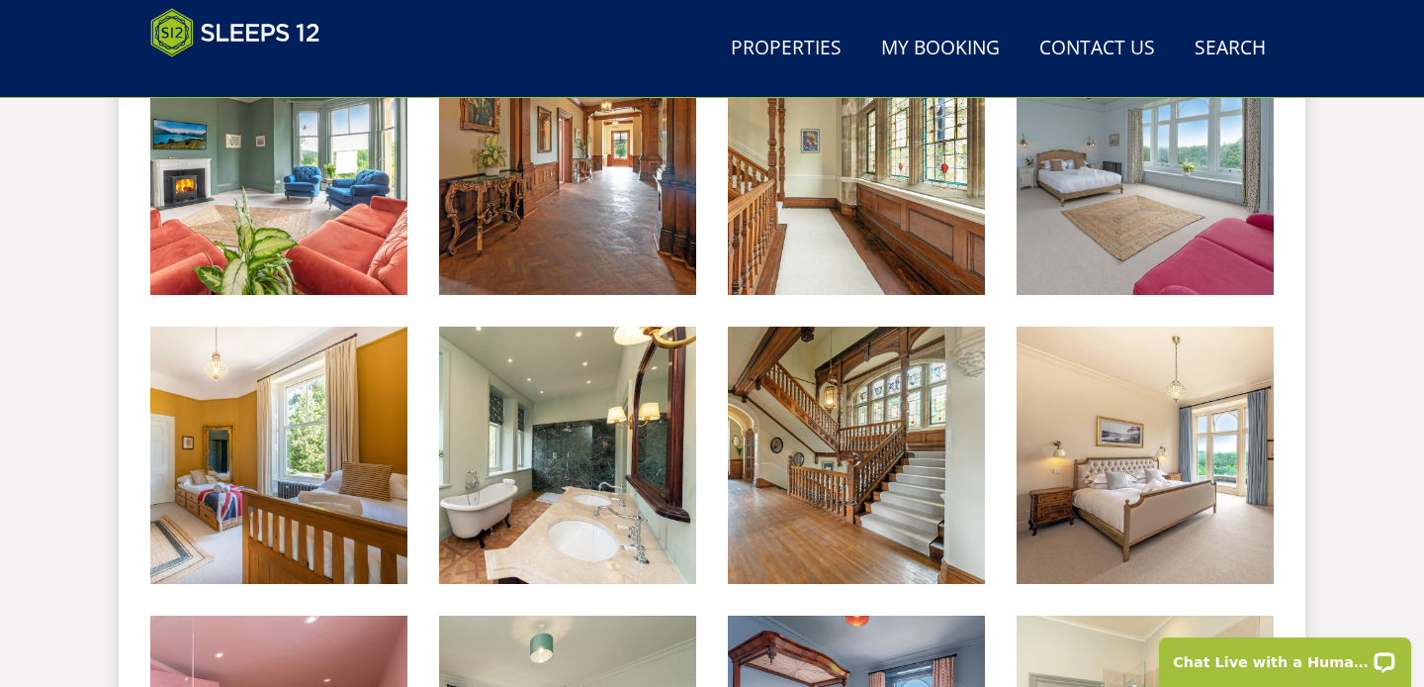
scroll to position [1510, 0]
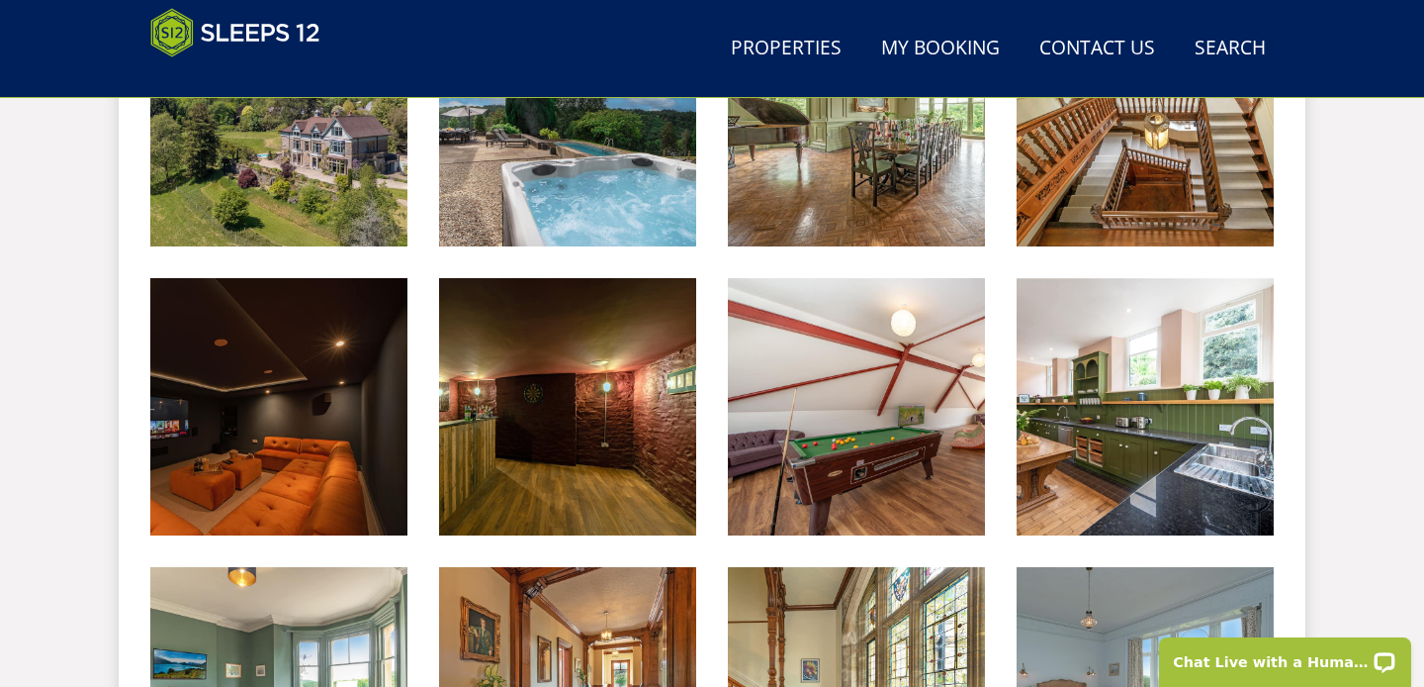
scroll to position [962, 0]
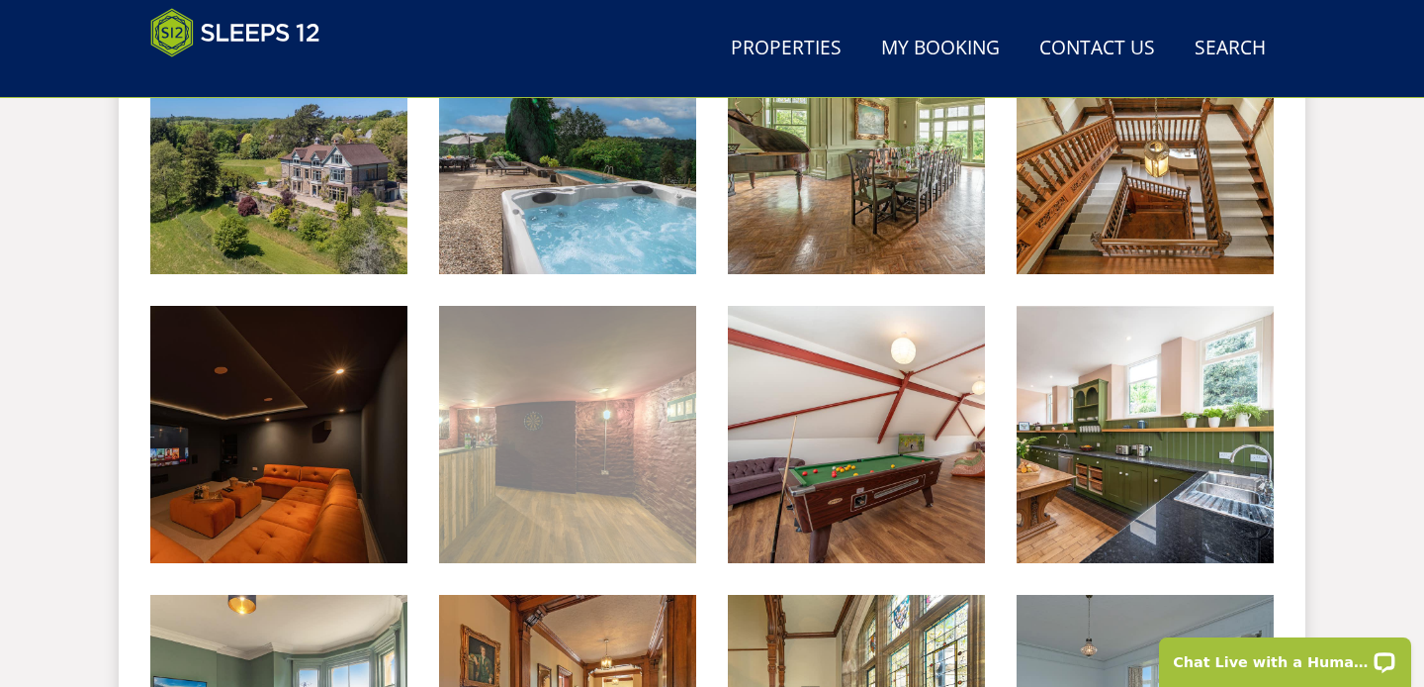
click at [480, 385] on img at bounding box center [567, 434] width 257 height 257
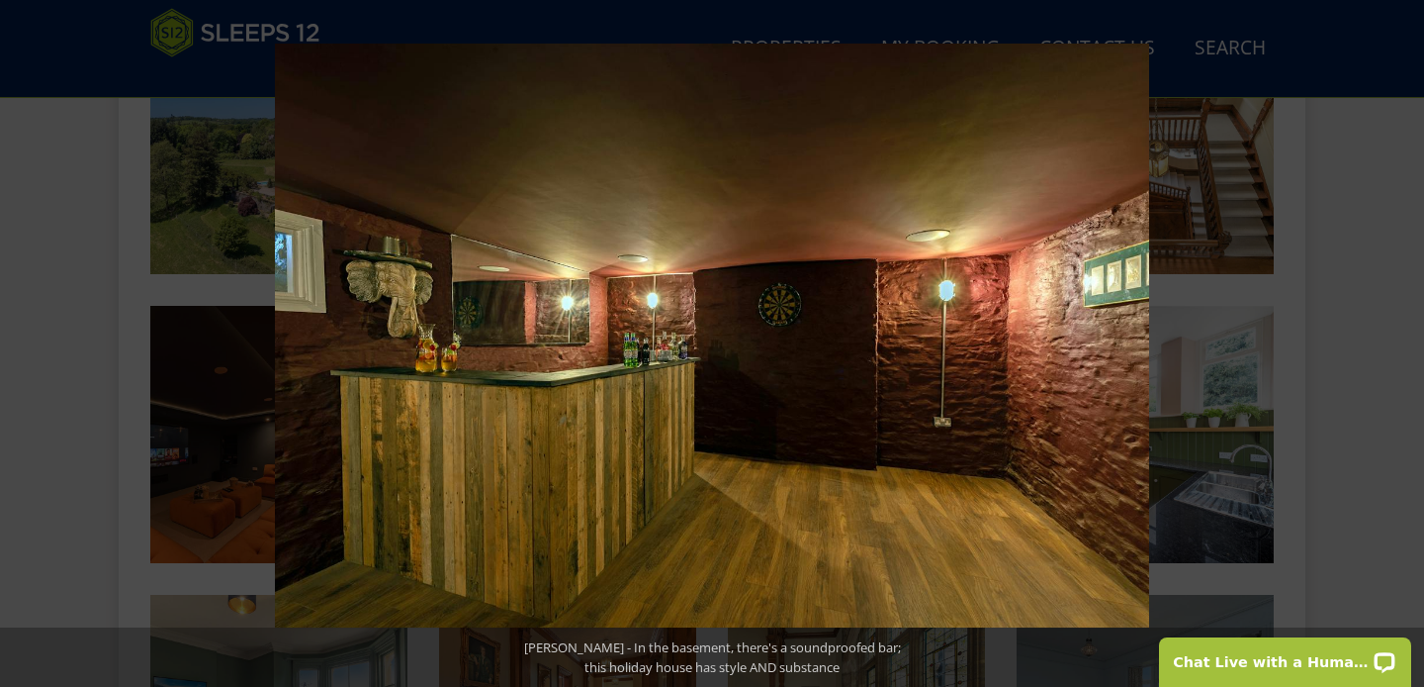
click at [1347, 501] on div at bounding box center [987, 387] width 1424 height 687
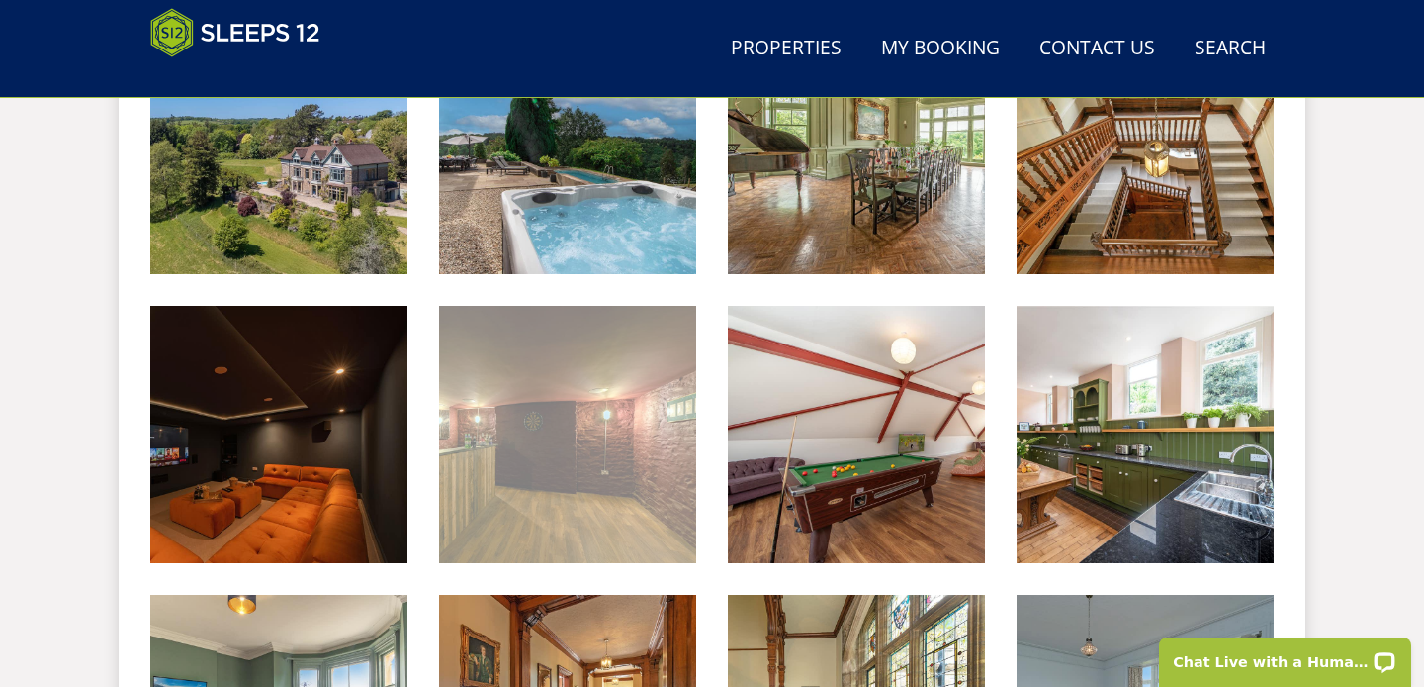
click at [567, 459] on img at bounding box center [567, 434] width 257 height 257
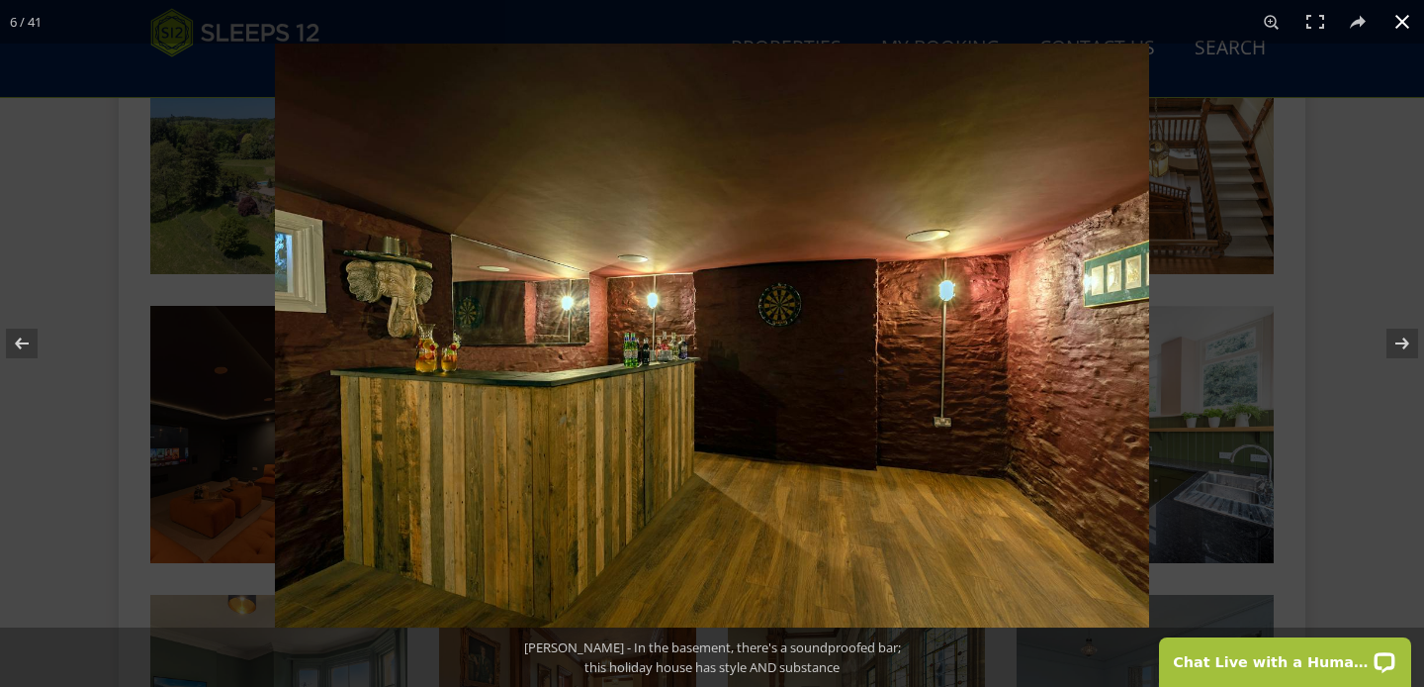
click at [1370, 457] on div at bounding box center [987, 387] width 1424 height 687
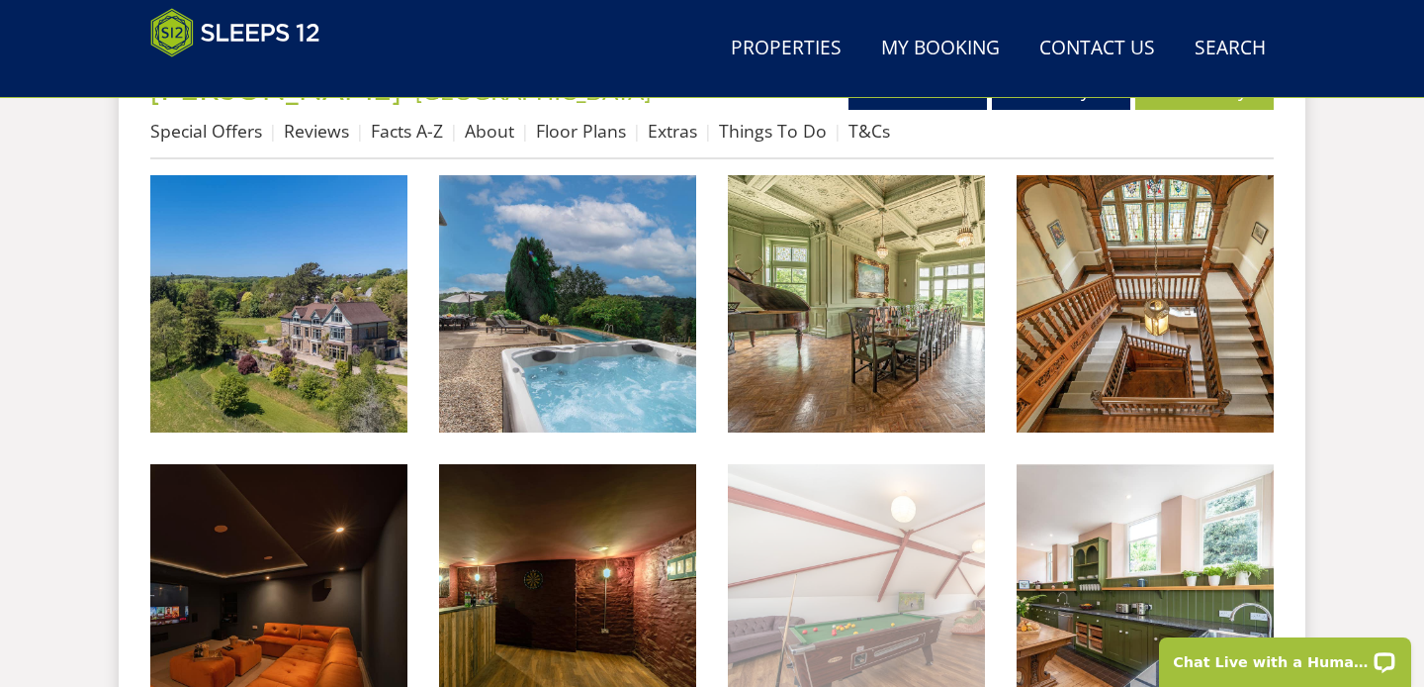
scroll to position [758, 0]
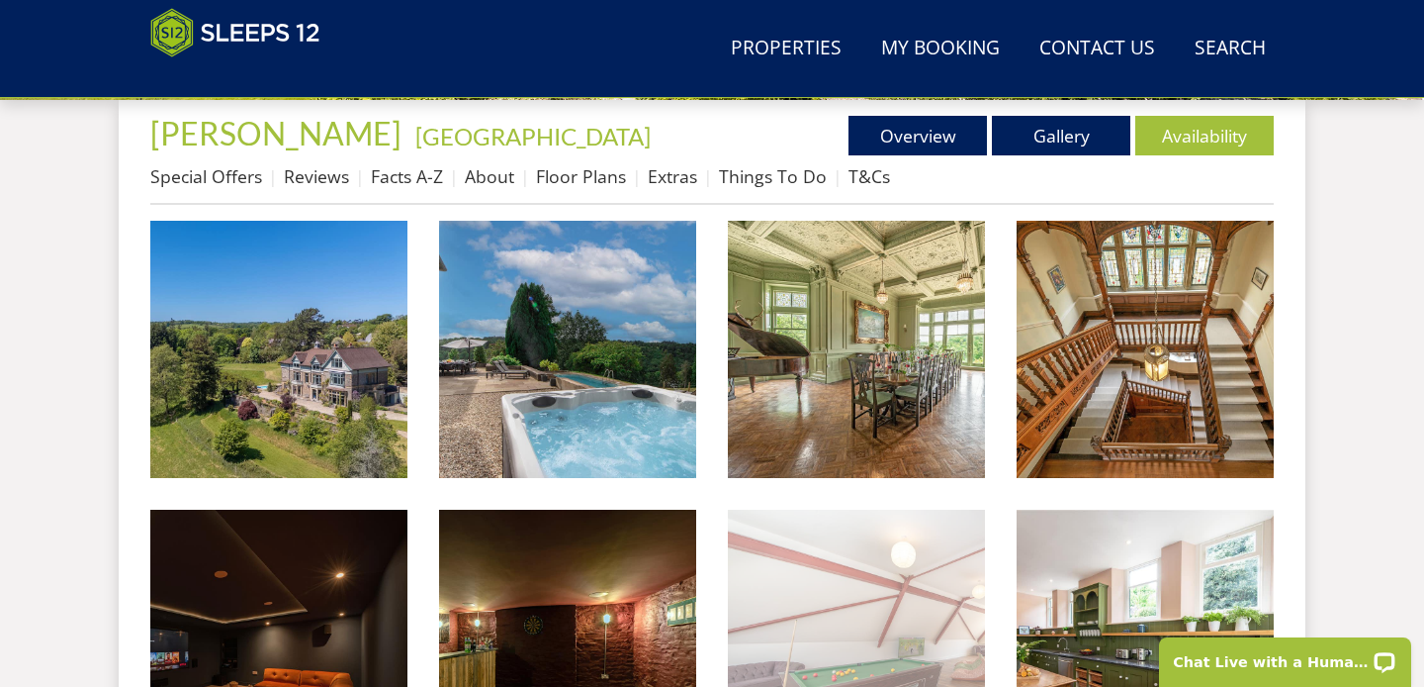
click at [853, 415] on img at bounding box center [856, 349] width 257 height 257
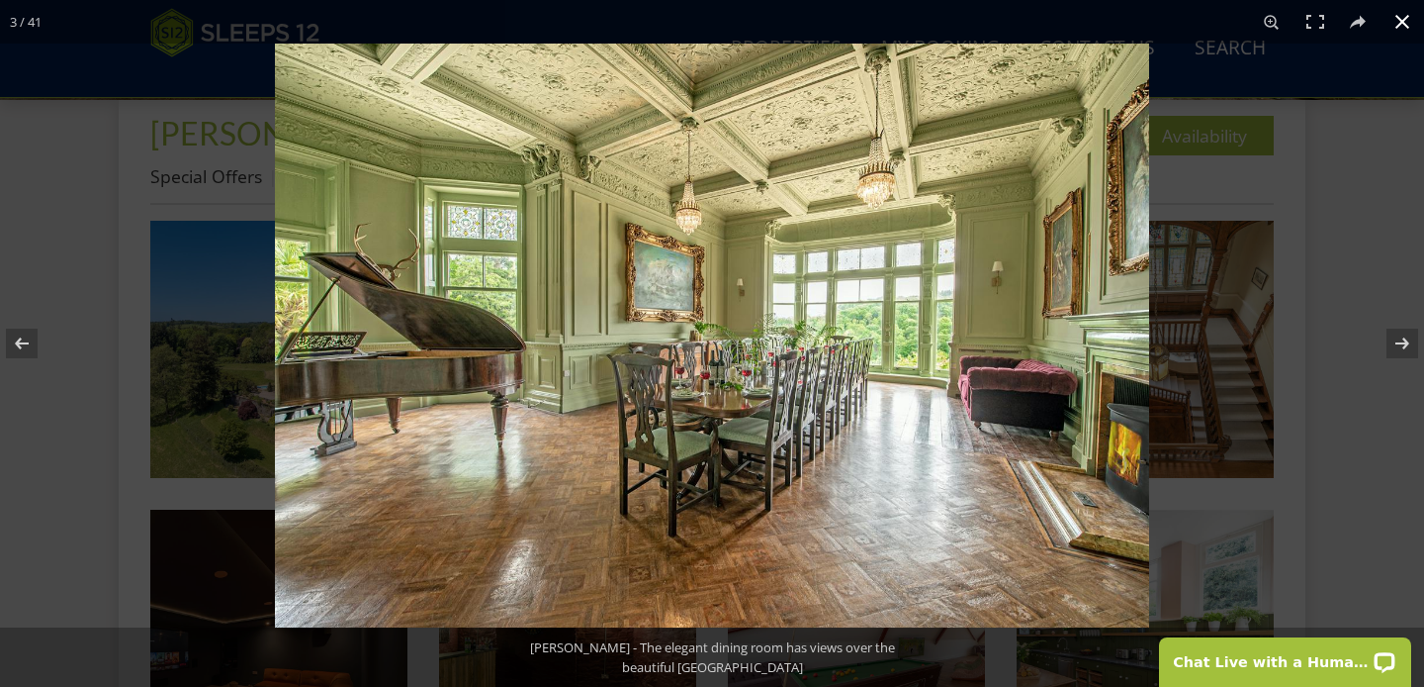
click at [1320, 489] on div at bounding box center [987, 387] width 1424 height 687
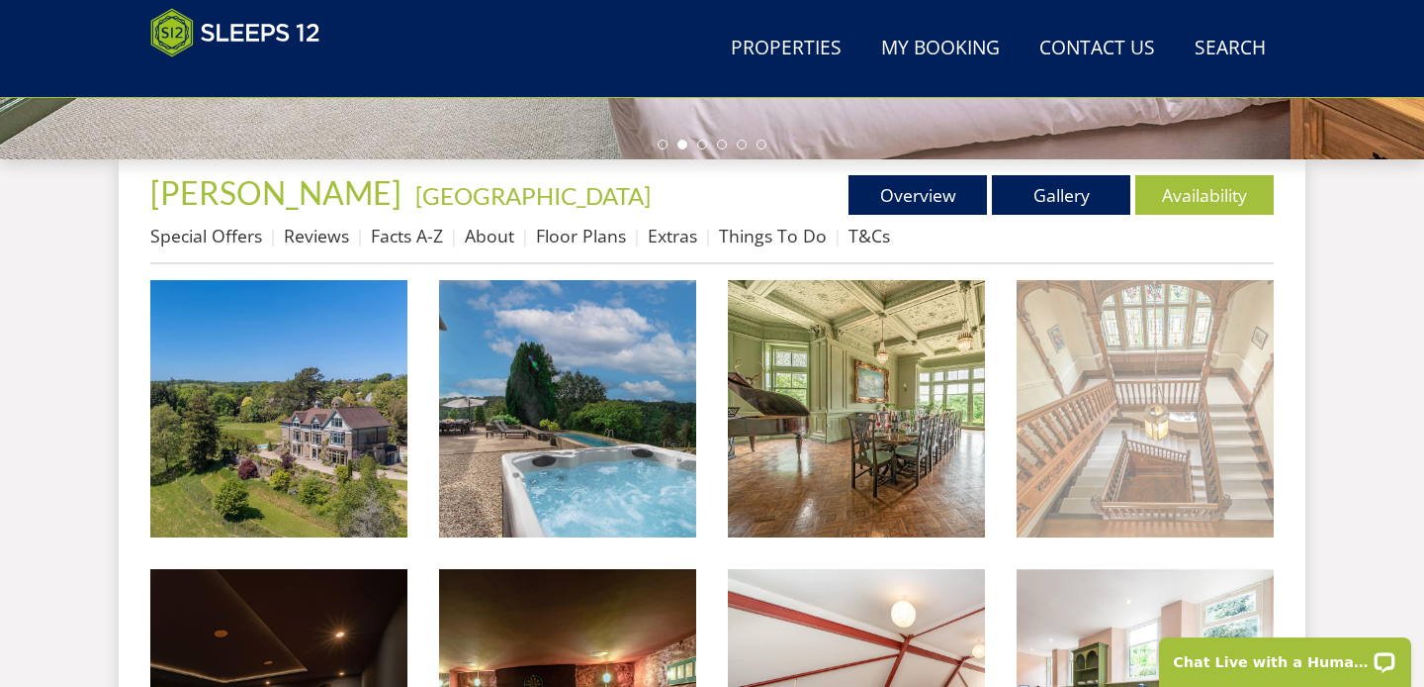
scroll to position [598, 0]
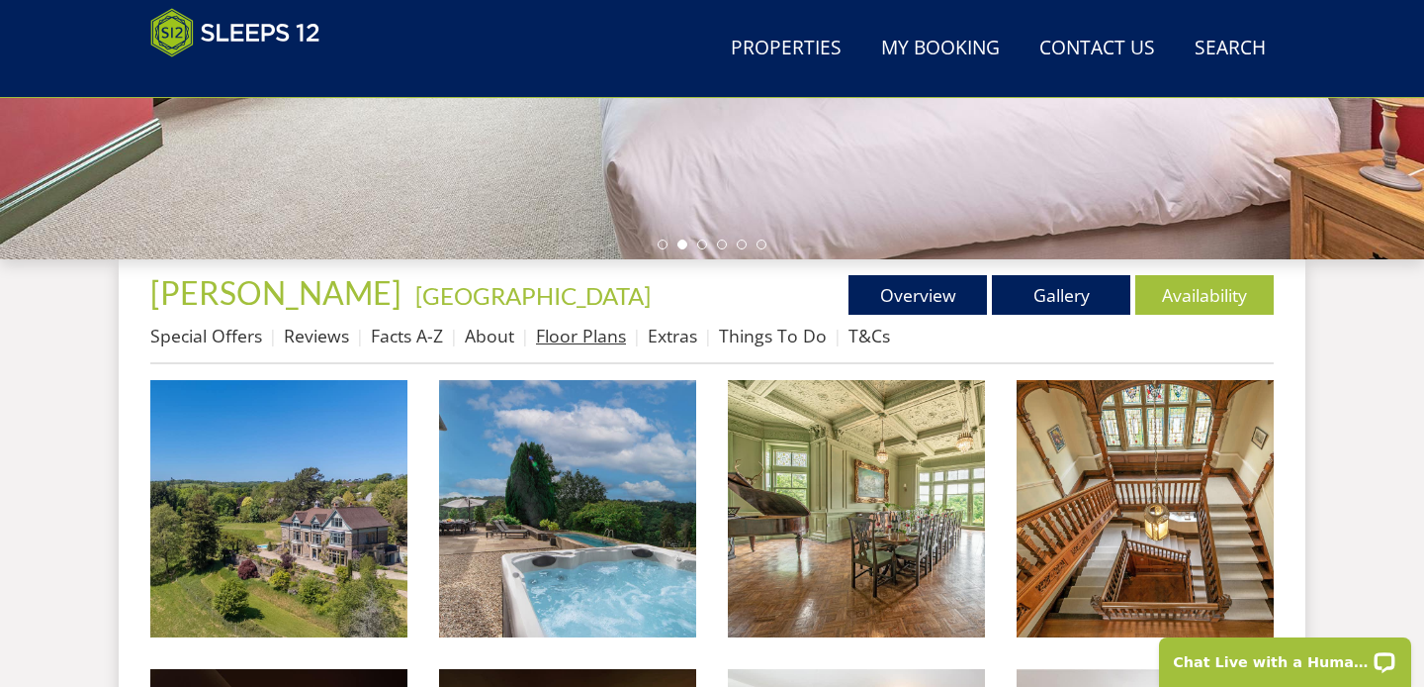
click at [549, 342] on link "Floor Plans" at bounding box center [581, 335] width 90 height 24
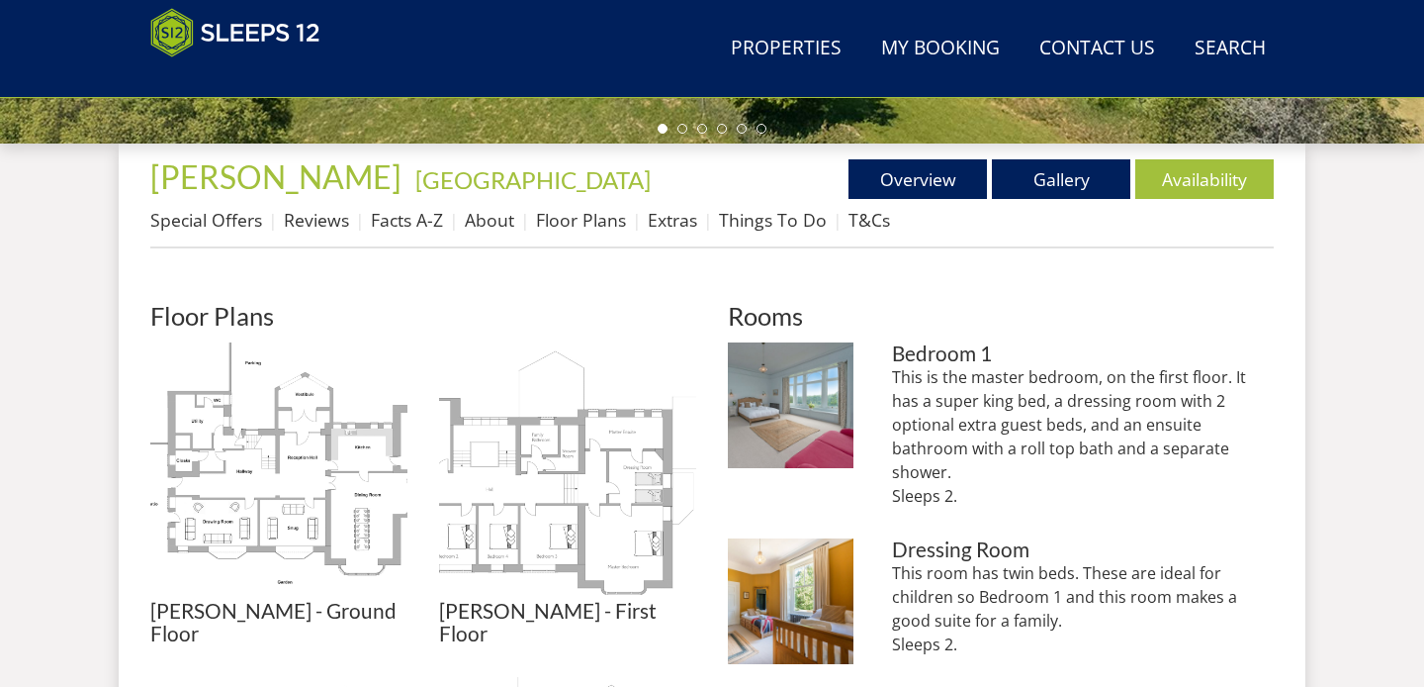
scroll to position [723, 0]
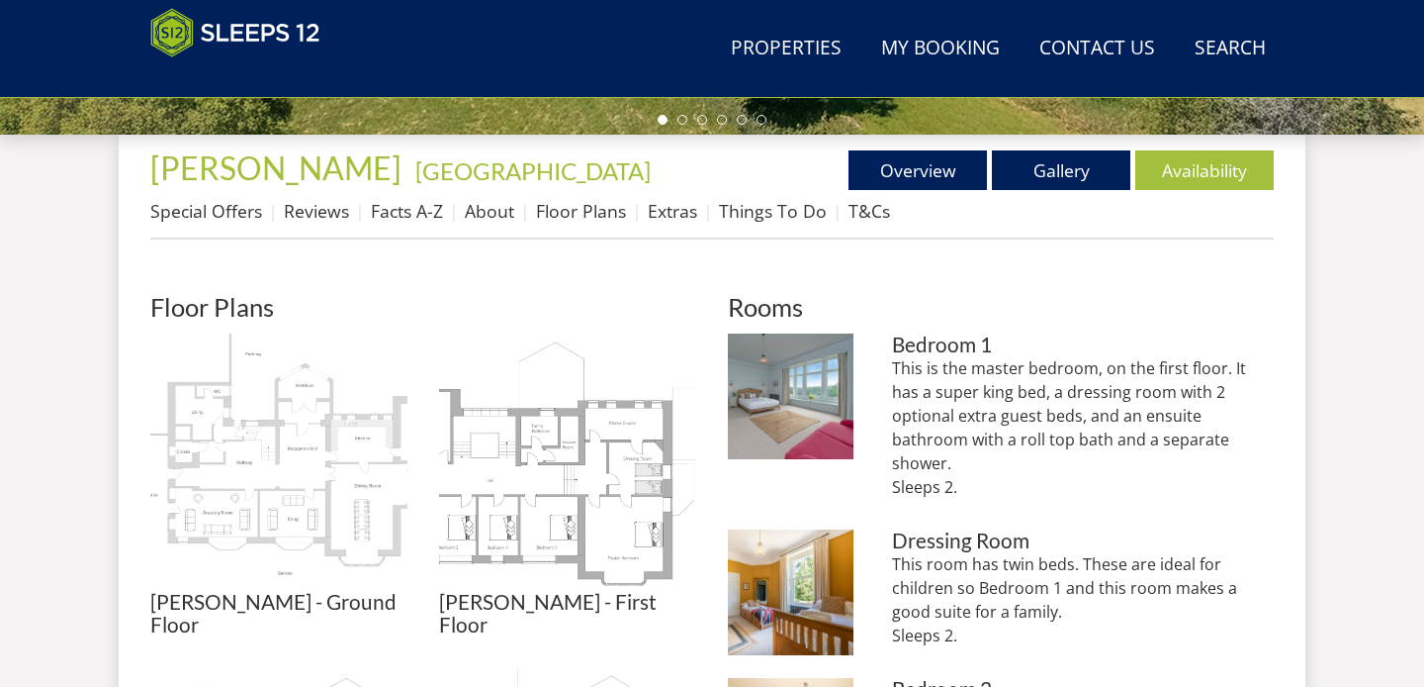
click at [342, 458] on img at bounding box center [278, 461] width 257 height 257
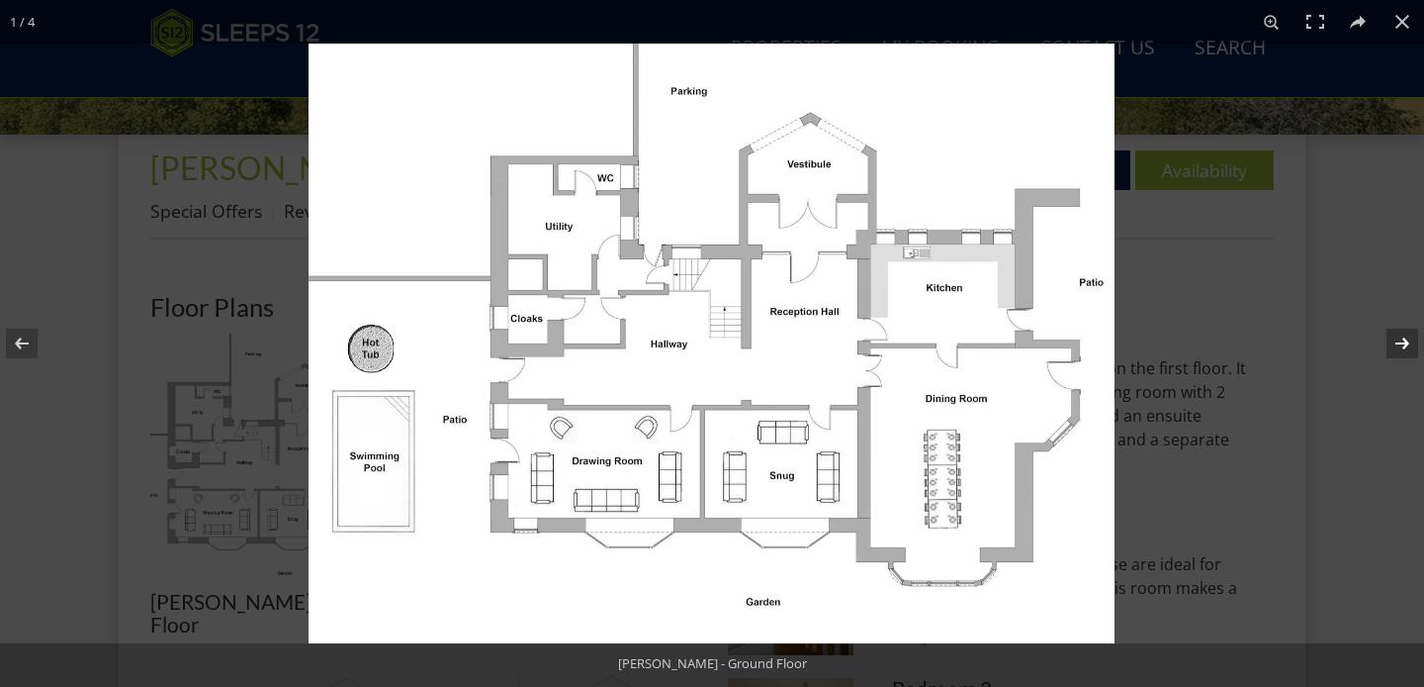
click at [1400, 346] on button at bounding box center [1389, 343] width 69 height 99
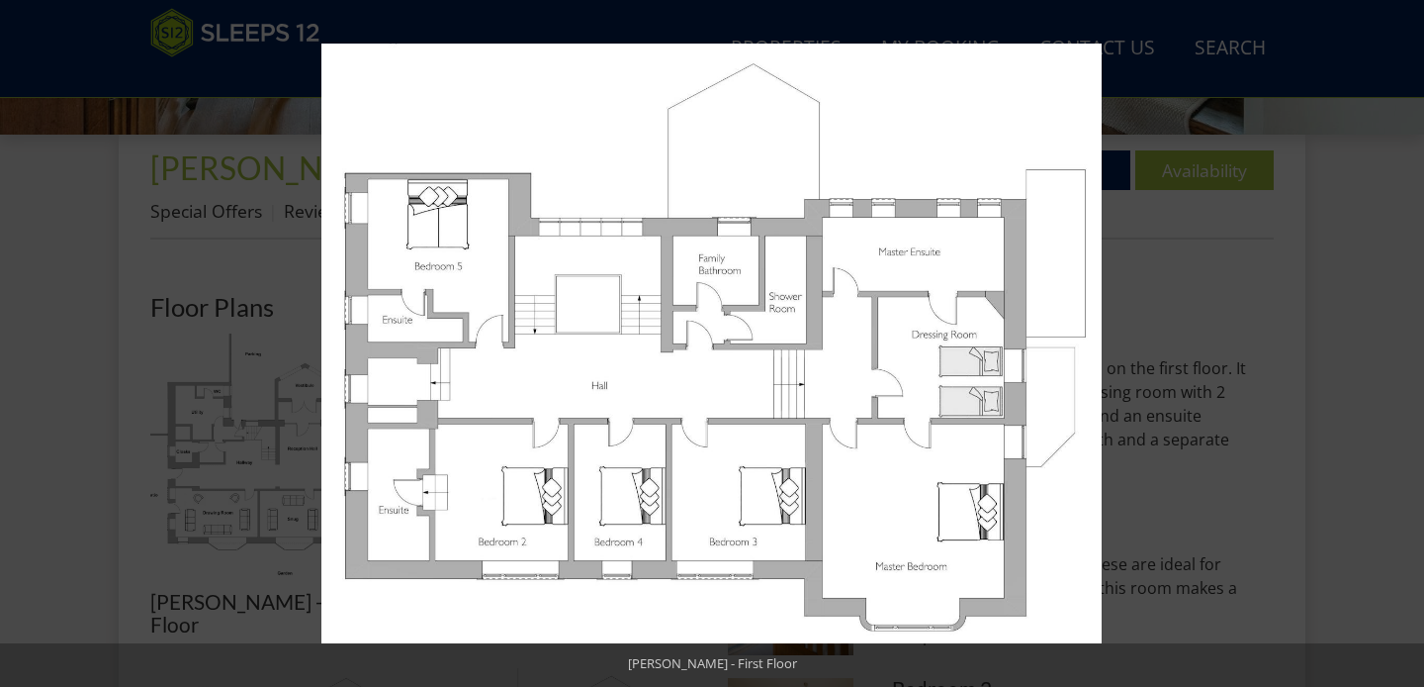
click at [1400, 346] on button at bounding box center [1389, 343] width 69 height 99
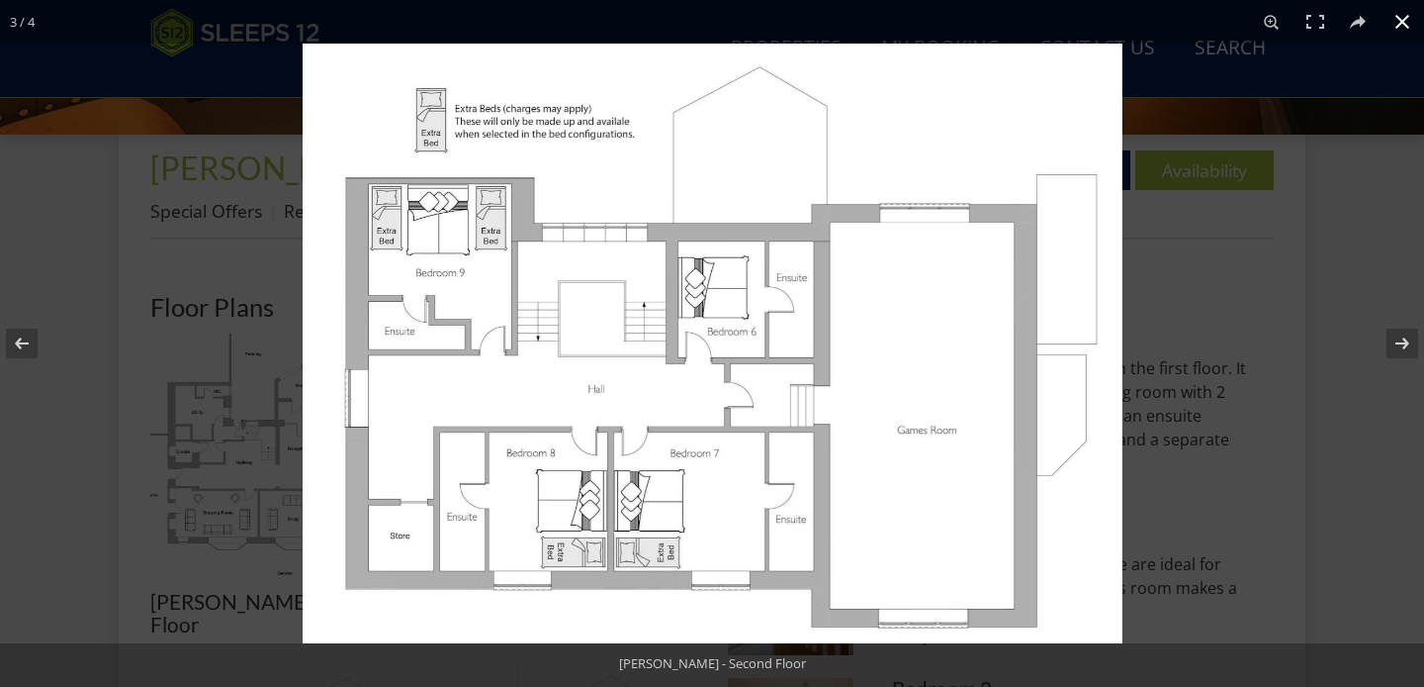
click at [1197, 365] on div at bounding box center [1015, 387] width 1424 height 687
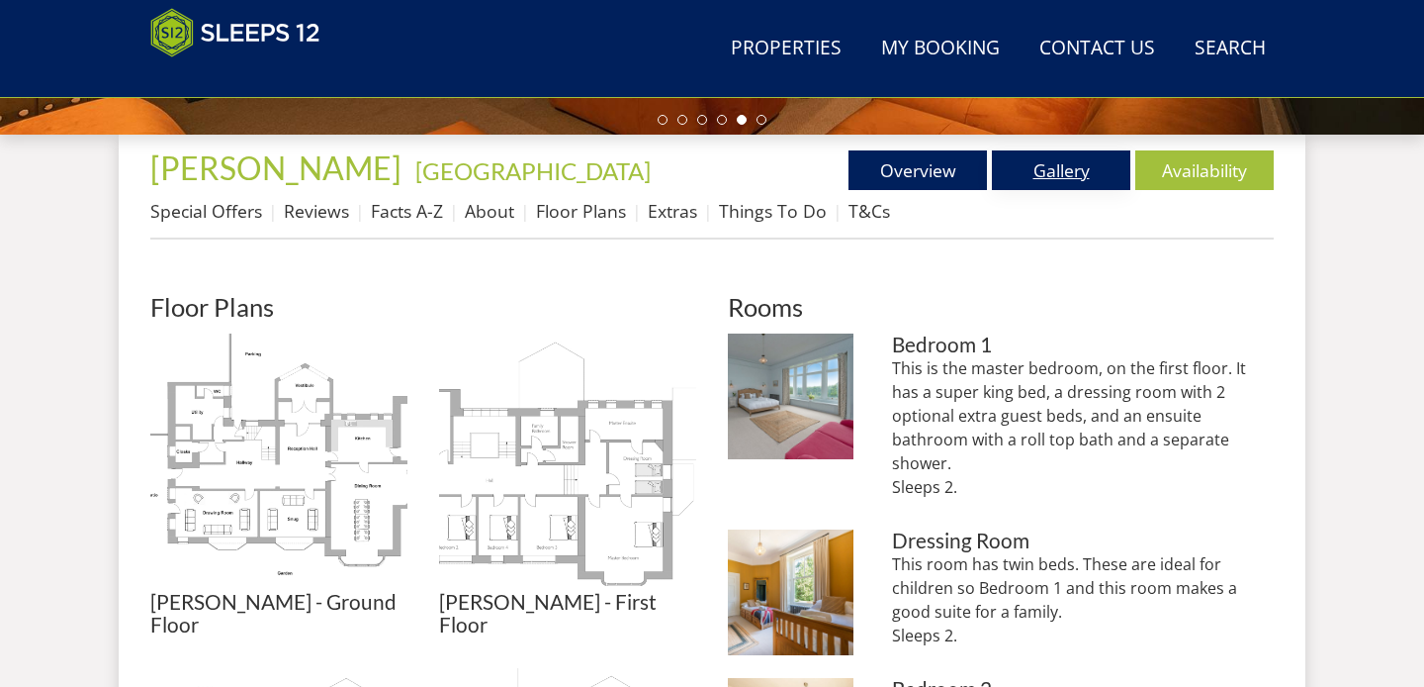
click at [1056, 176] on link "Gallery" at bounding box center [1061, 170] width 138 height 40
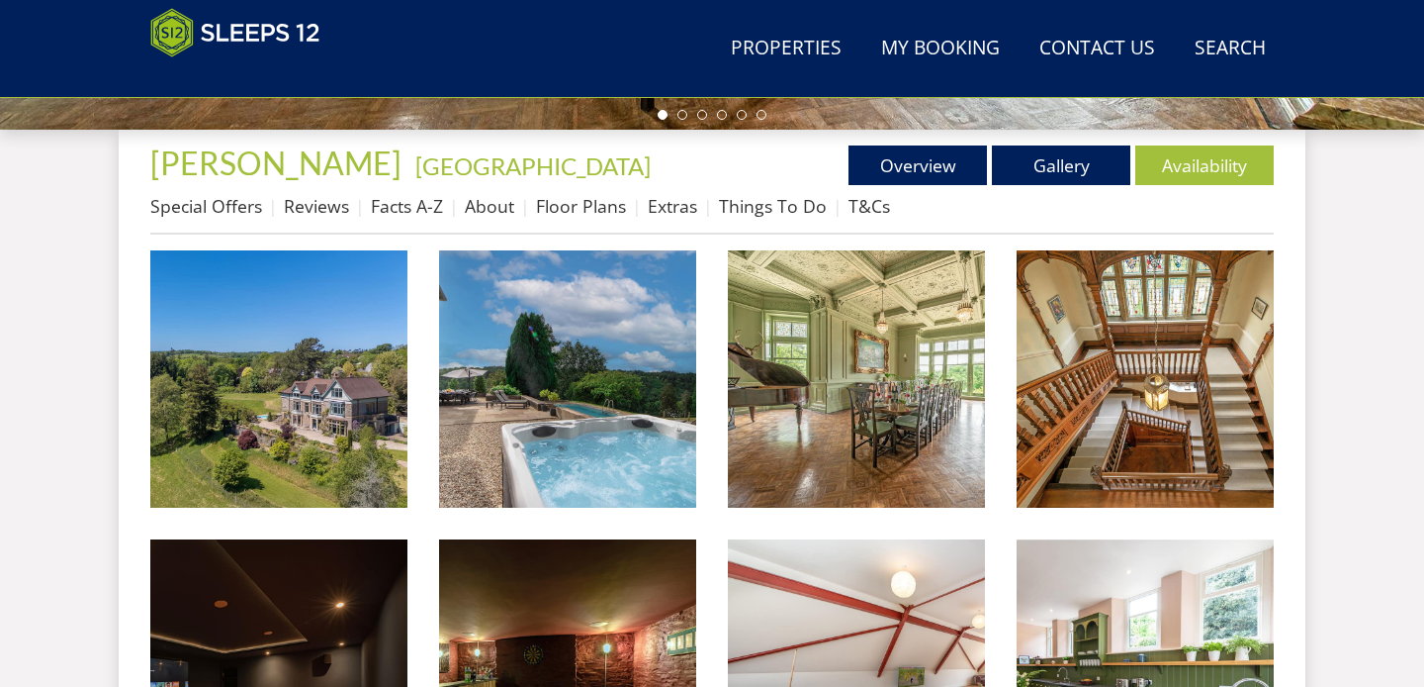
scroll to position [731, 0]
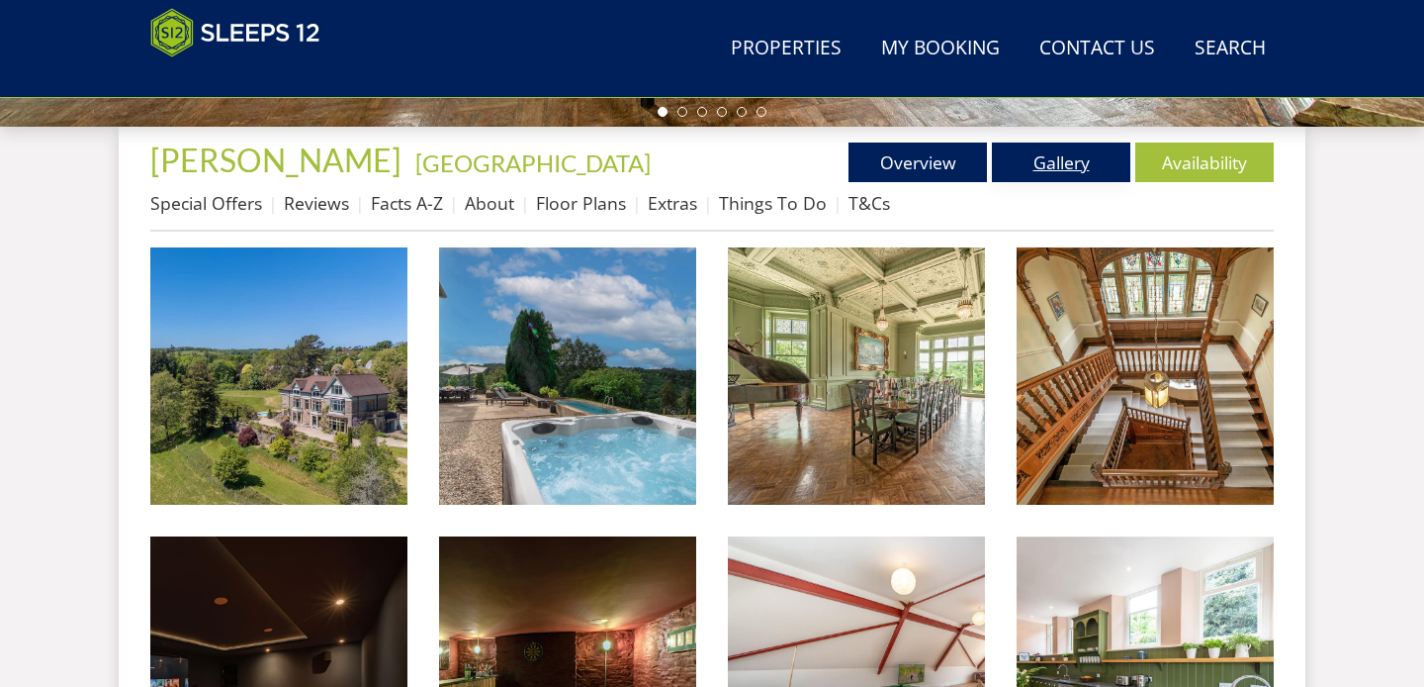
click at [1062, 150] on link "Gallery" at bounding box center [1061, 162] width 138 height 40
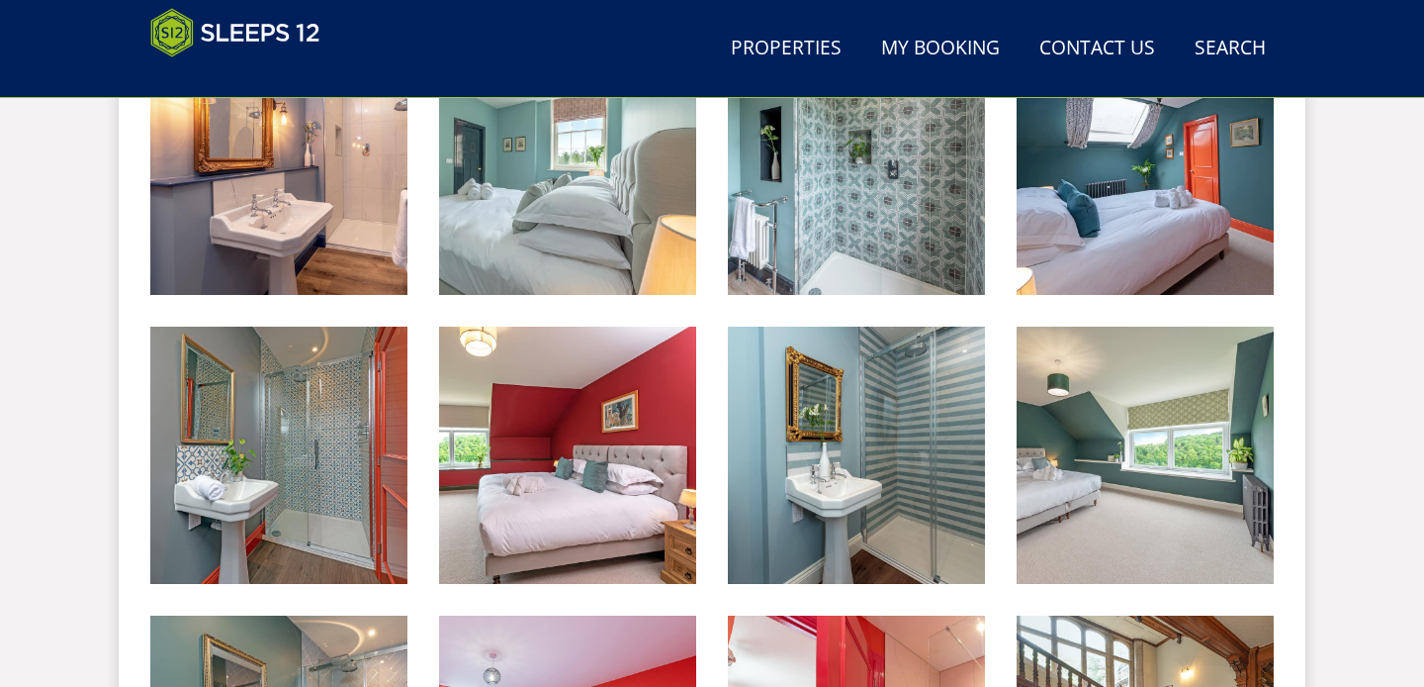
scroll to position [2362, 0]
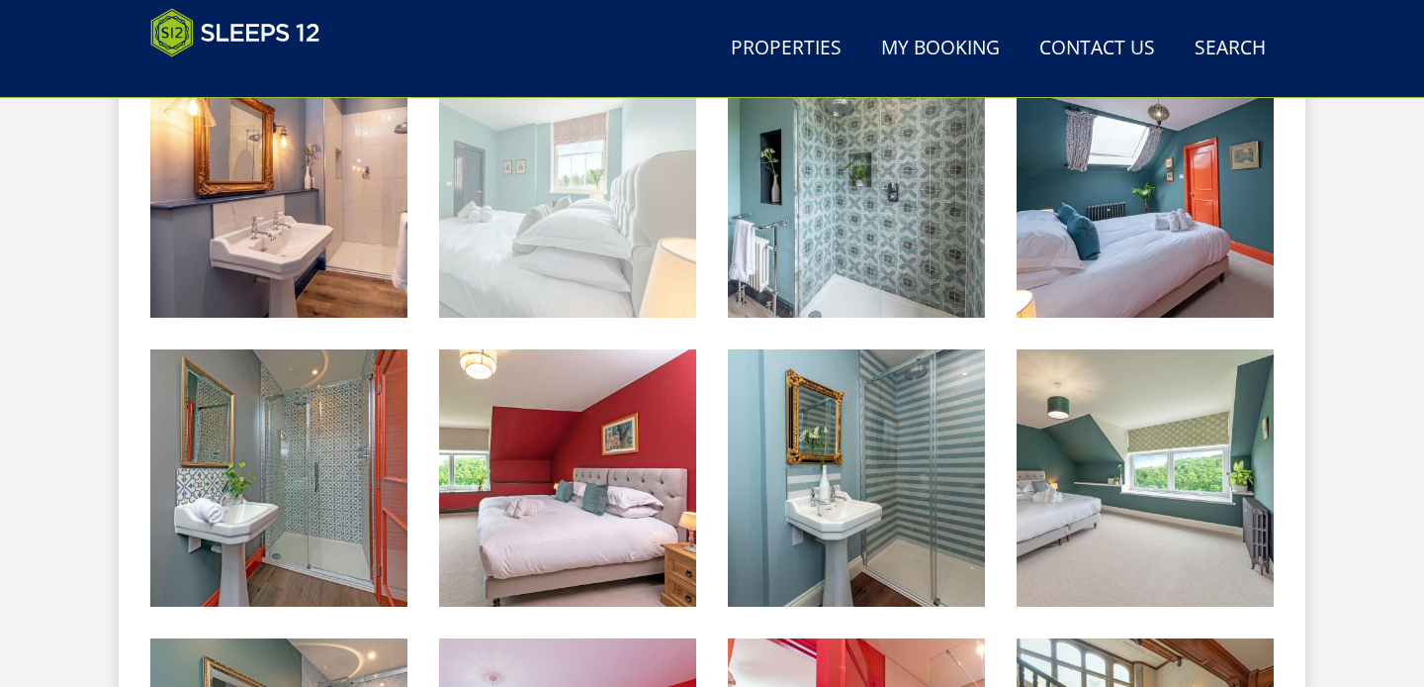
click at [611, 243] on img at bounding box center [567, 188] width 257 height 257
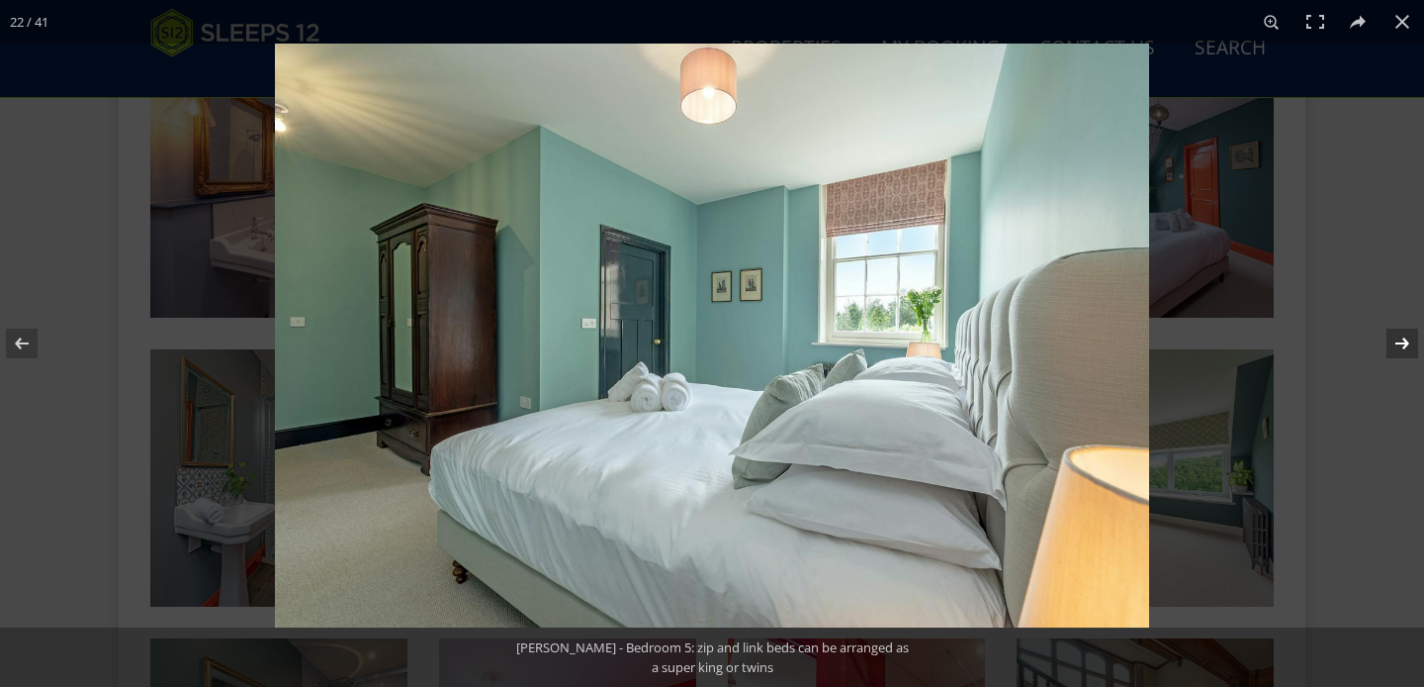
click at [1401, 347] on button at bounding box center [1389, 343] width 69 height 99
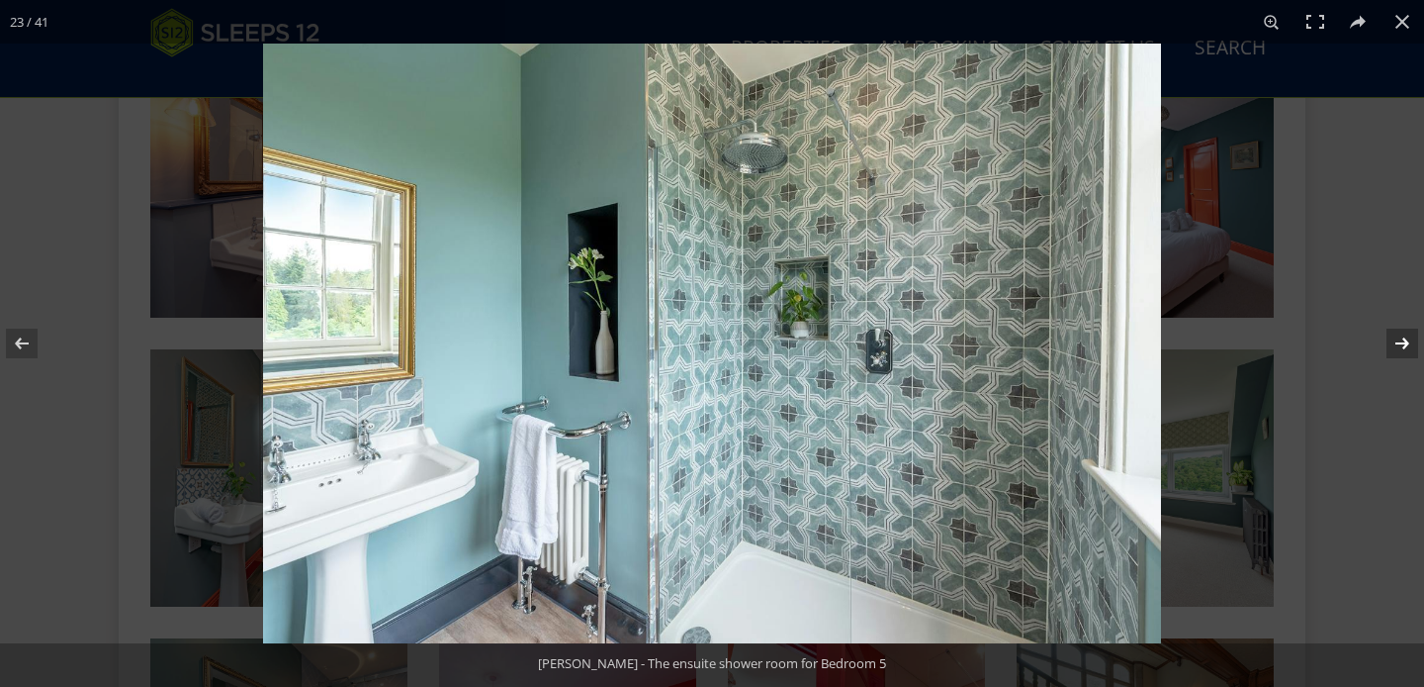
click at [1401, 347] on button at bounding box center [1389, 343] width 69 height 99
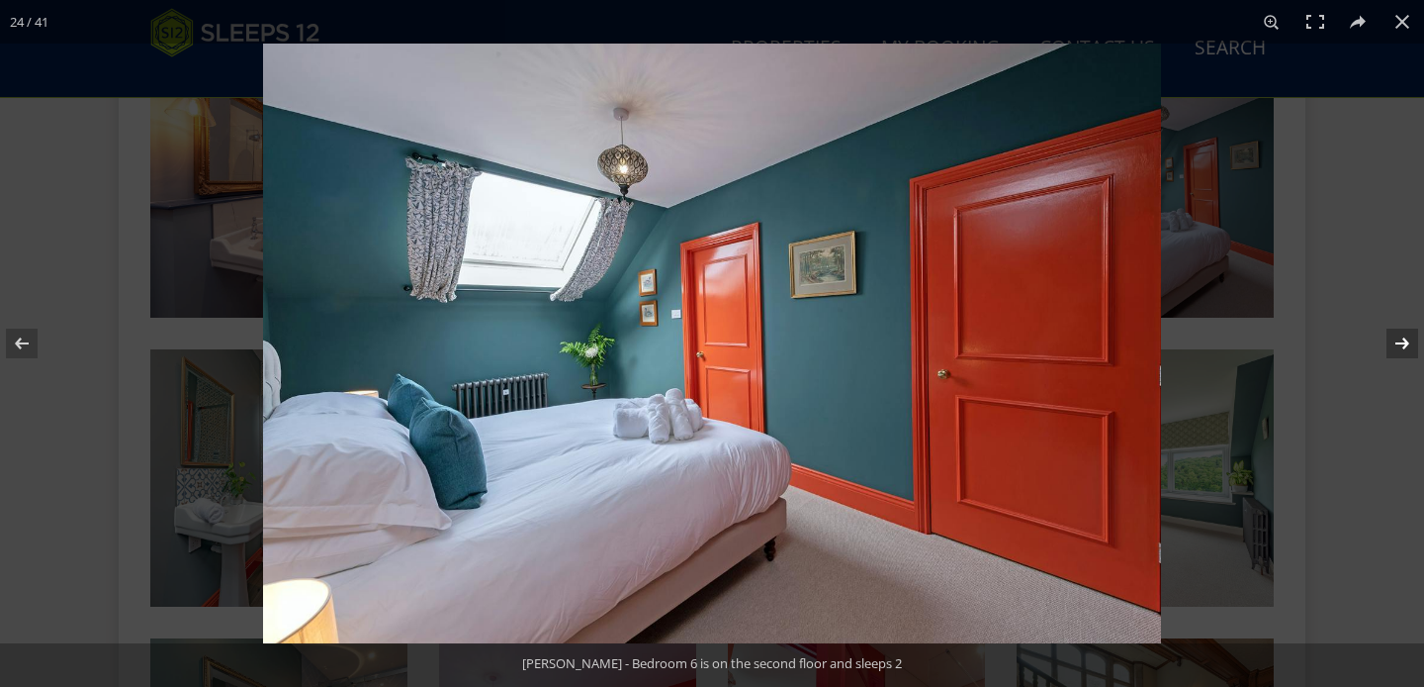
click at [1401, 347] on button at bounding box center [1389, 343] width 69 height 99
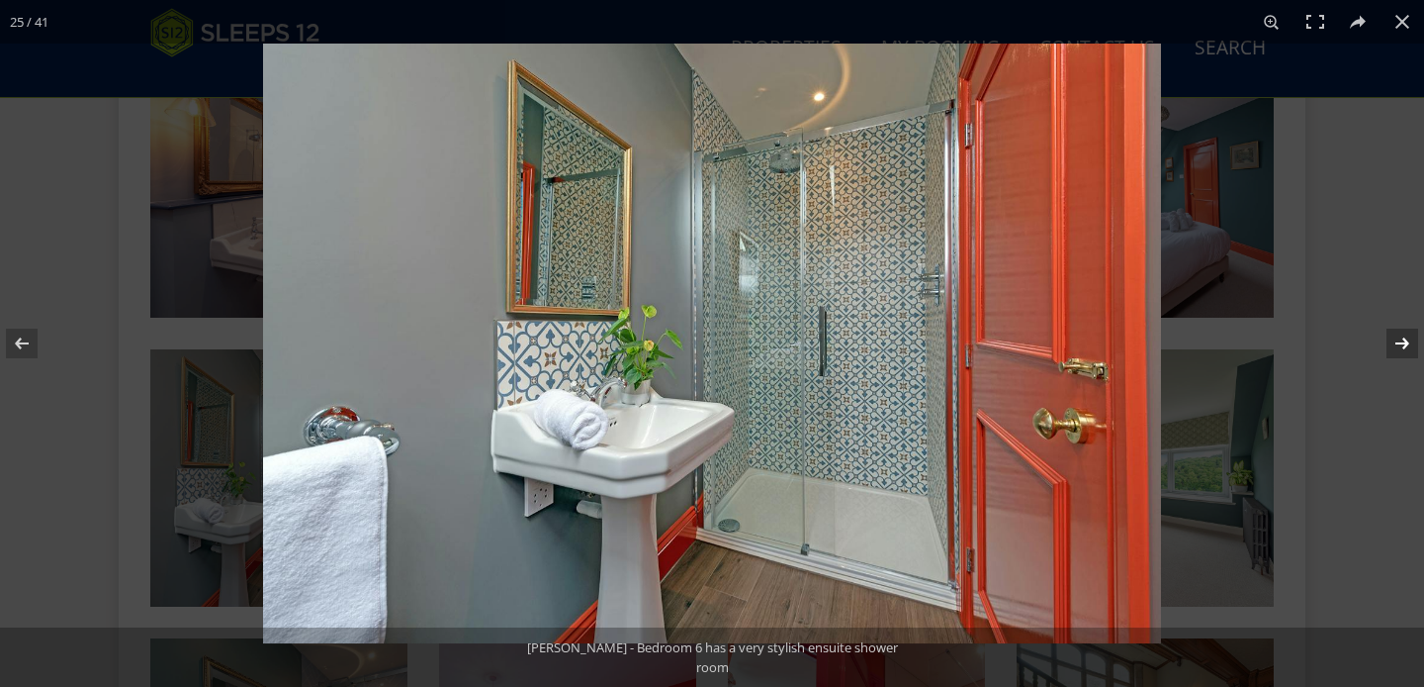
click at [1401, 347] on button at bounding box center [1389, 343] width 69 height 99
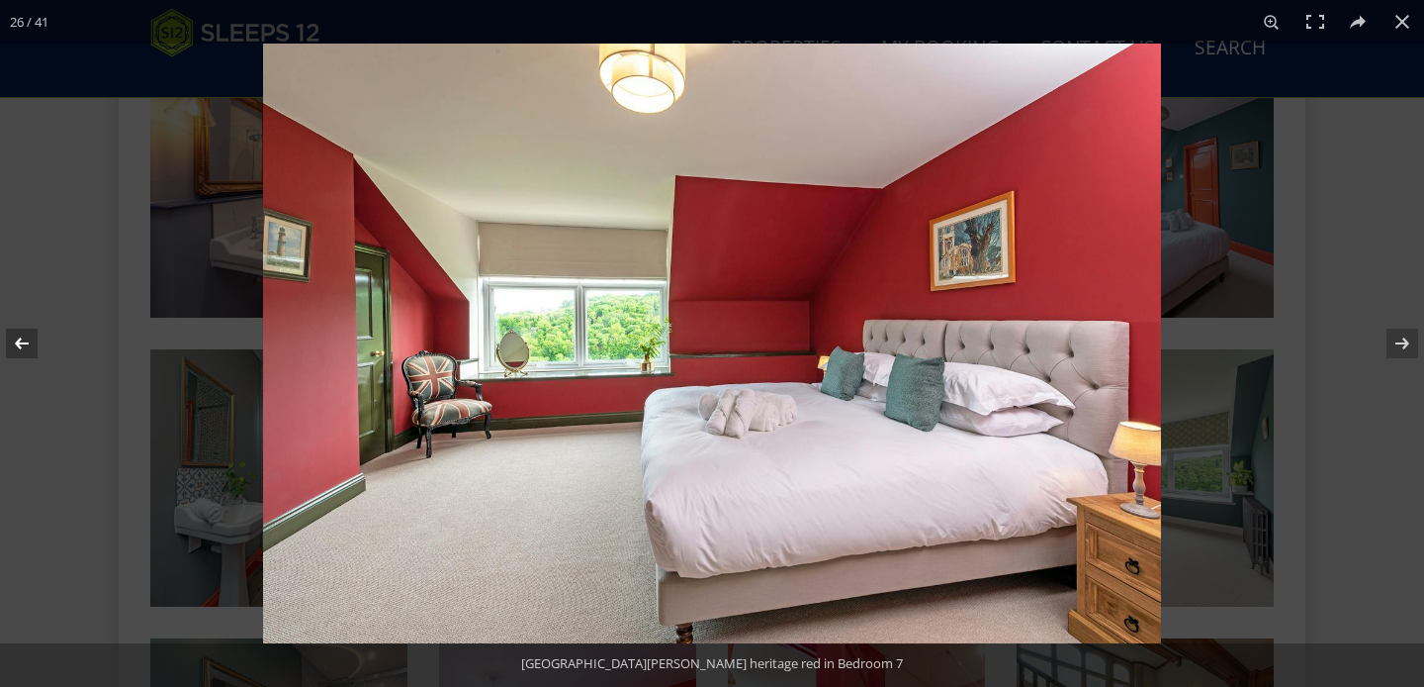
click at [19, 346] on button at bounding box center [34, 343] width 69 height 99
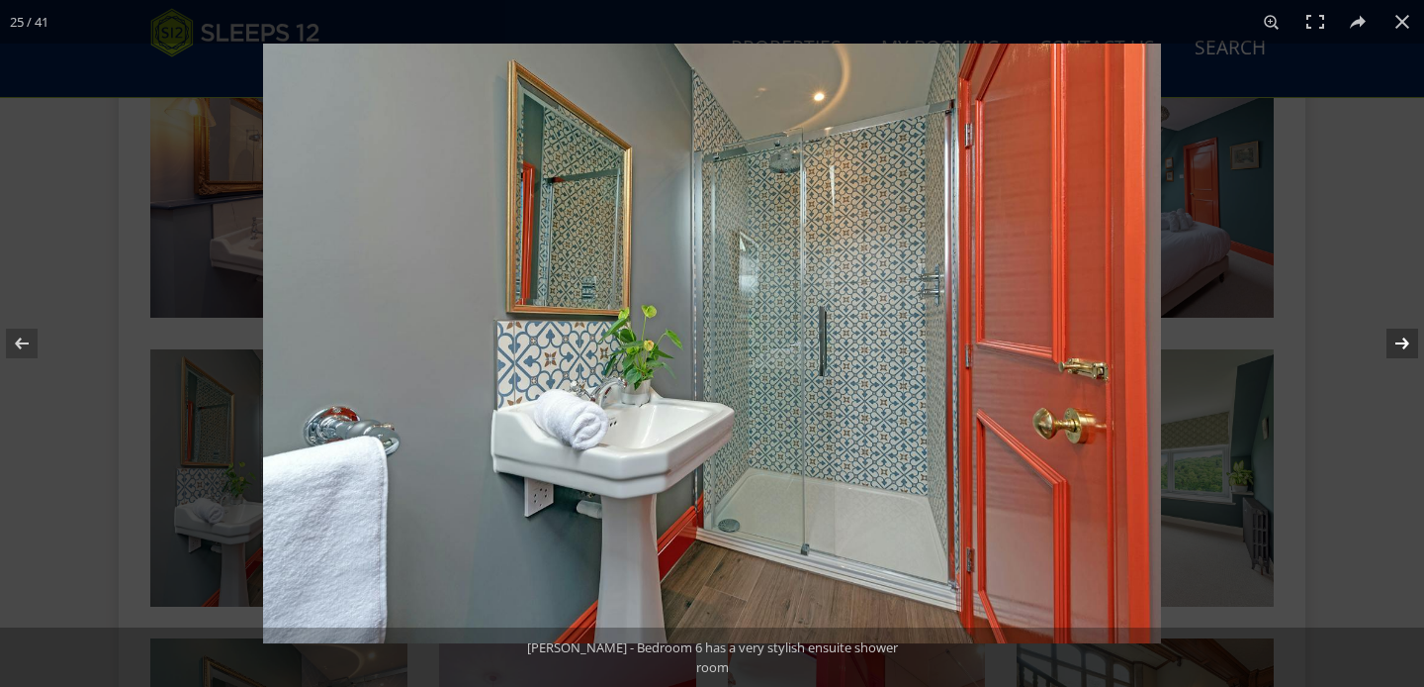
click at [1401, 343] on button at bounding box center [1389, 343] width 69 height 99
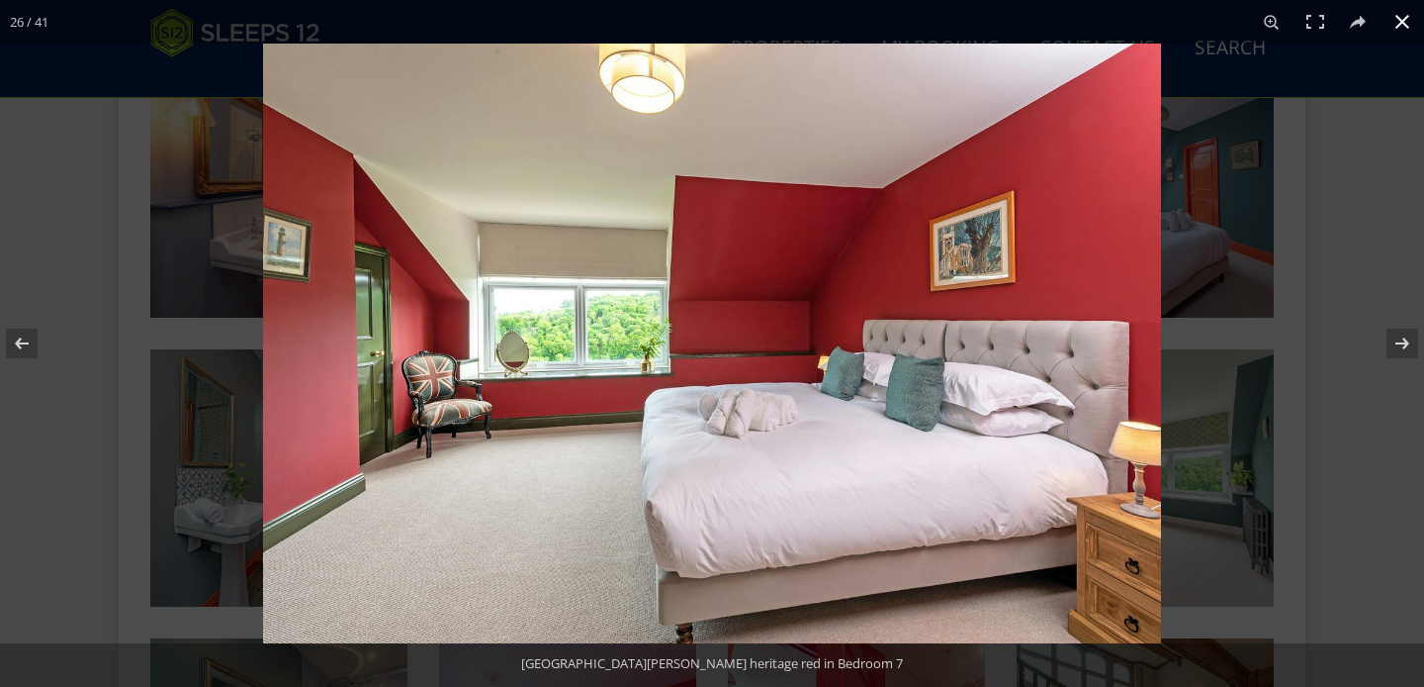
click at [1375, 119] on div at bounding box center [975, 387] width 1424 height 687
